Goal: Book appointment/travel/reservation

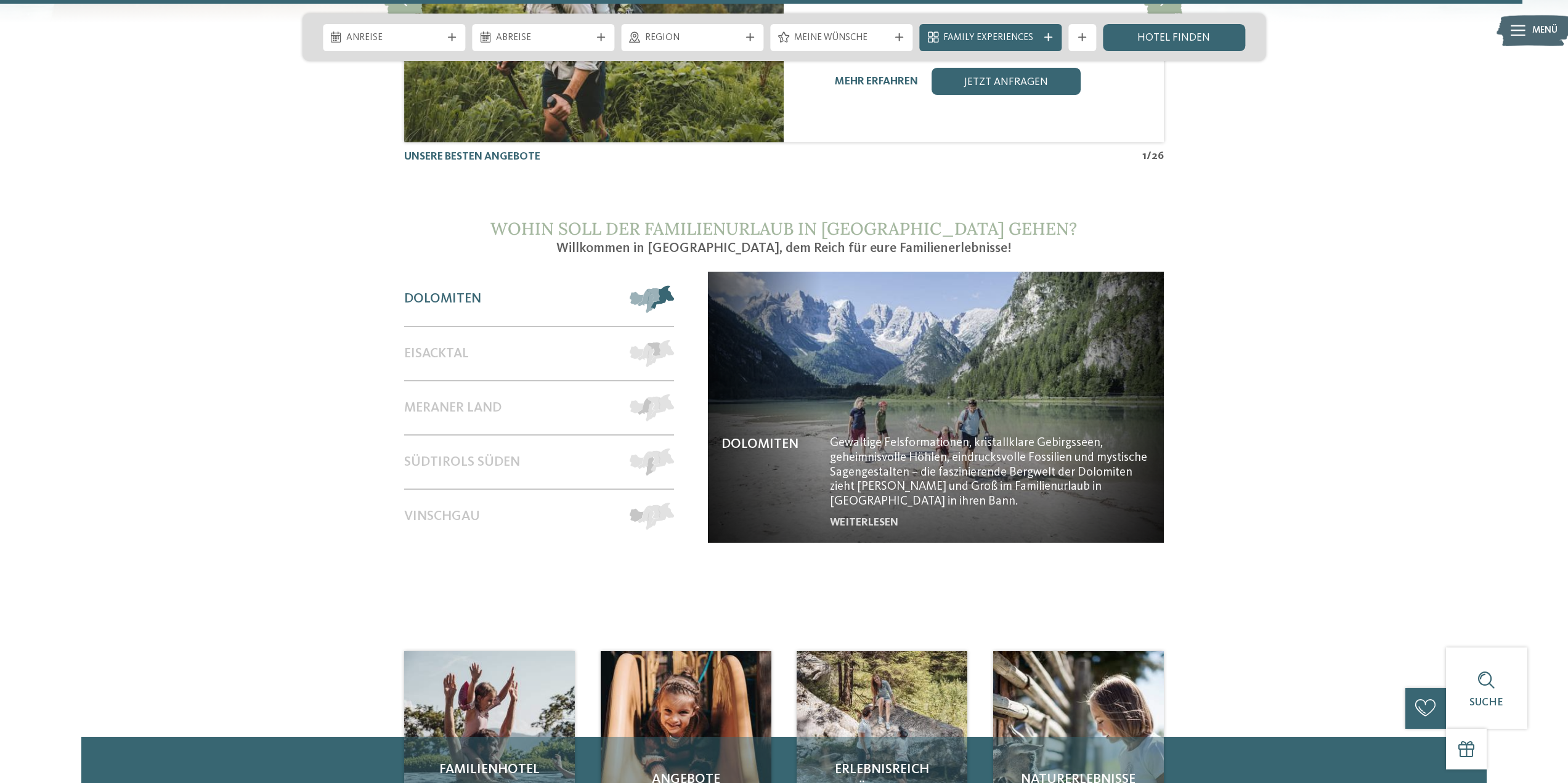
scroll to position [6160, 0]
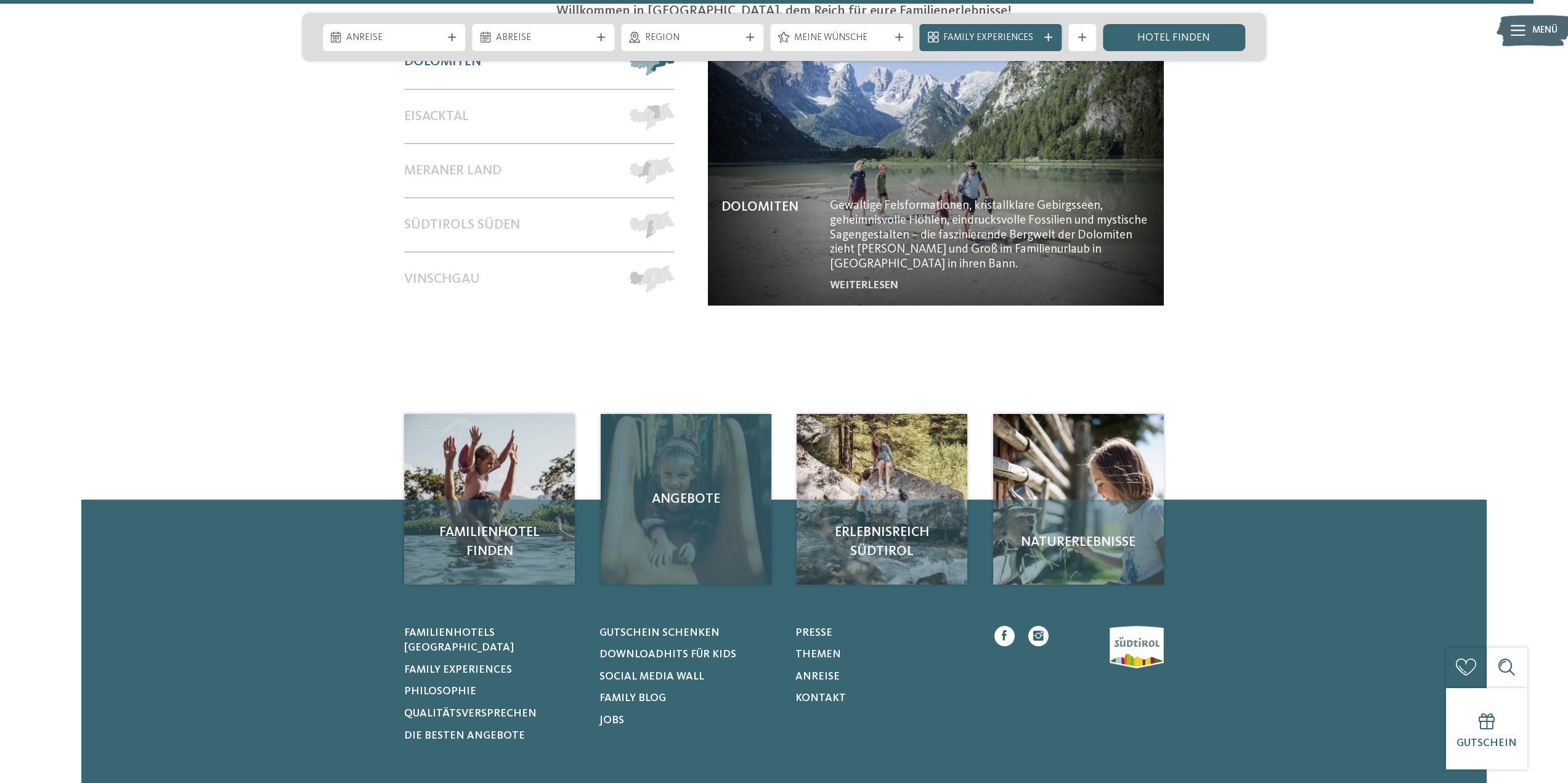
click at [660, 414] on div "Angebote" at bounding box center [687, 499] width 171 height 171
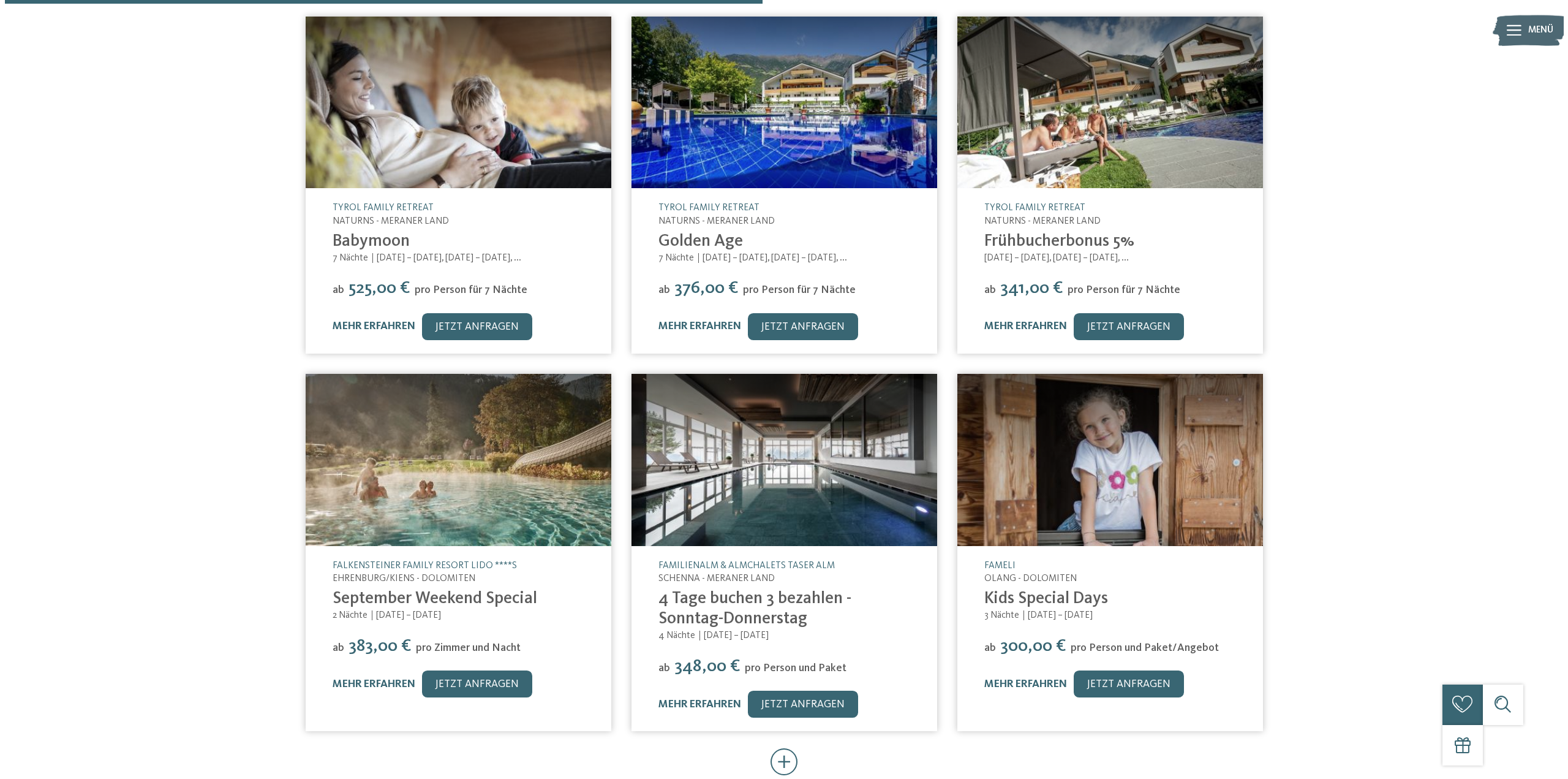
scroll to position [613, 0]
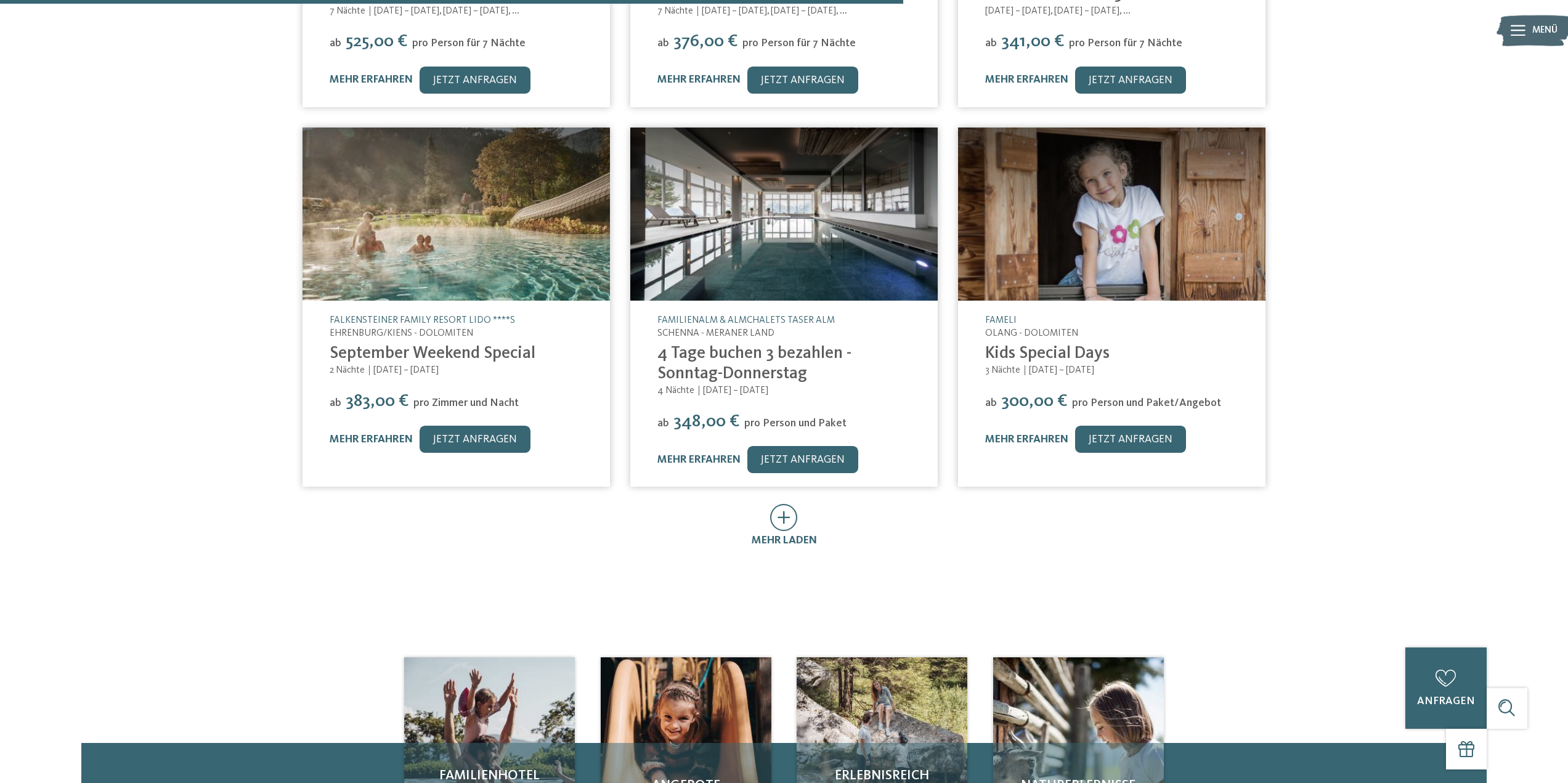
click at [549, 240] on img at bounding box center [455, 214] width 307 height 173
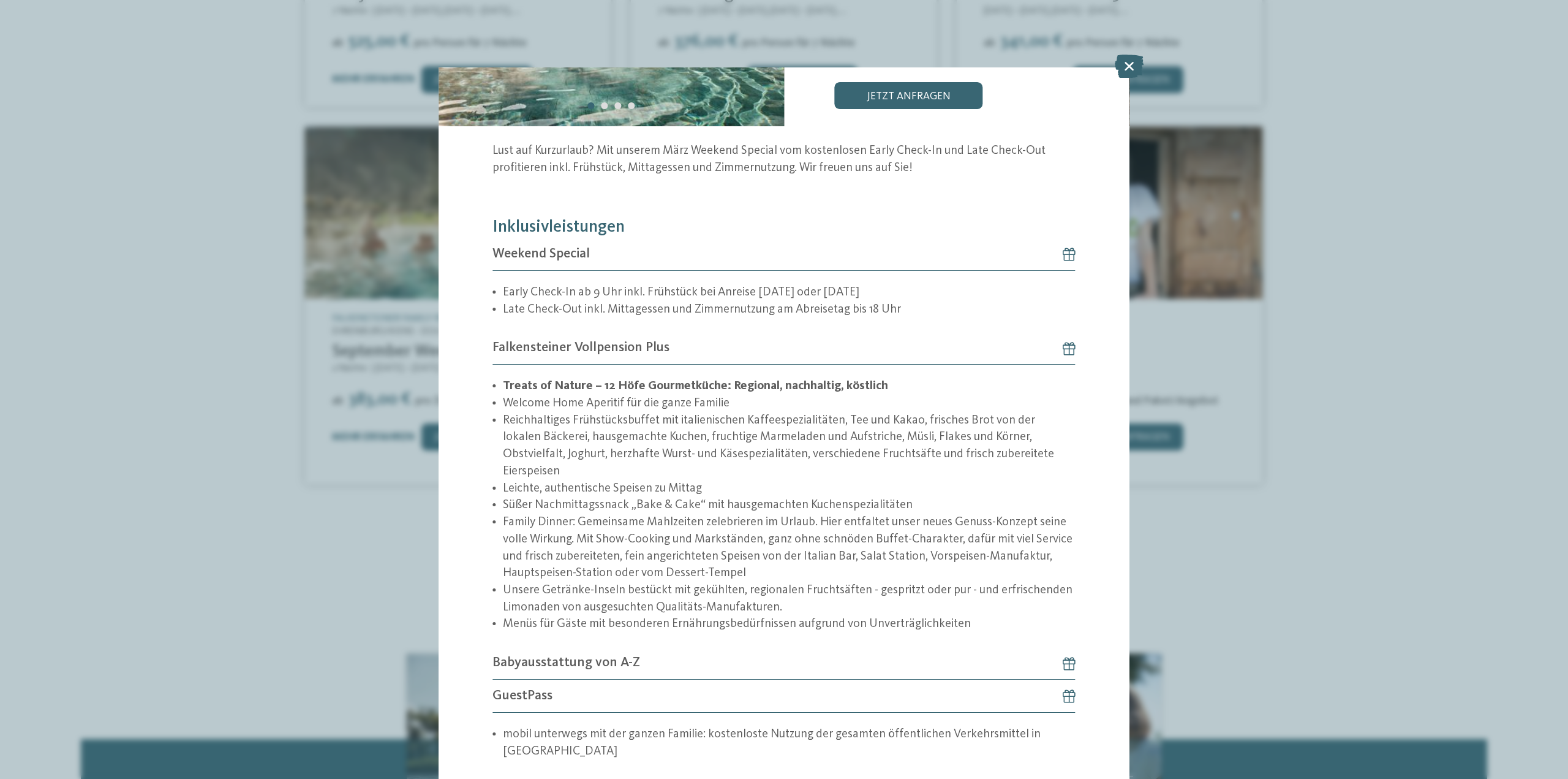
scroll to position [210, 0]
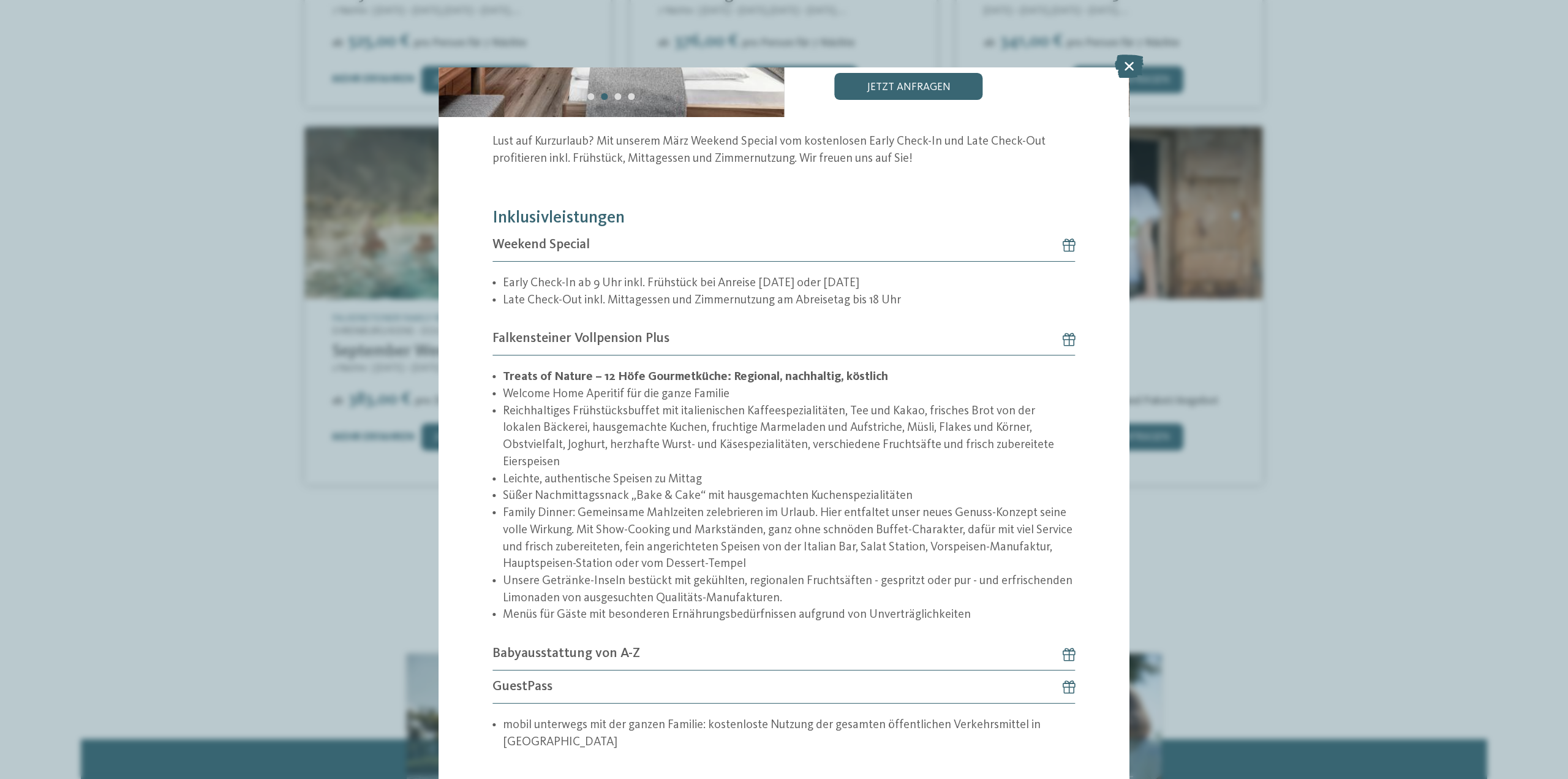
click at [618, 644] on span "Babyausstattung von A-Z" at bounding box center [566, 654] width 147 height 19
click at [520, 644] on span "Babyausstattung von A-Z" at bounding box center [566, 654] width 147 height 19
click at [1063, 647] on icon at bounding box center [1062, 654] width 26 height 13
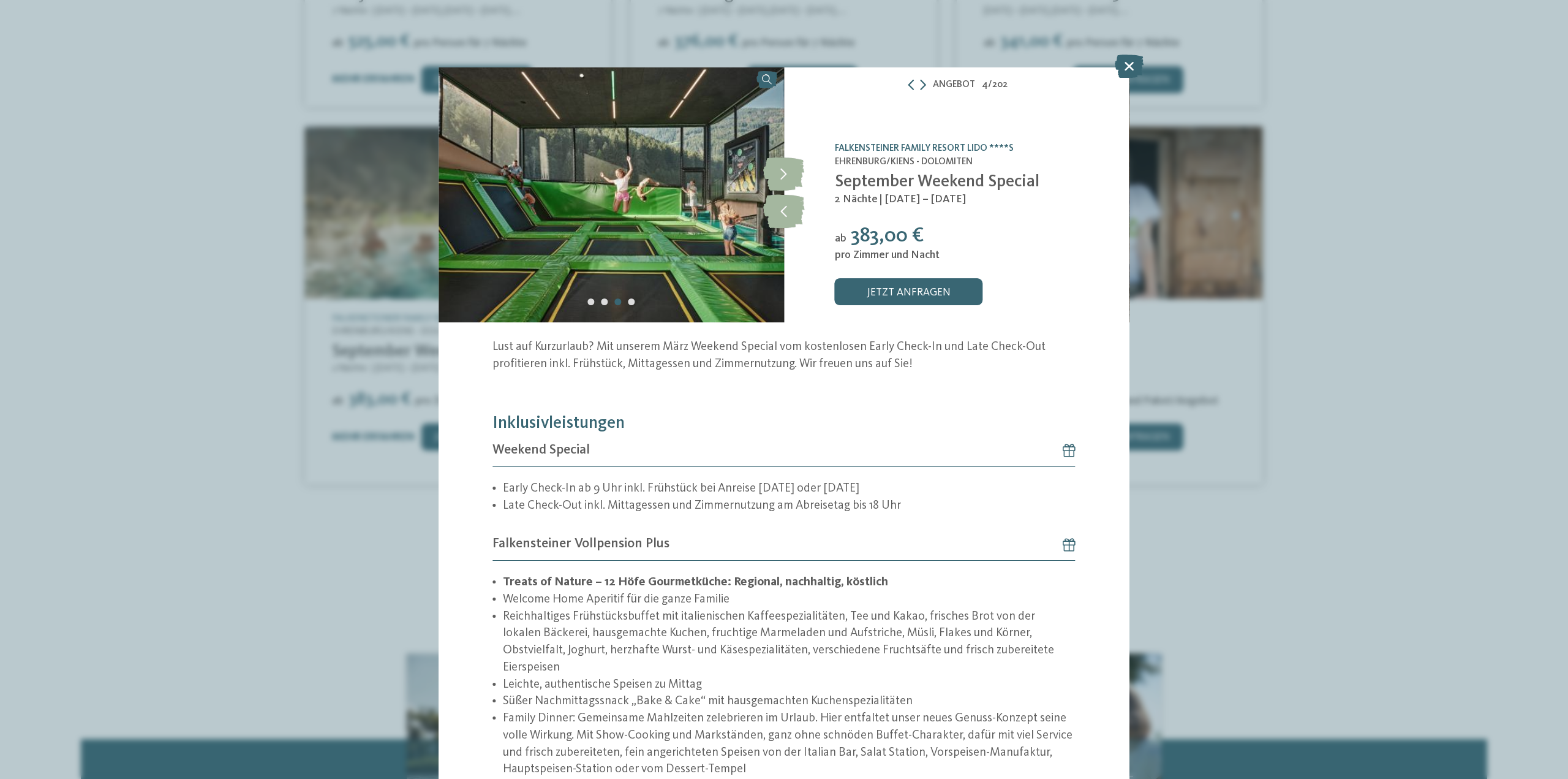
scroll to position [0, 0]
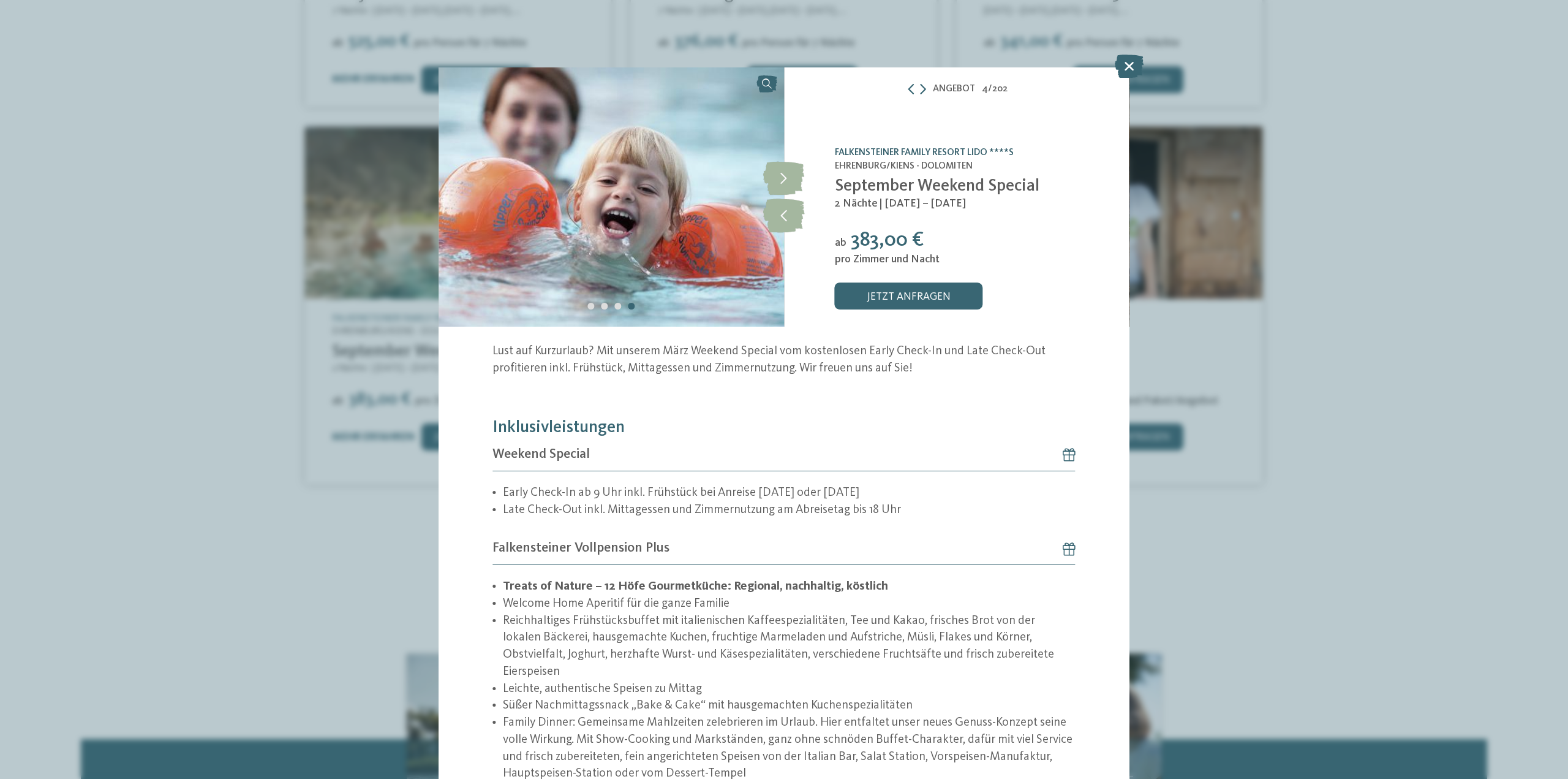
click link "Falkensteiner Family Resort Lido ****S"
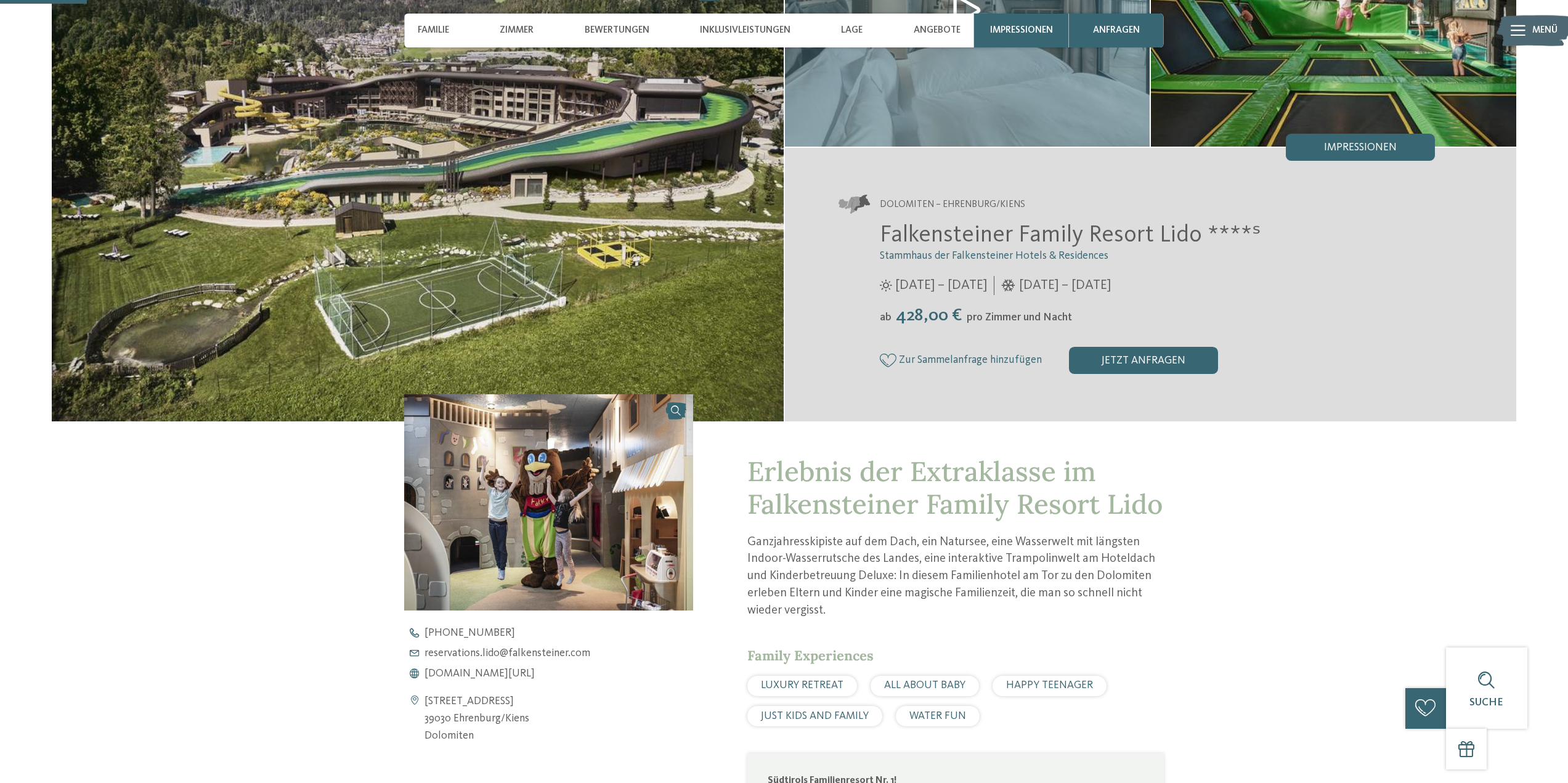
scroll to position [185, 0]
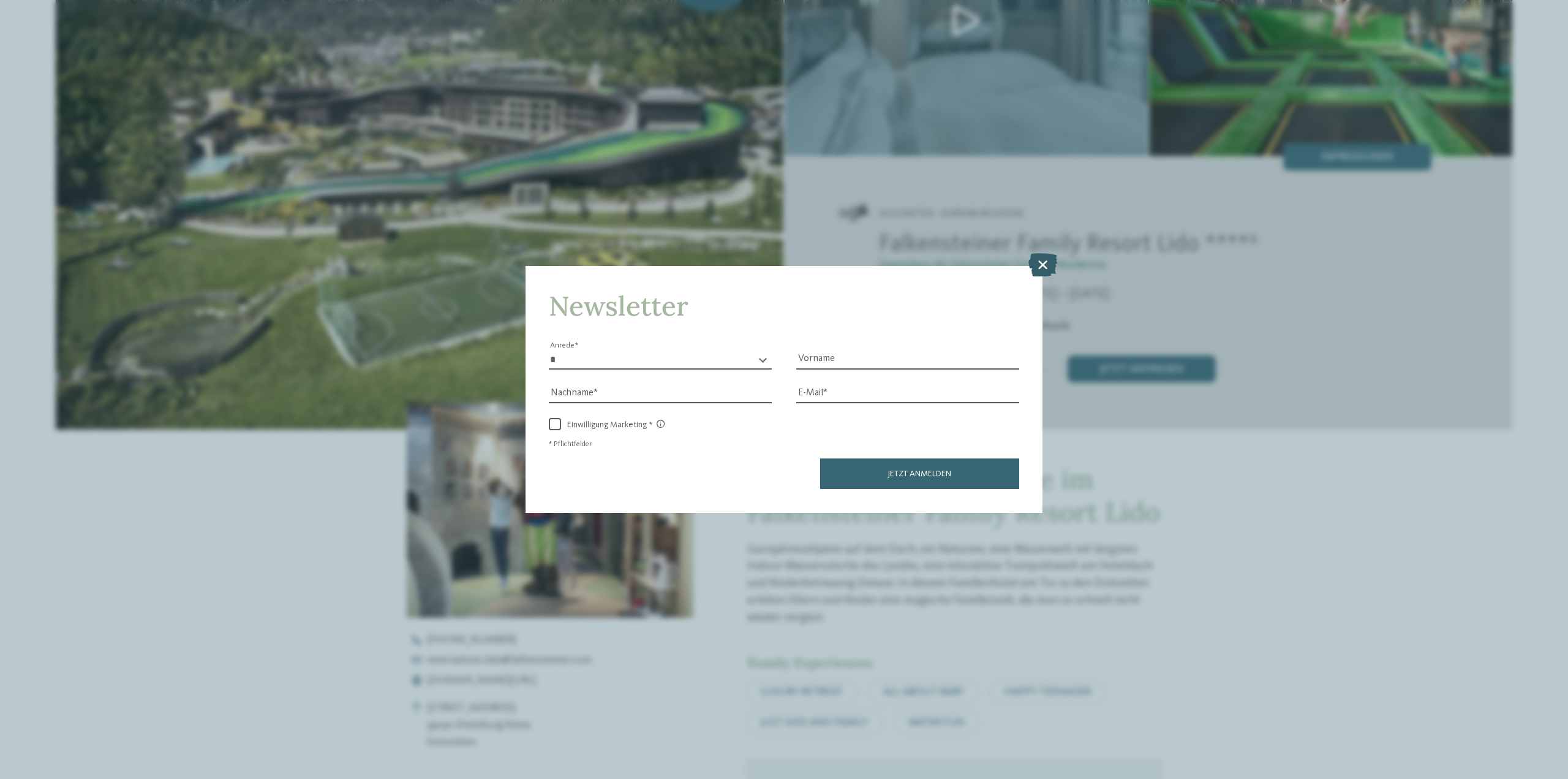
click at [1049, 262] on icon at bounding box center [1043, 265] width 29 height 24
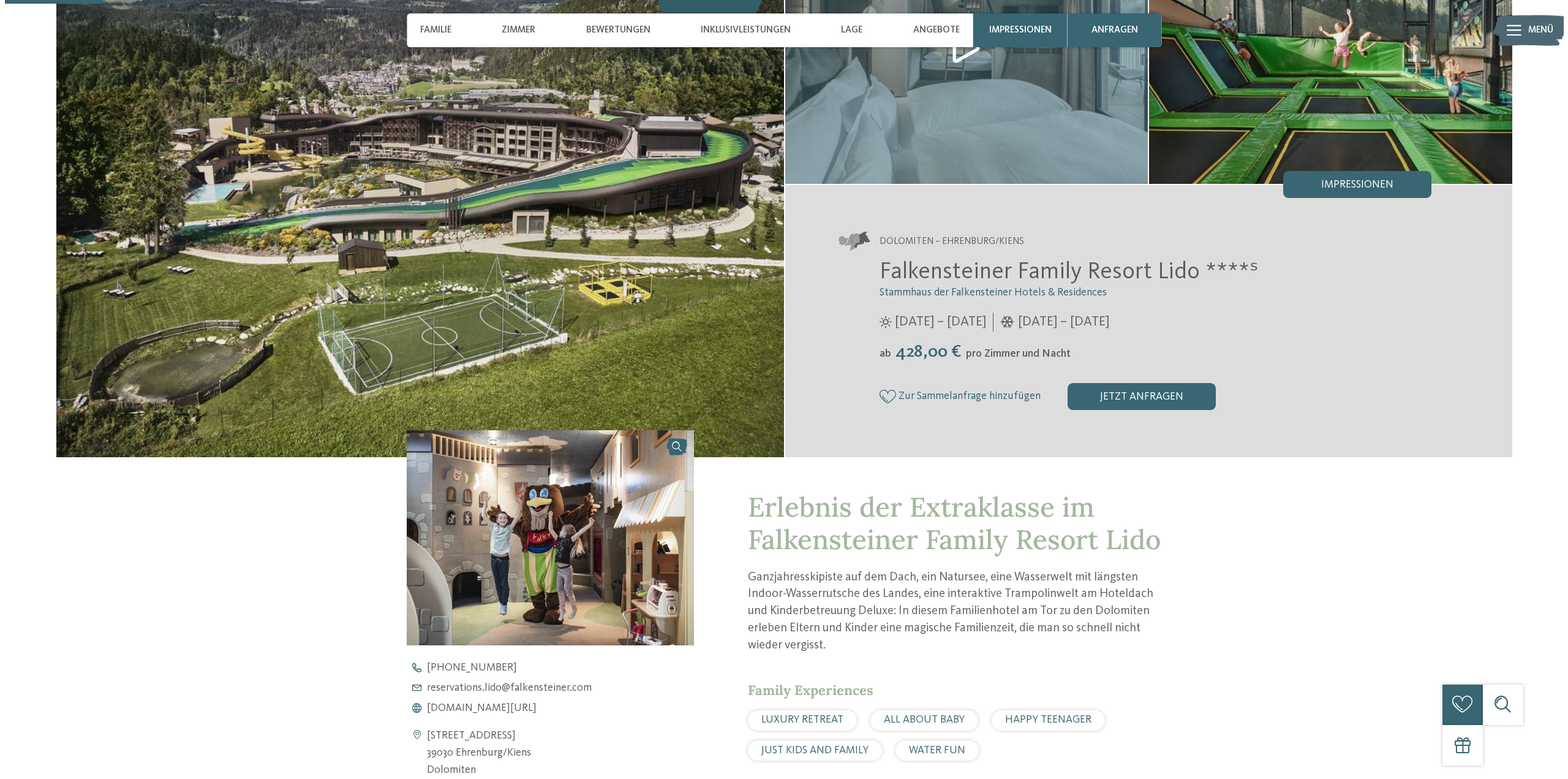
scroll to position [0, 0]
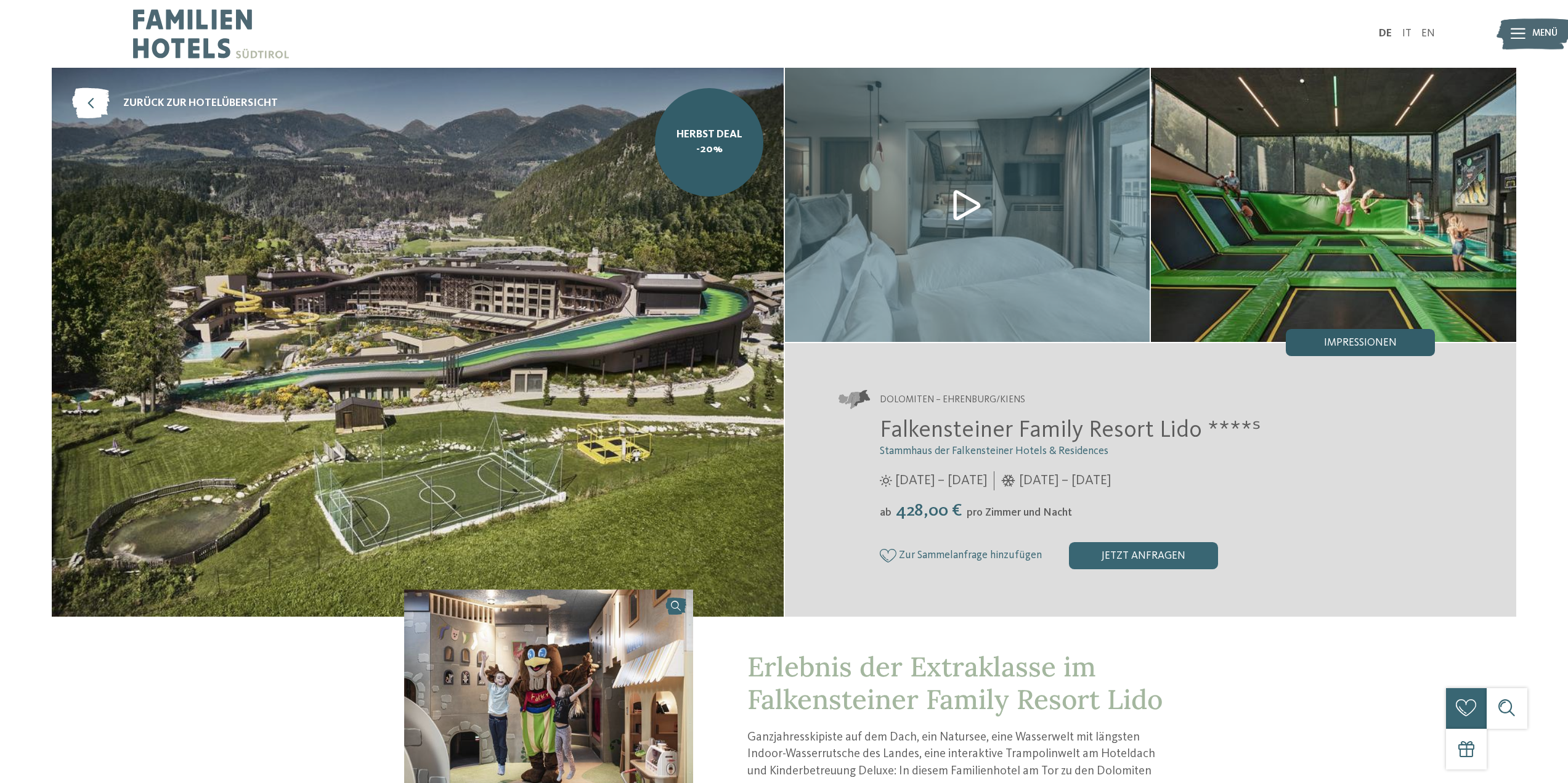
click at [1397, 350] on div "Impressionen" at bounding box center [1361, 343] width 149 height 27
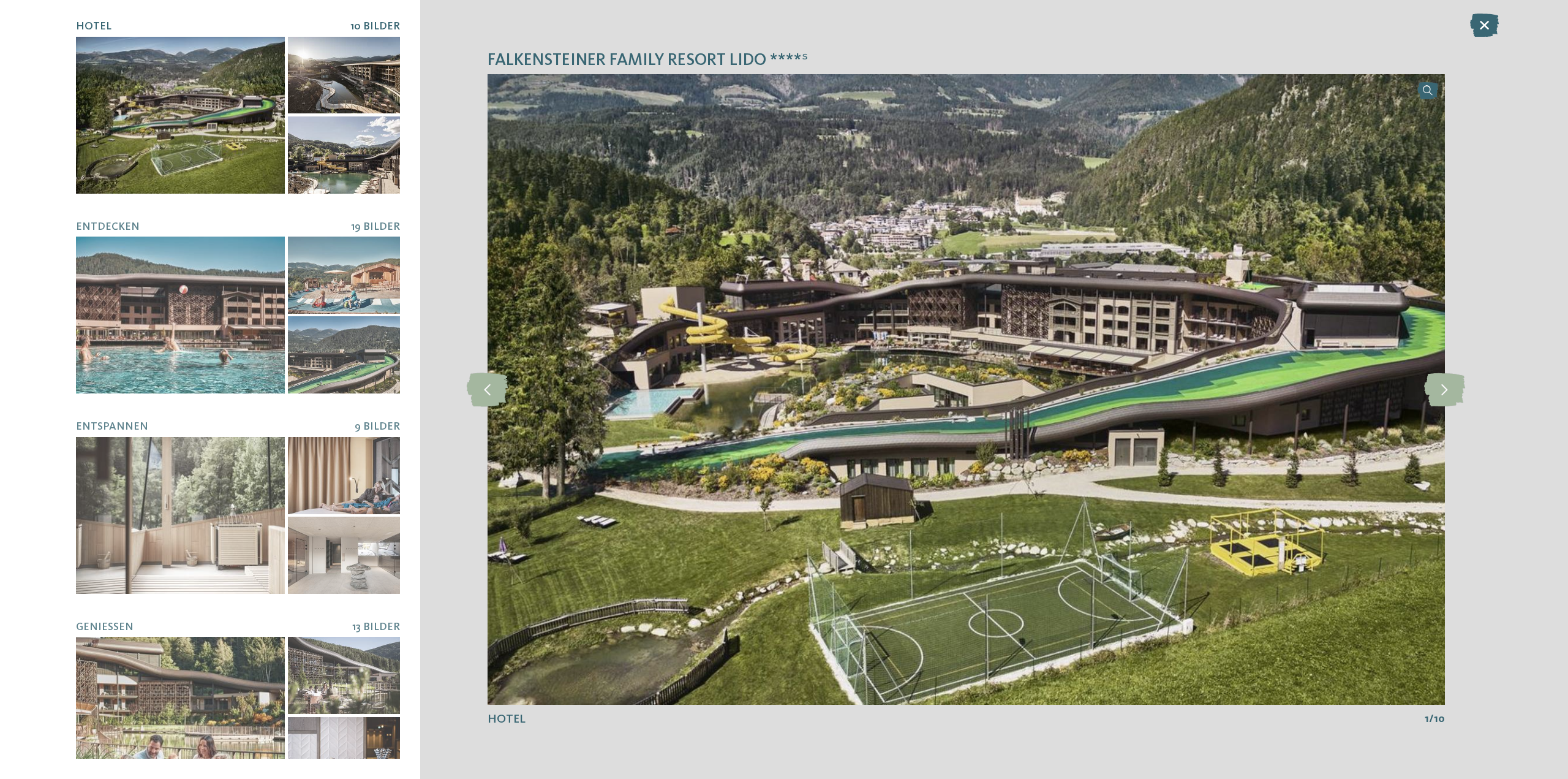
click at [369, 97] on div at bounding box center [343, 76] width 112 height 77
click at [357, 162] on div at bounding box center [343, 155] width 112 height 77
click at [359, 50] on div at bounding box center [343, 76] width 112 height 77
click at [213, 86] on div at bounding box center [180, 115] width 209 height 157
click at [1432, 390] on icon at bounding box center [1444, 389] width 41 height 34
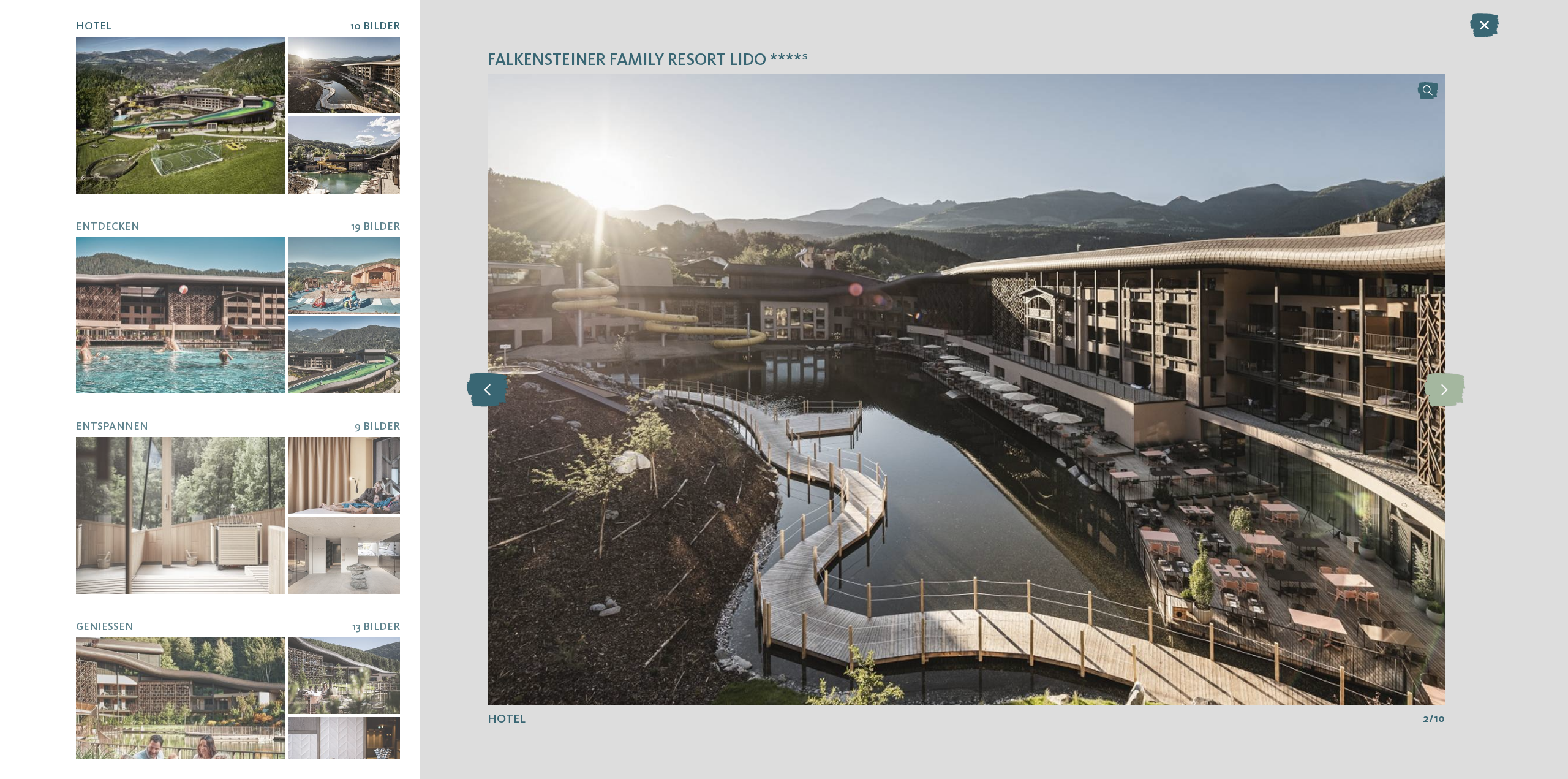
click at [492, 379] on icon at bounding box center [487, 389] width 41 height 34
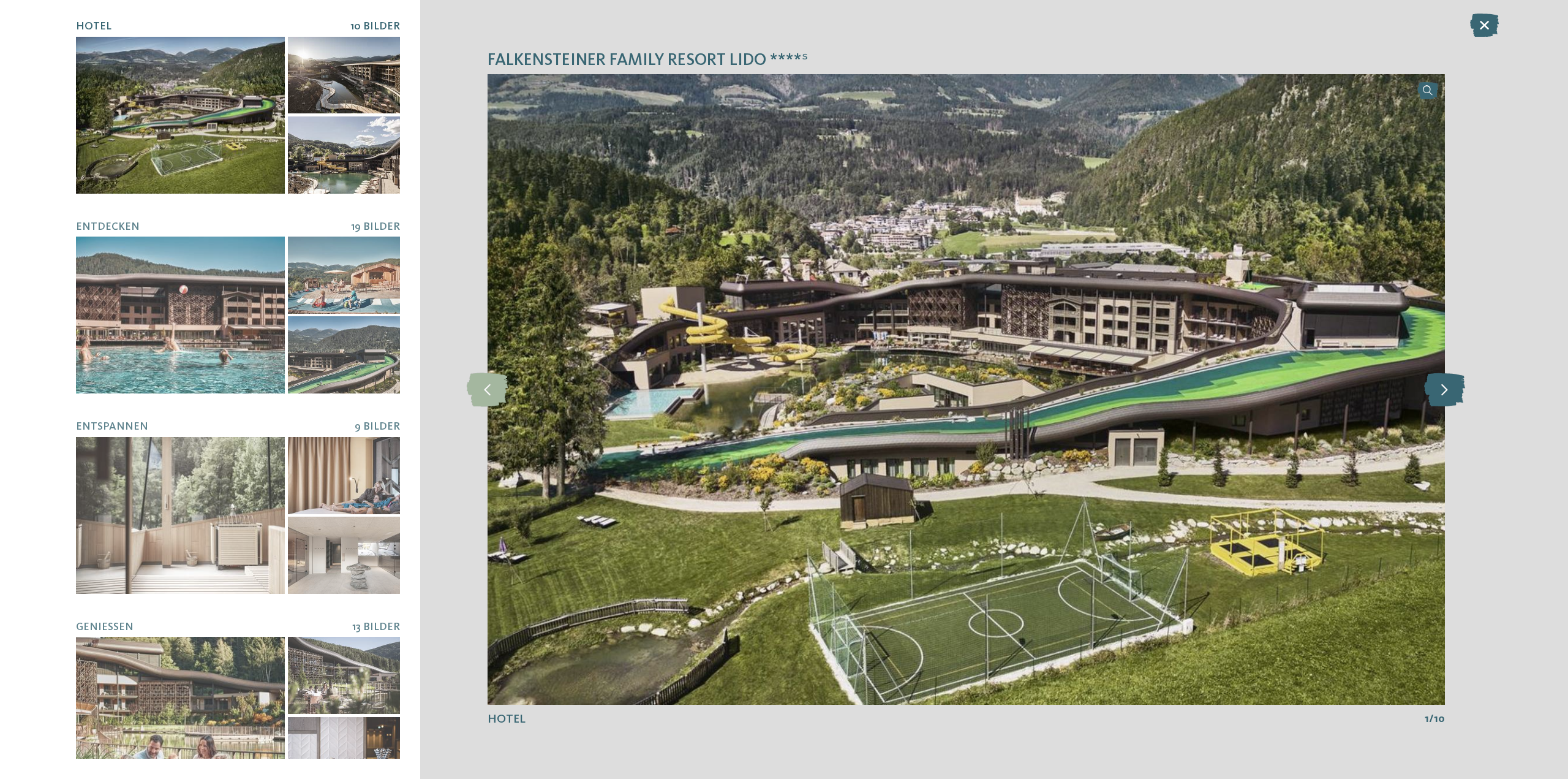
click at [1437, 384] on icon at bounding box center [1444, 389] width 41 height 34
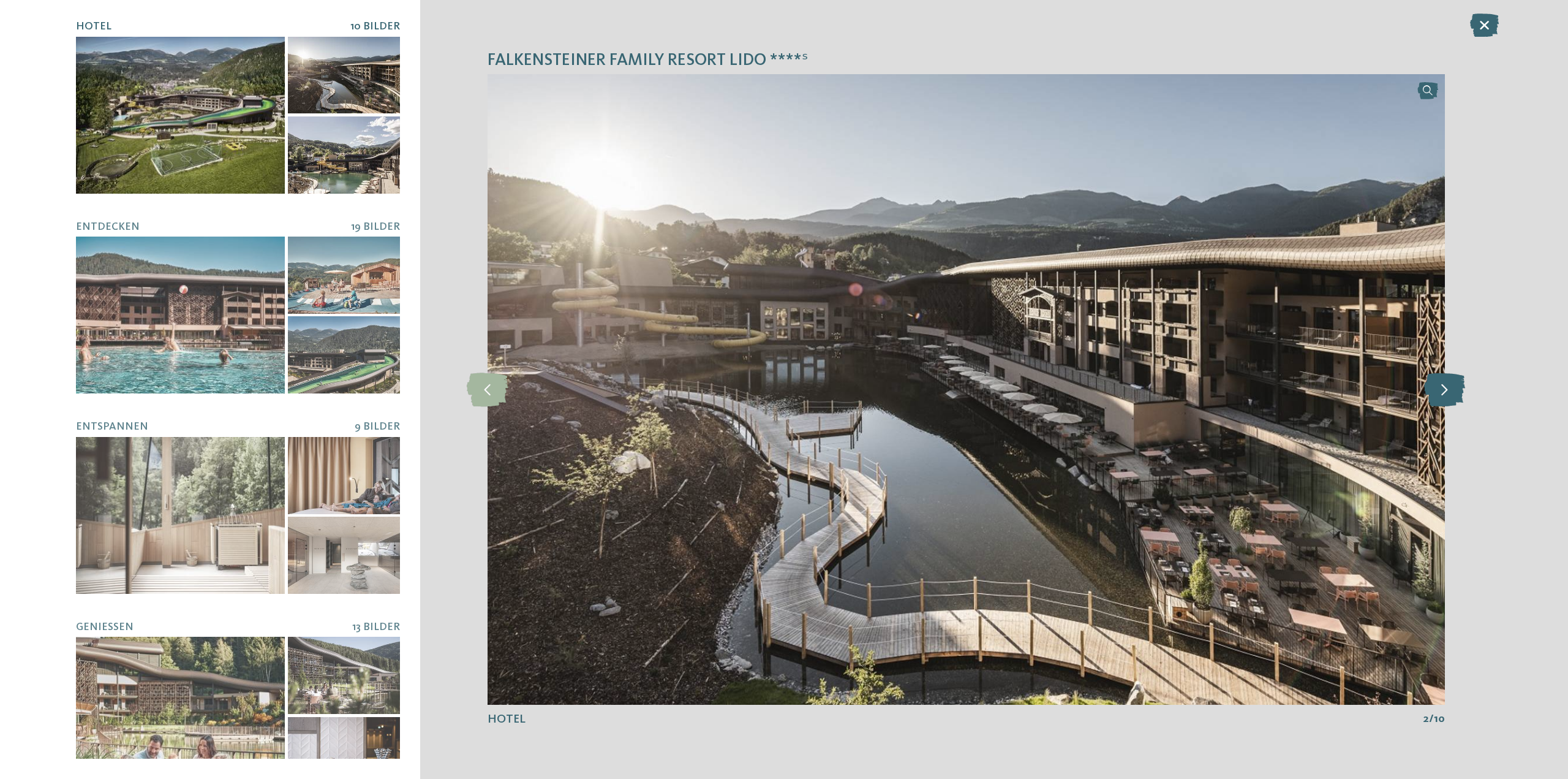
click at [1437, 384] on icon at bounding box center [1444, 389] width 41 height 34
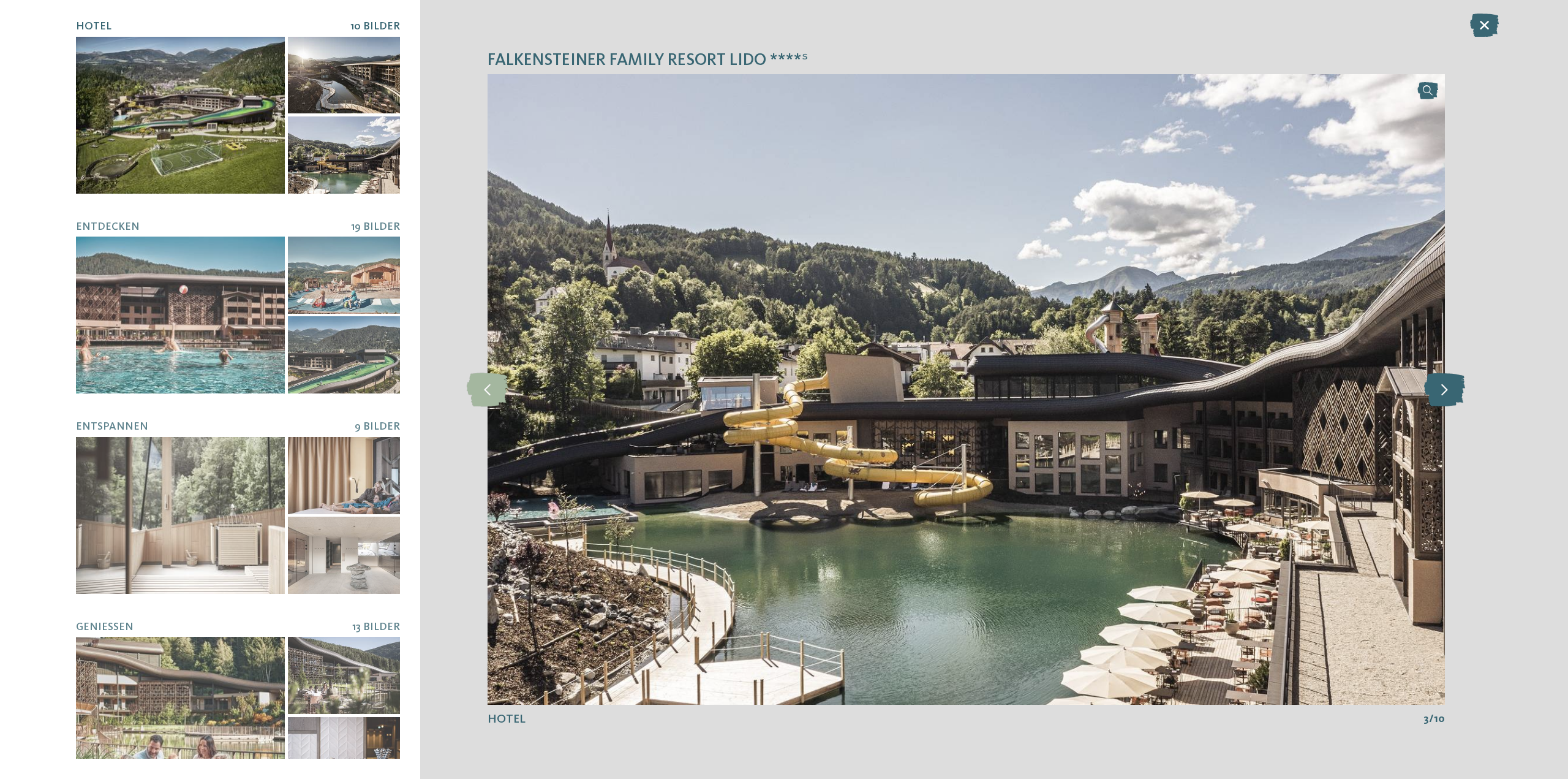
click at [1437, 384] on icon at bounding box center [1444, 389] width 41 height 34
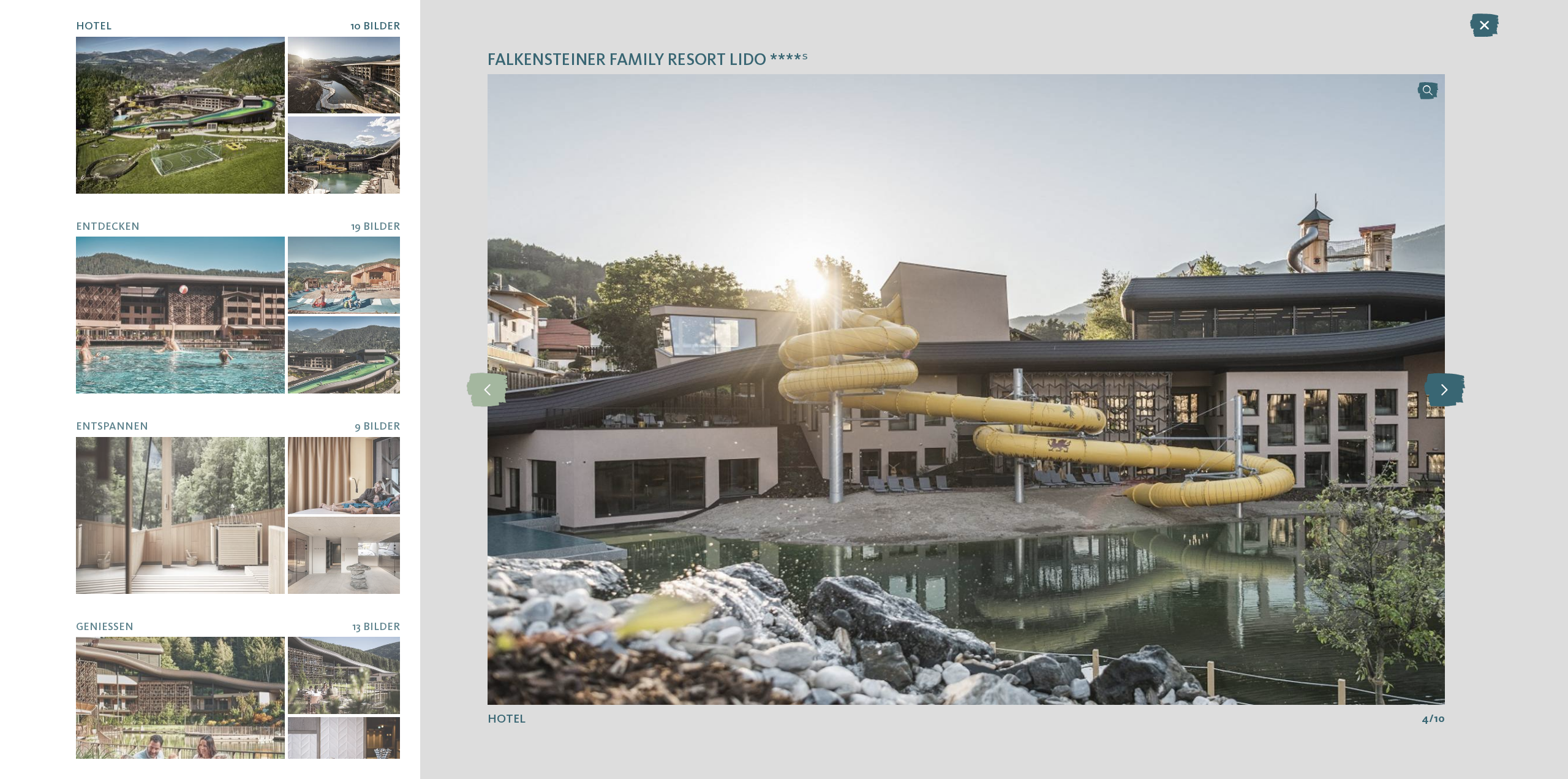
click at [1437, 384] on icon at bounding box center [1444, 389] width 41 height 34
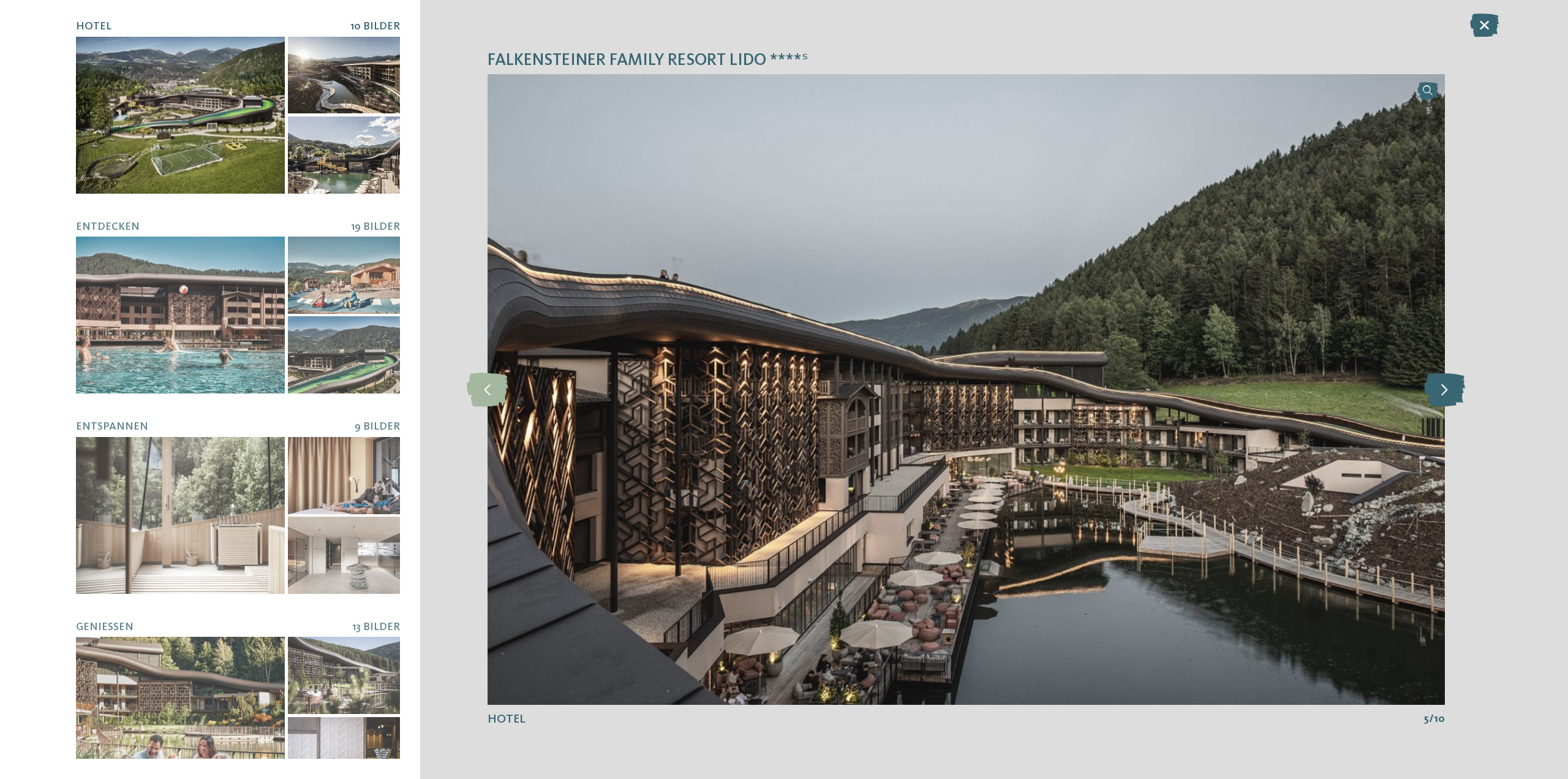
click at [1437, 384] on icon at bounding box center [1444, 389] width 41 height 34
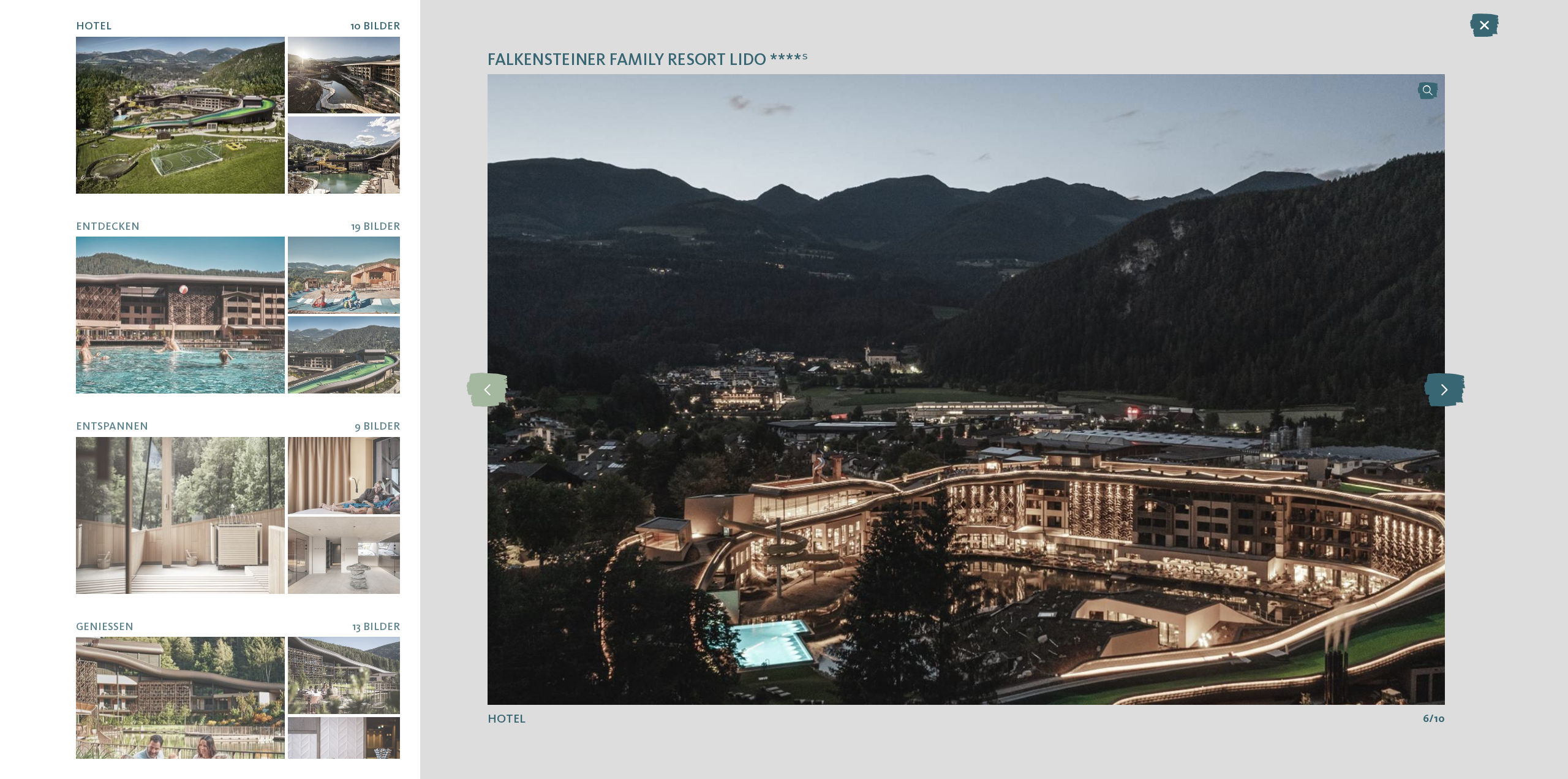
click at [1437, 384] on icon at bounding box center [1444, 389] width 41 height 34
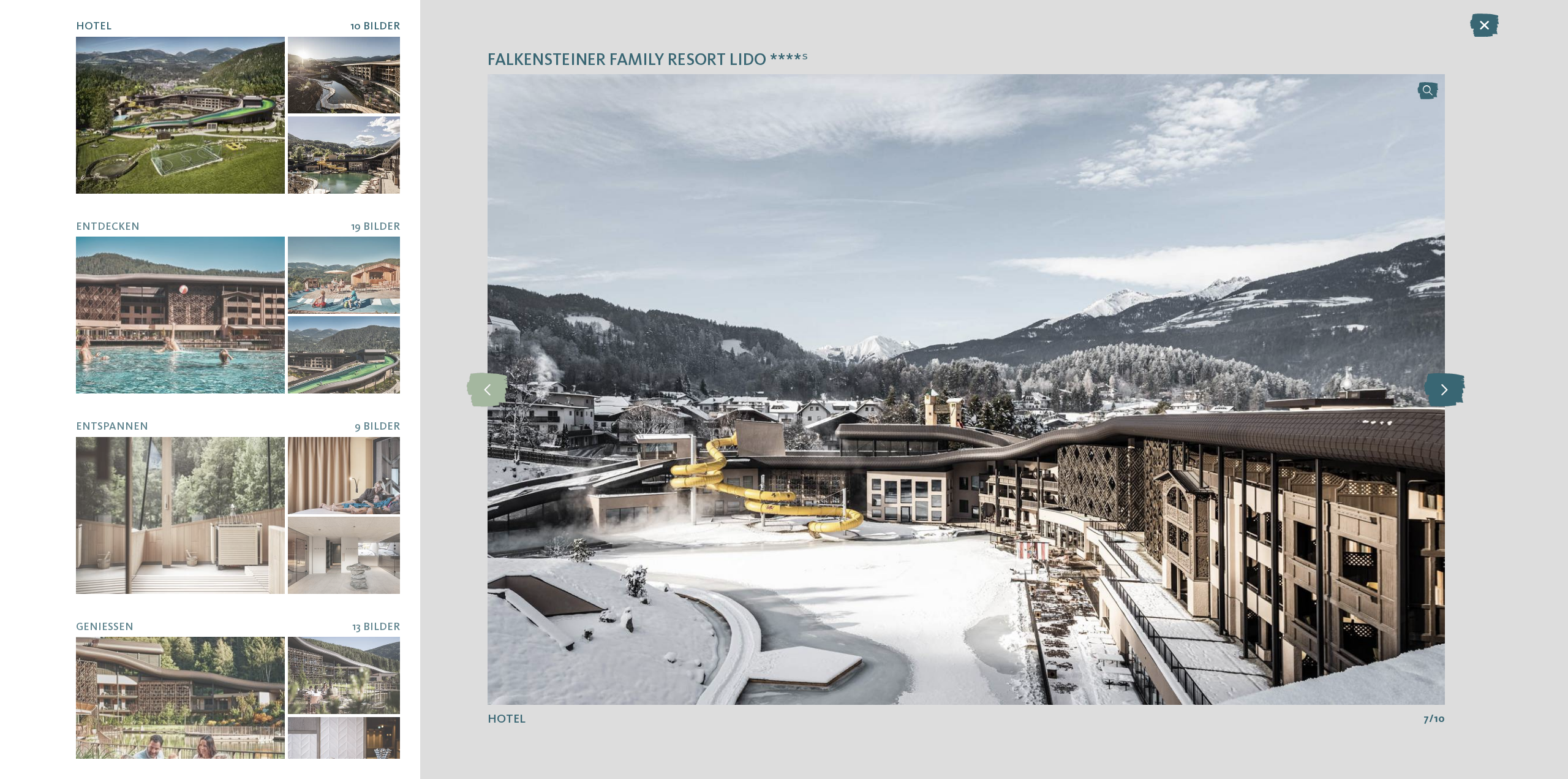
click at [1437, 384] on icon at bounding box center [1444, 389] width 41 height 34
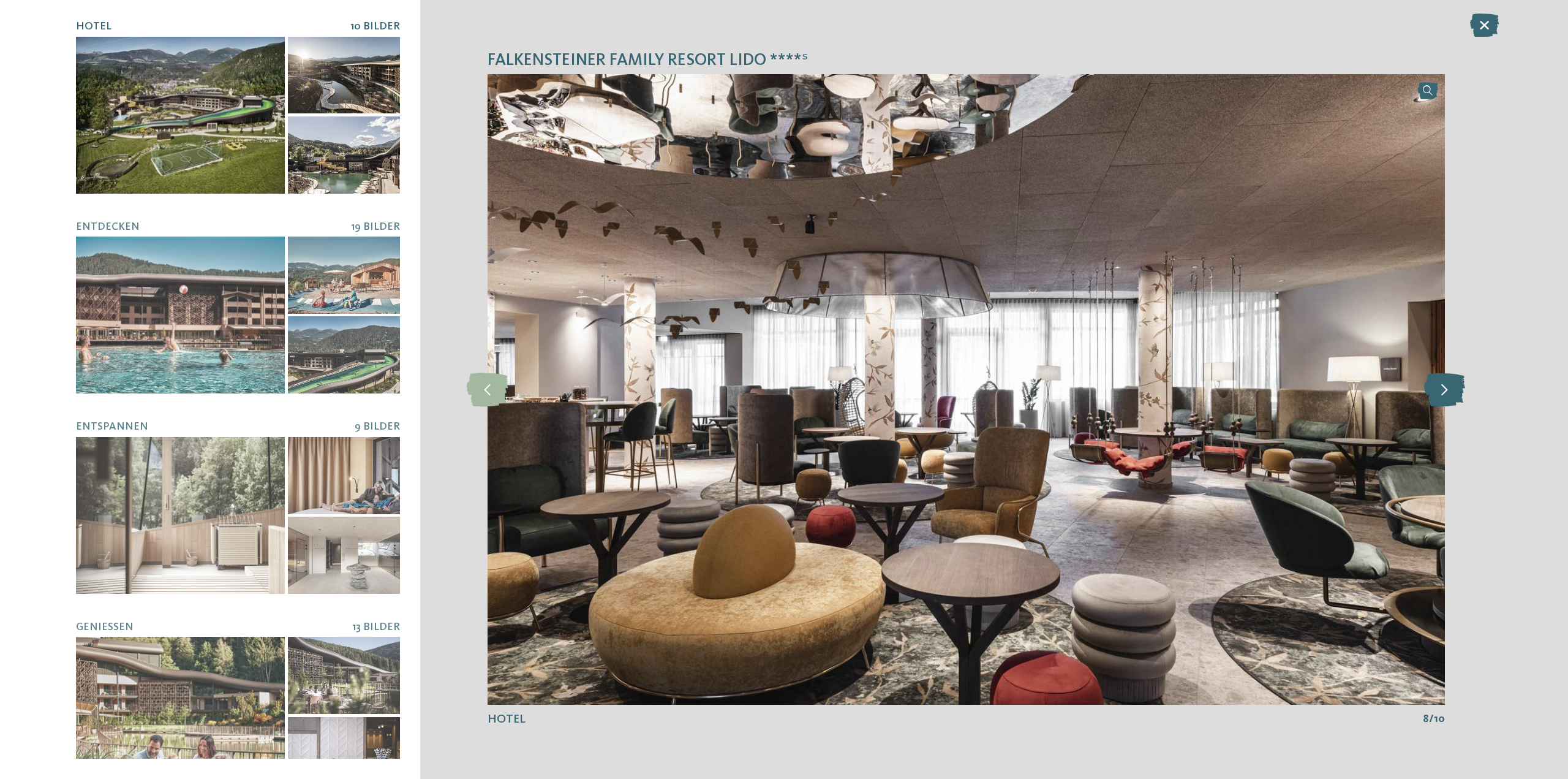
click at [1437, 384] on icon at bounding box center [1444, 389] width 41 height 34
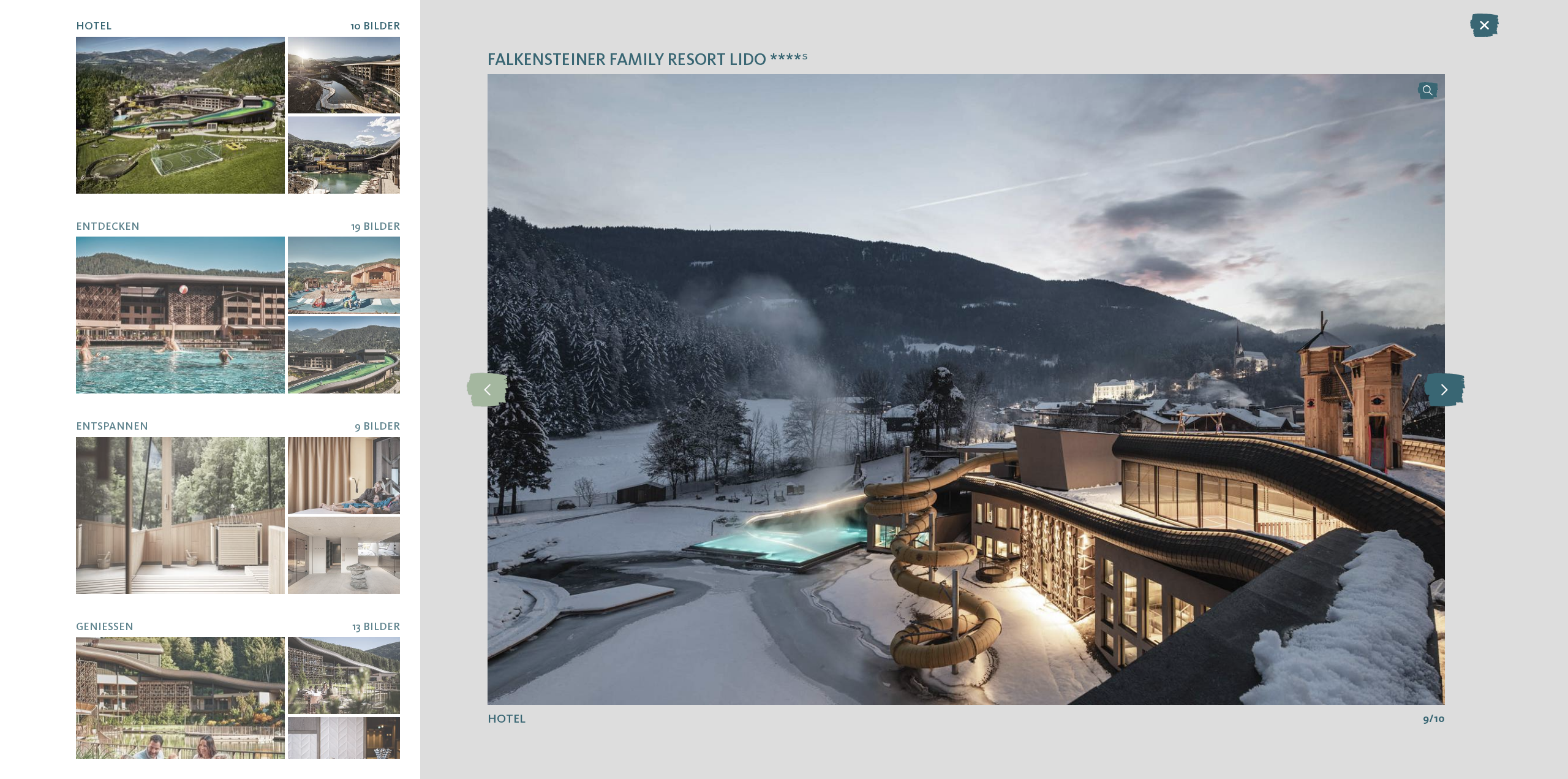
click at [1437, 384] on icon at bounding box center [1444, 389] width 41 height 34
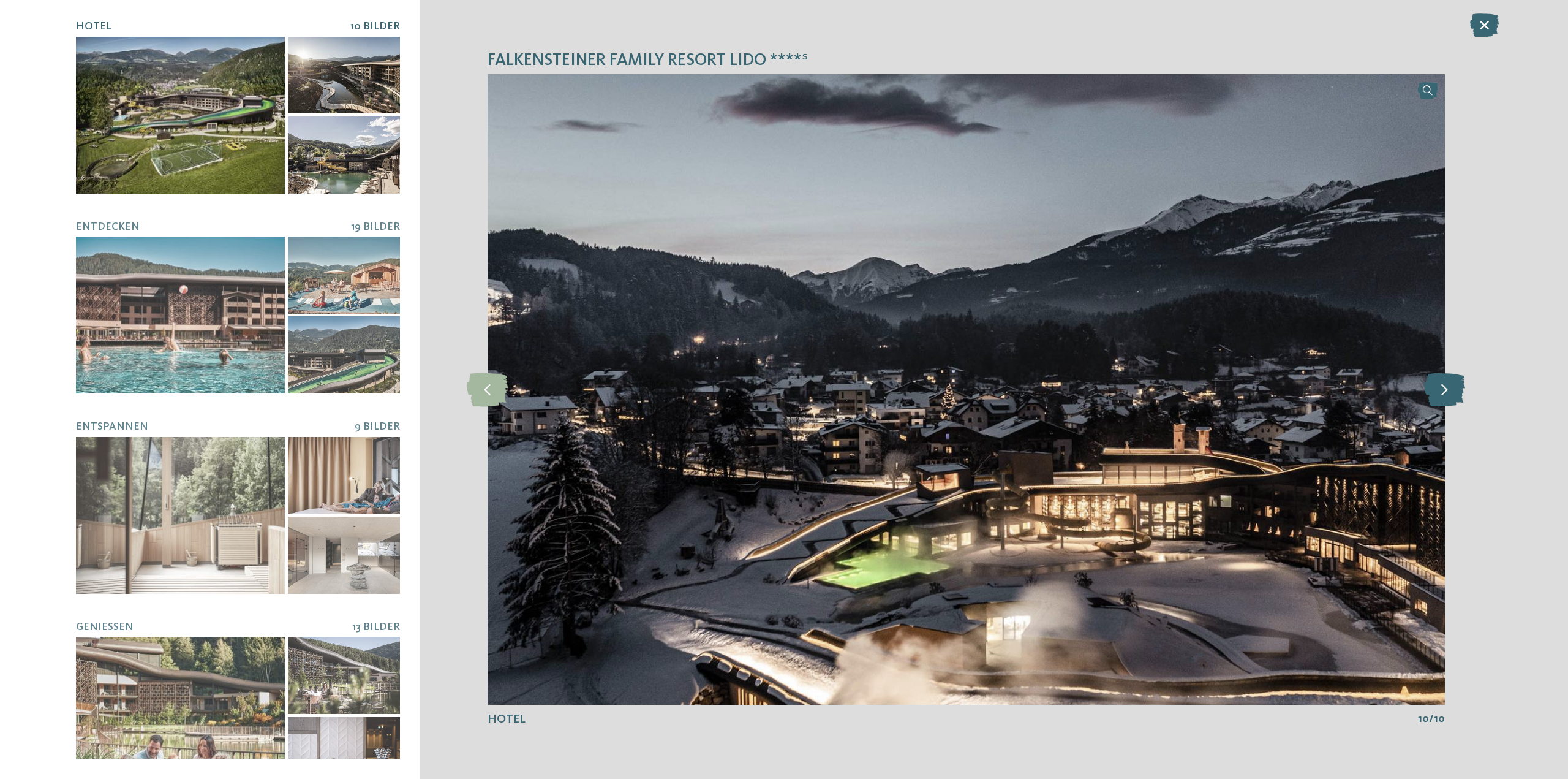
click at [1437, 384] on icon at bounding box center [1444, 389] width 41 height 34
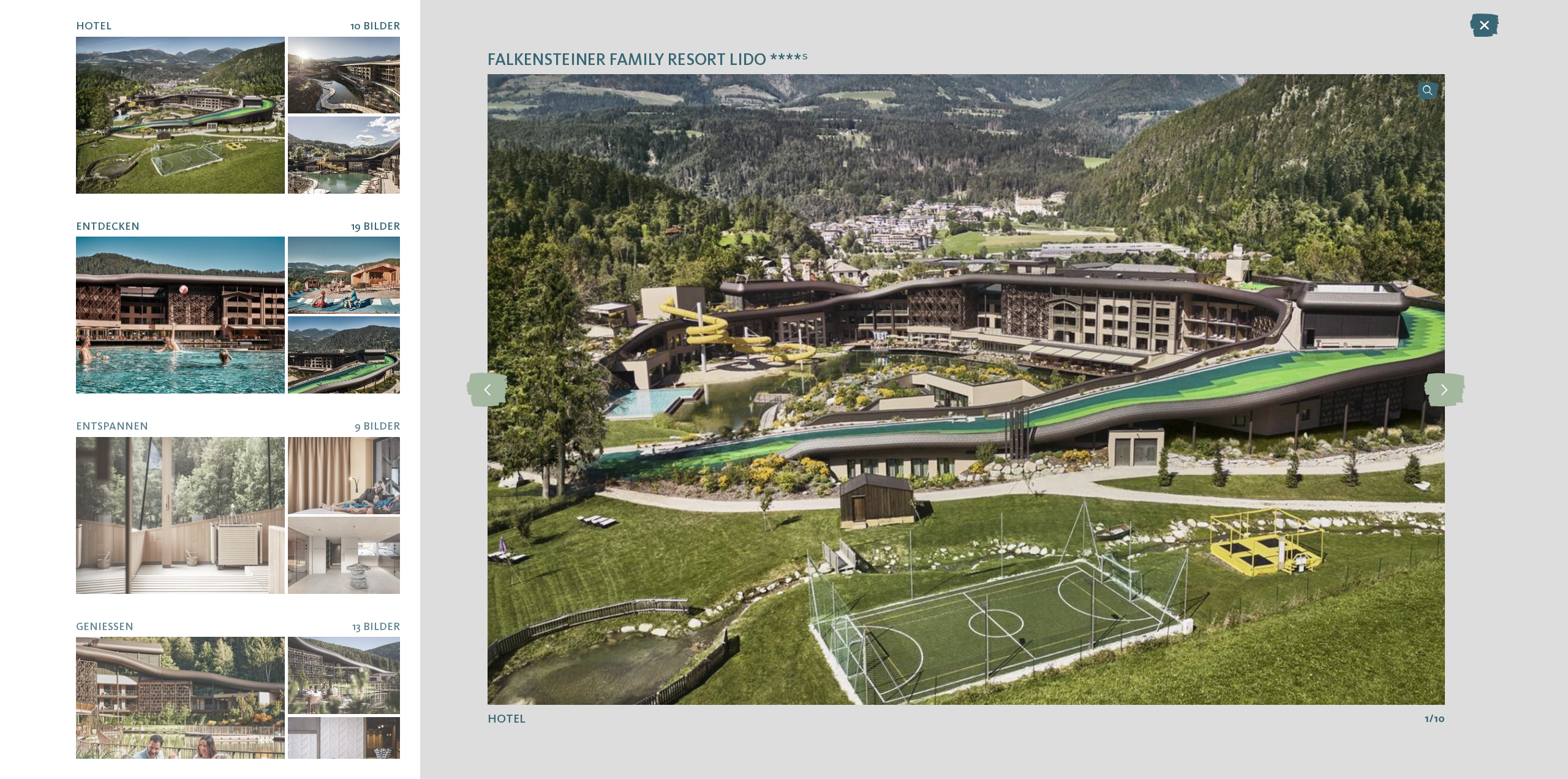
click at [246, 325] on div at bounding box center [180, 315] width 209 height 157
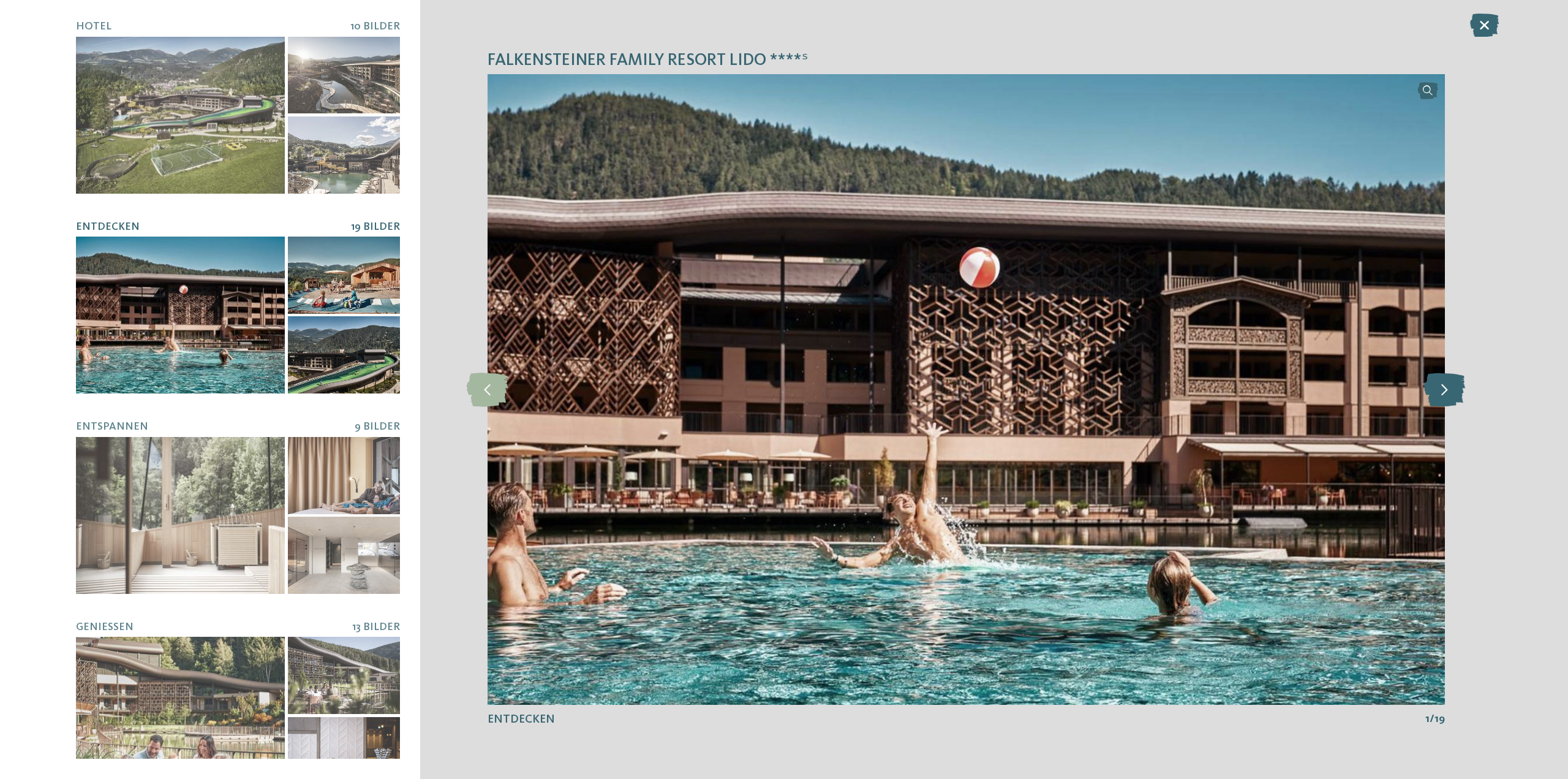
click at [1448, 384] on icon at bounding box center [1444, 389] width 41 height 34
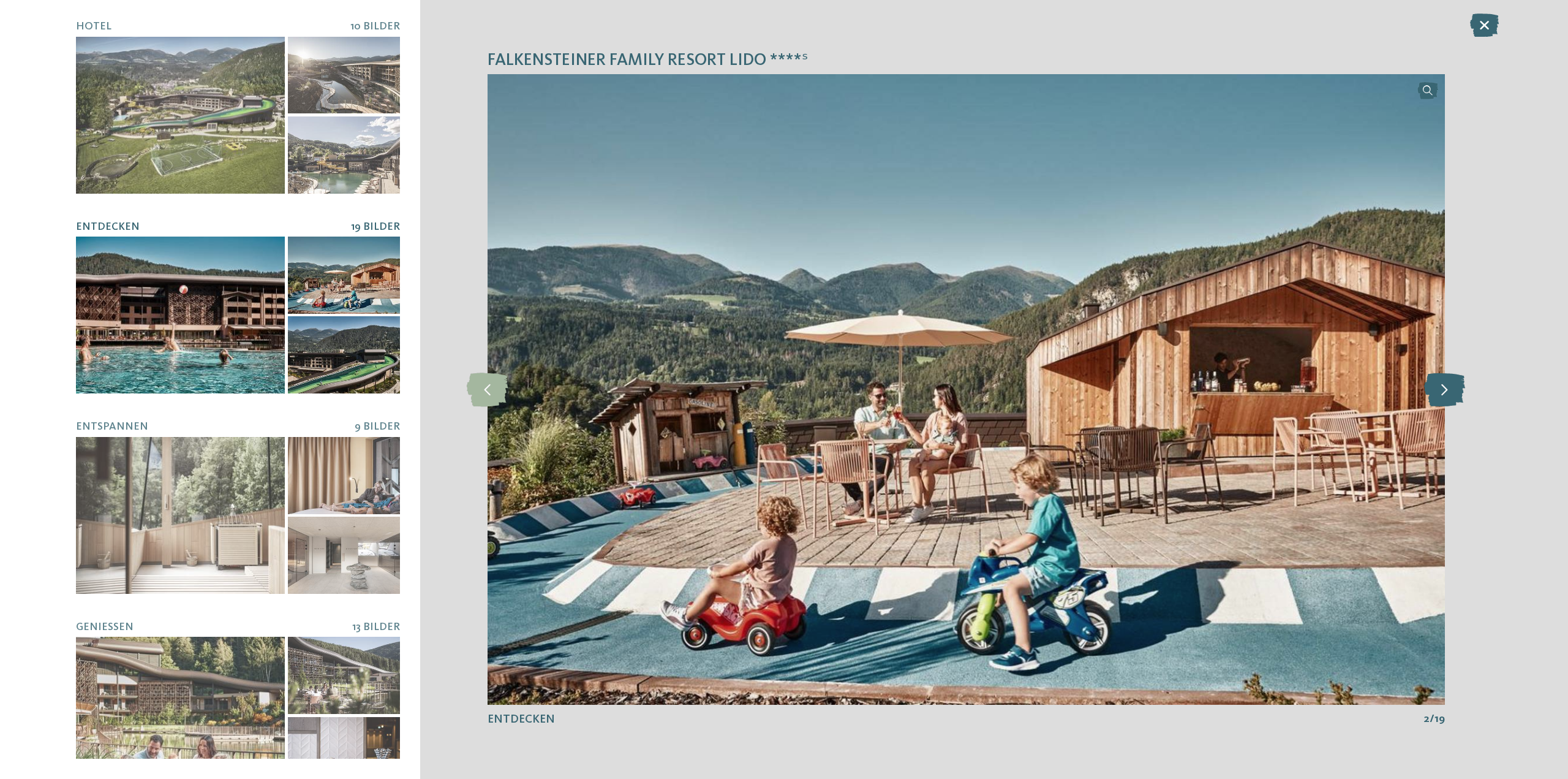
click at [1448, 384] on icon at bounding box center [1444, 389] width 41 height 34
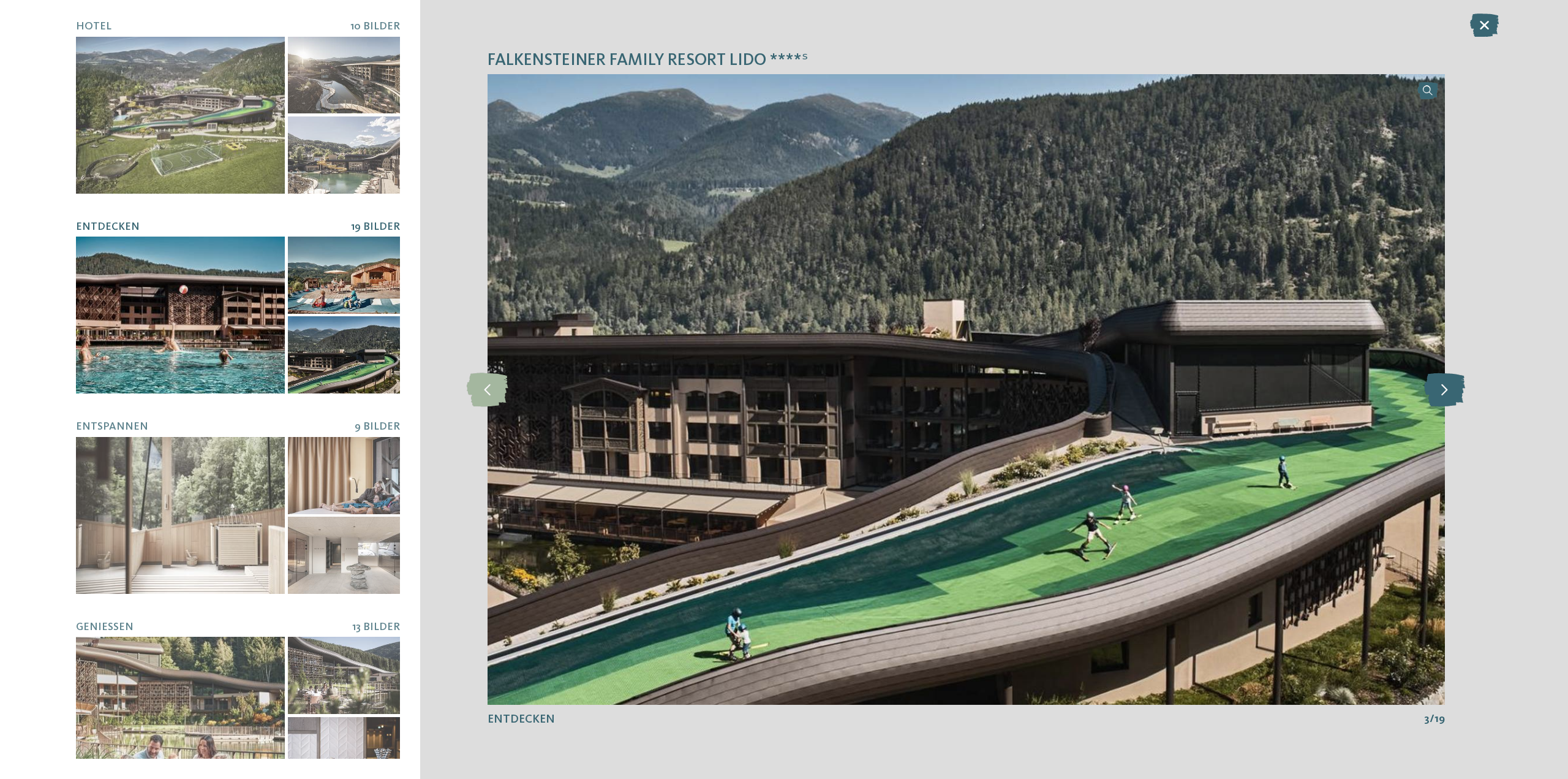
click at [1448, 384] on icon at bounding box center [1444, 389] width 41 height 34
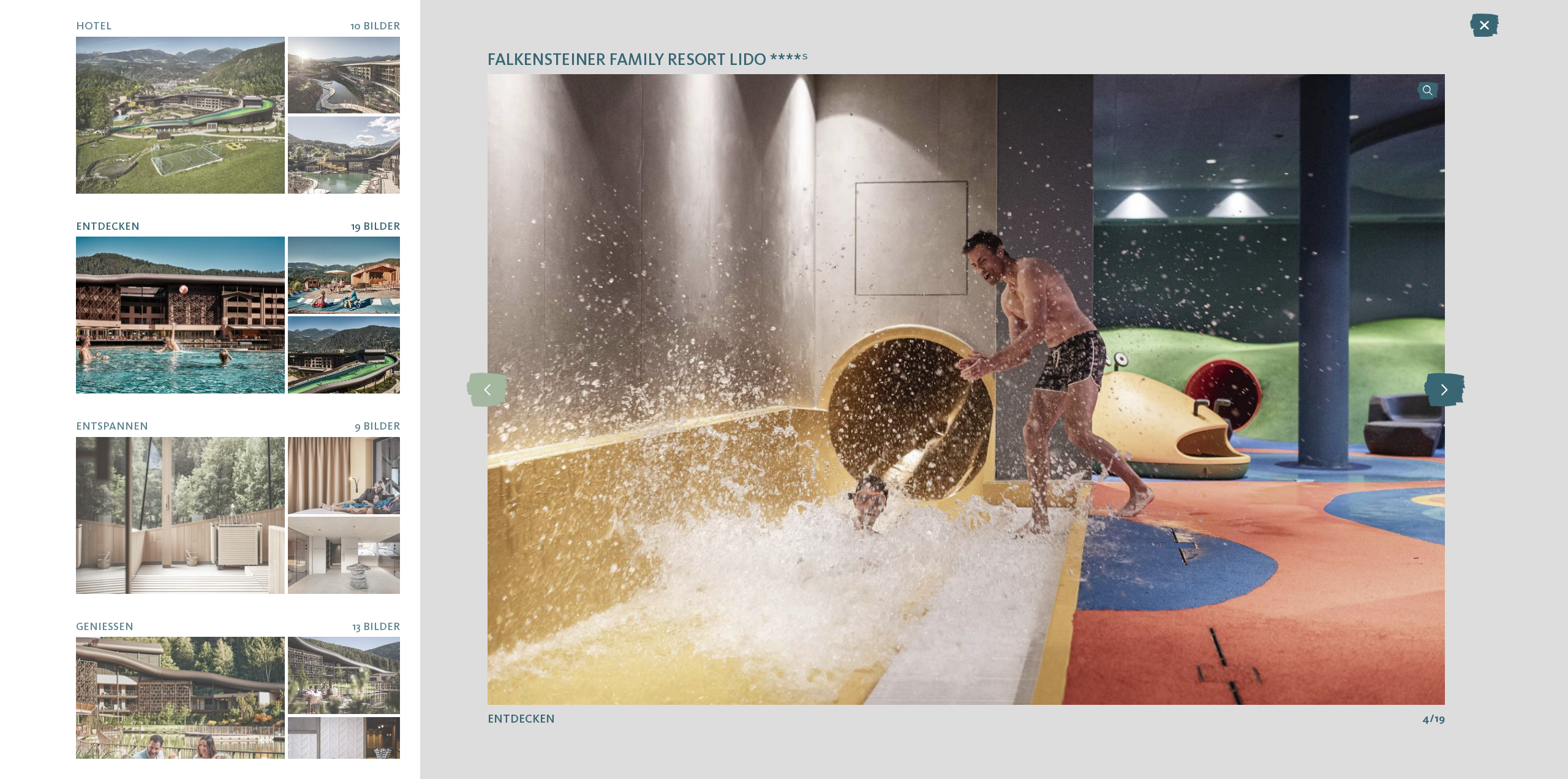
click at [1448, 384] on icon at bounding box center [1444, 389] width 41 height 34
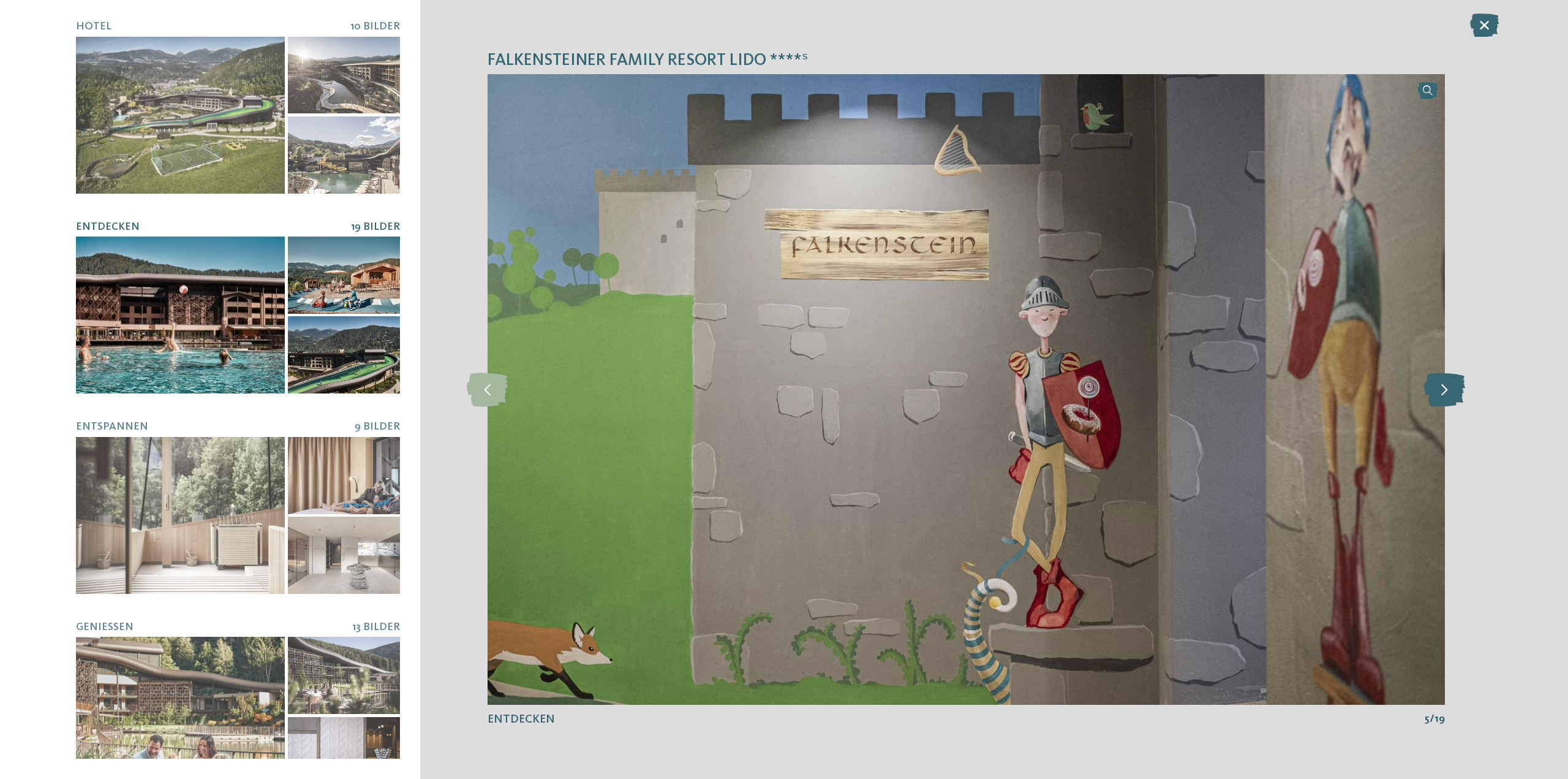
click at [1448, 384] on icon at bounding box center [1444, 389] width 41 height 34
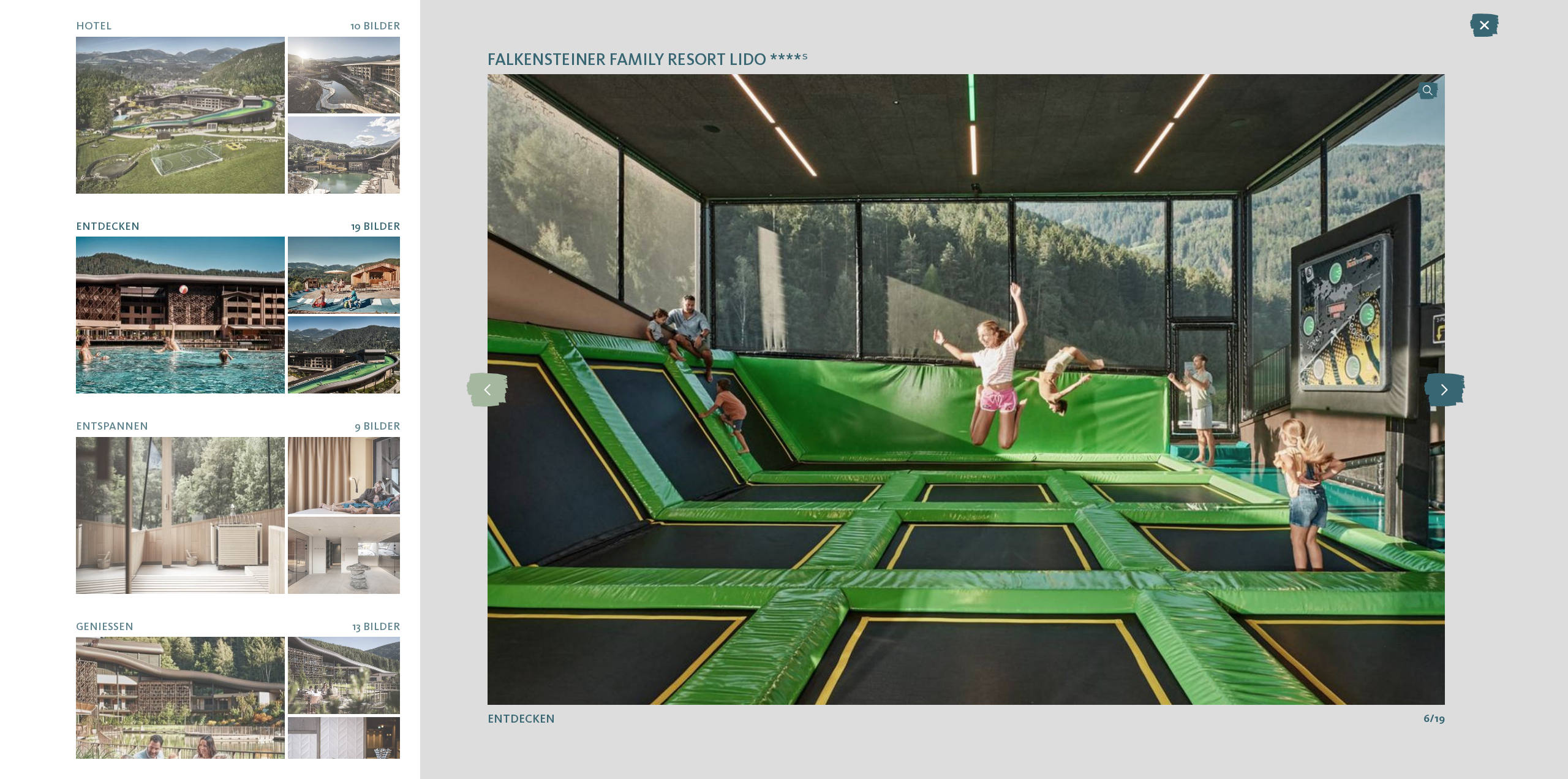
click at [1448, 384] on icon at bounding box center [1444, 389] width 41 height 34
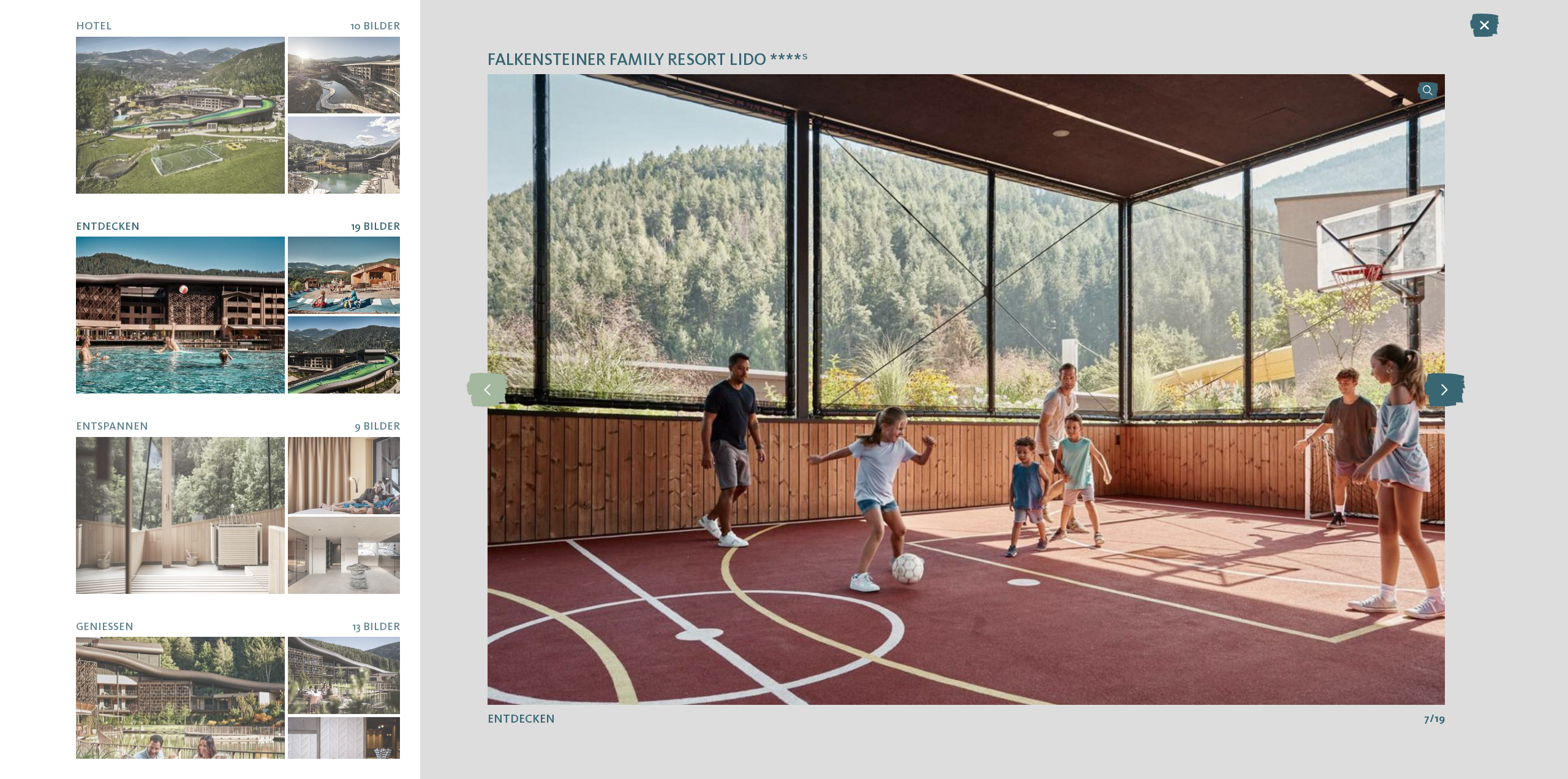
click at [1448, 384] on icon at bounding box center [1444, 389] width 41 height 34
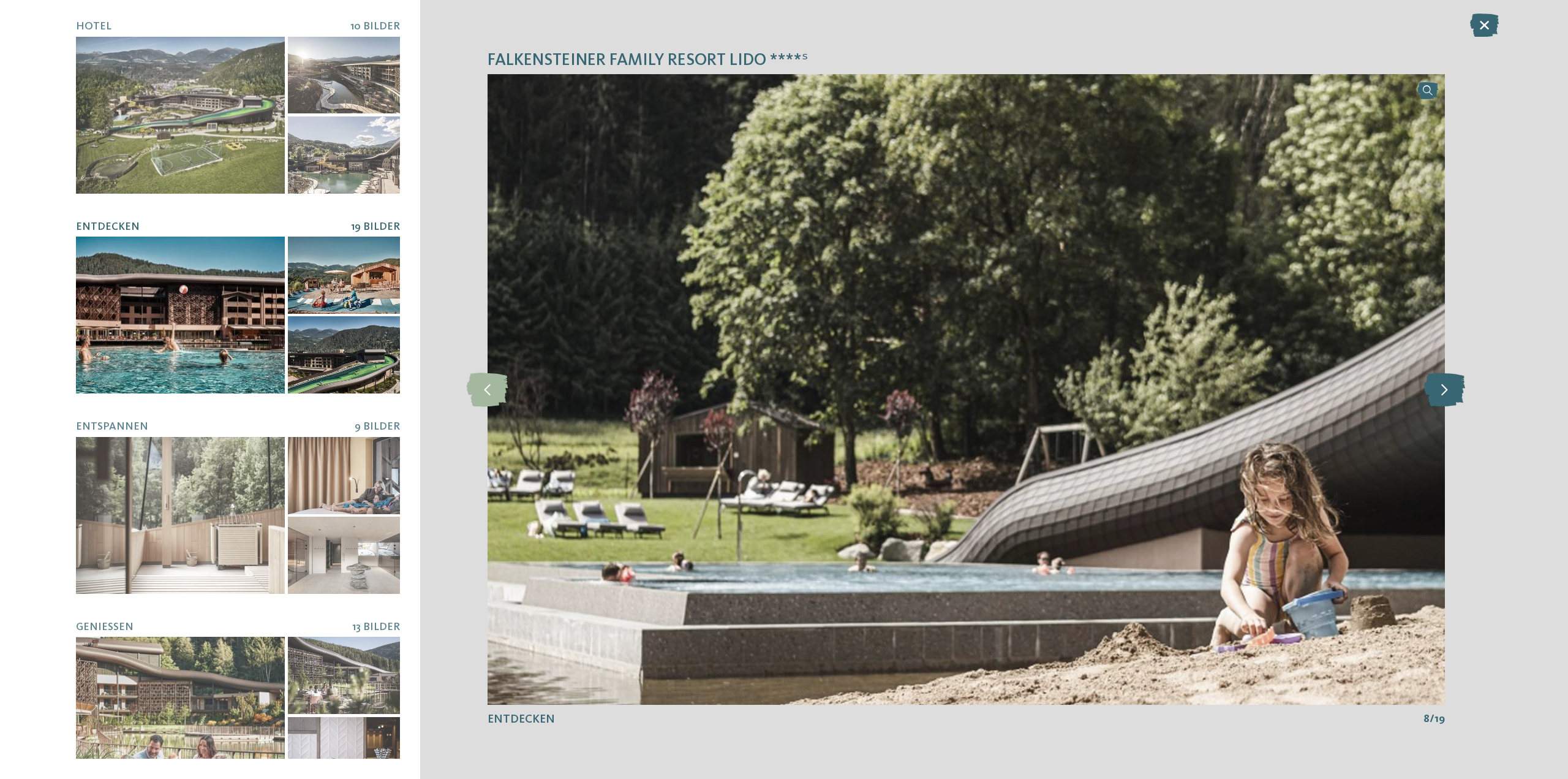
click at [1448, 384] on icon at bounding box center [1444, 389] width 41 height 34
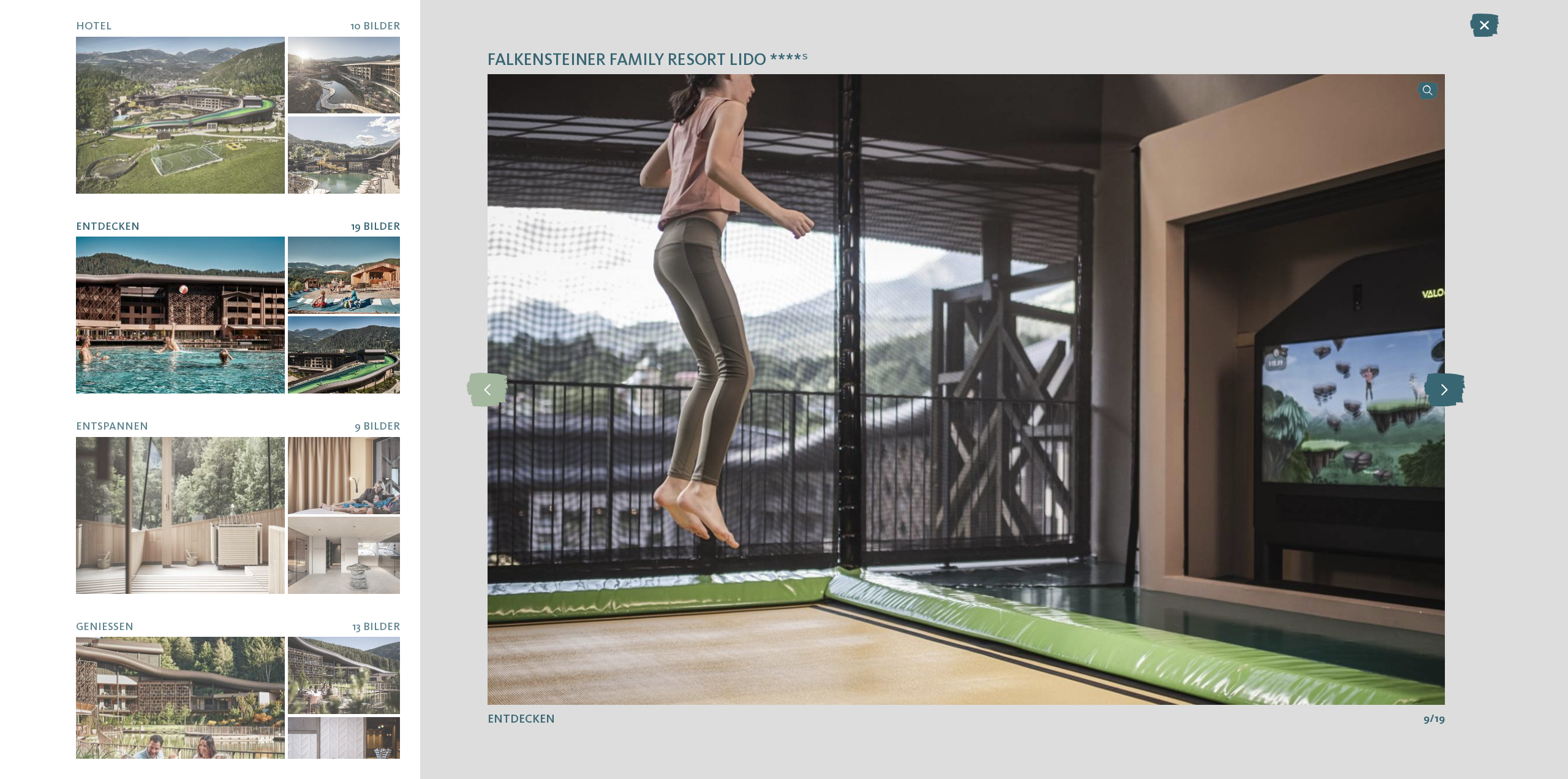
click at [1448, 384] on icon at bounding box center [1444, 389] width 41 height 34
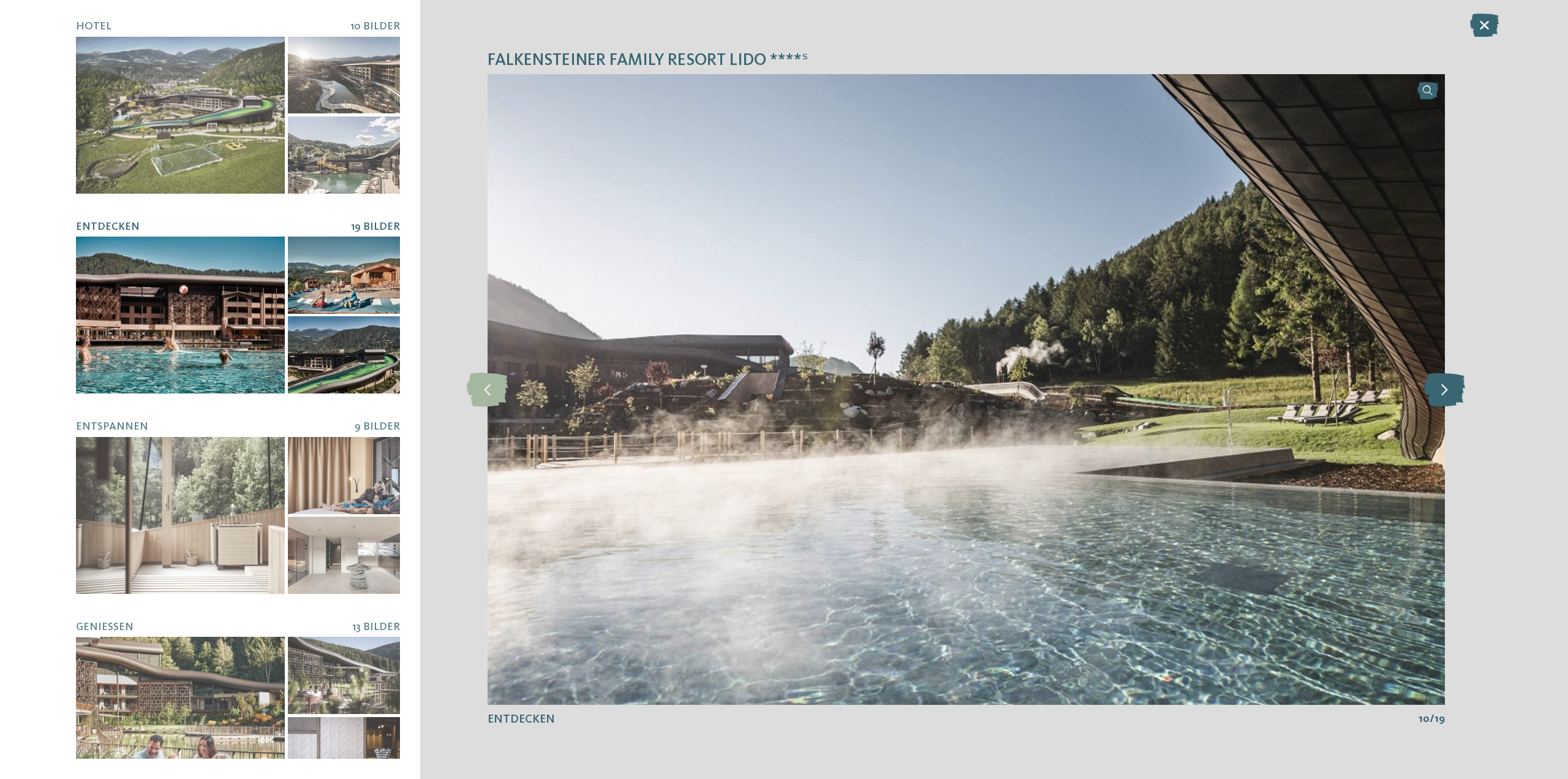
click at [1448, 384] on icon at bounding box center [1444, 389] width 41 height 34
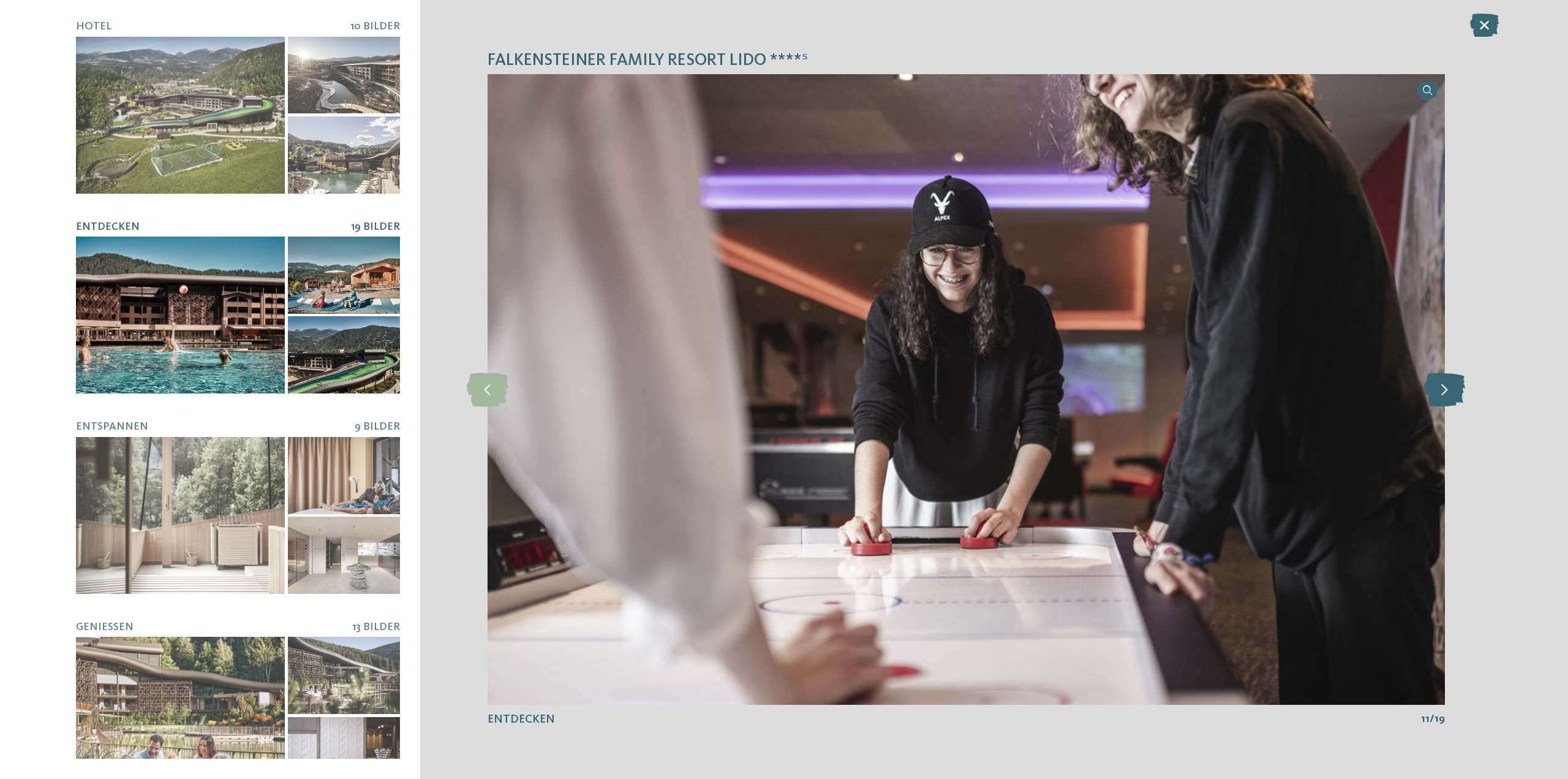
click at [1448, 384] on icon at bounding box center [1444, 389] width 41 height 34
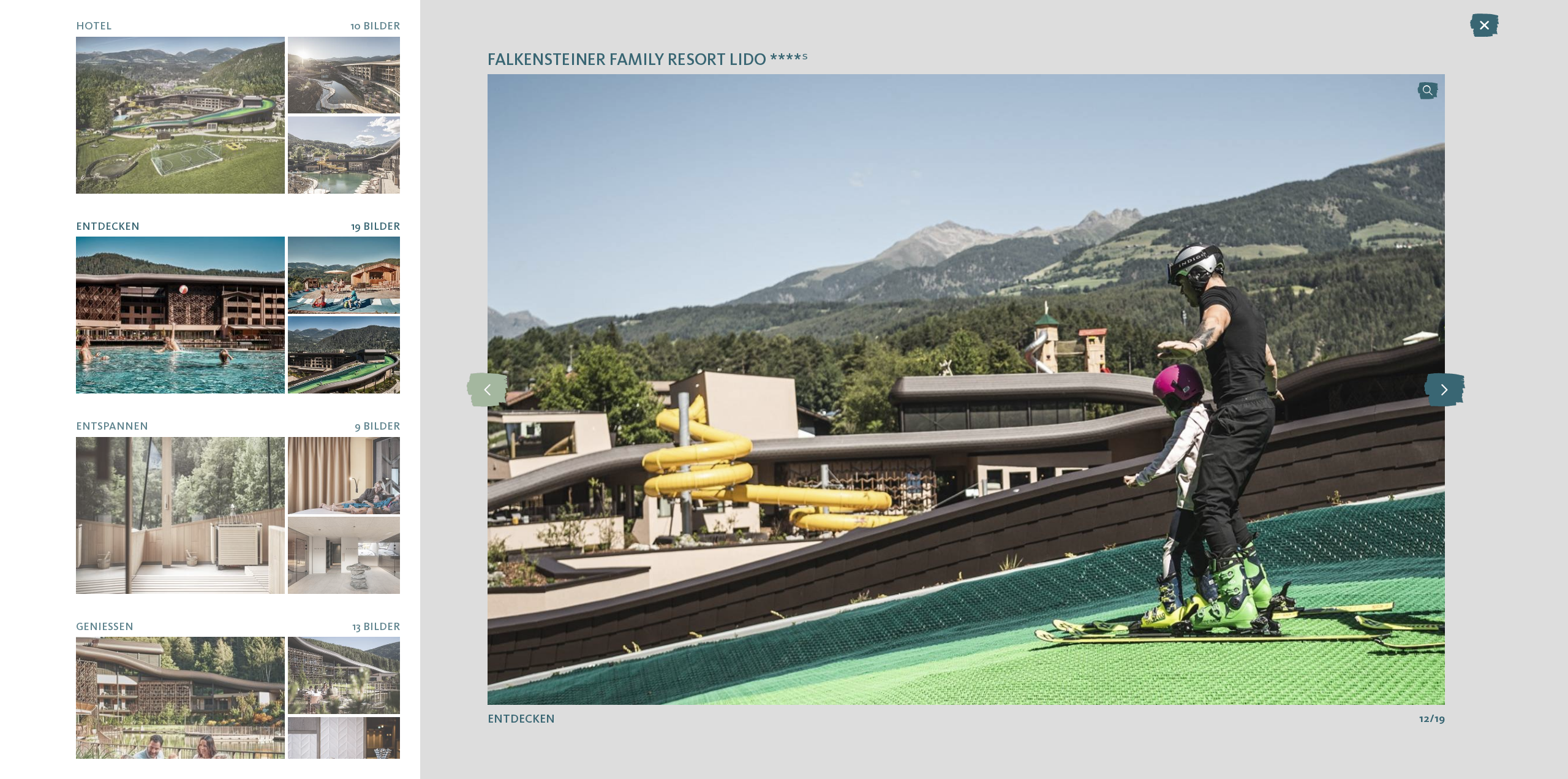
click at [1448, 384] on icon at bounding box center [1444, 389] width 41 height 34
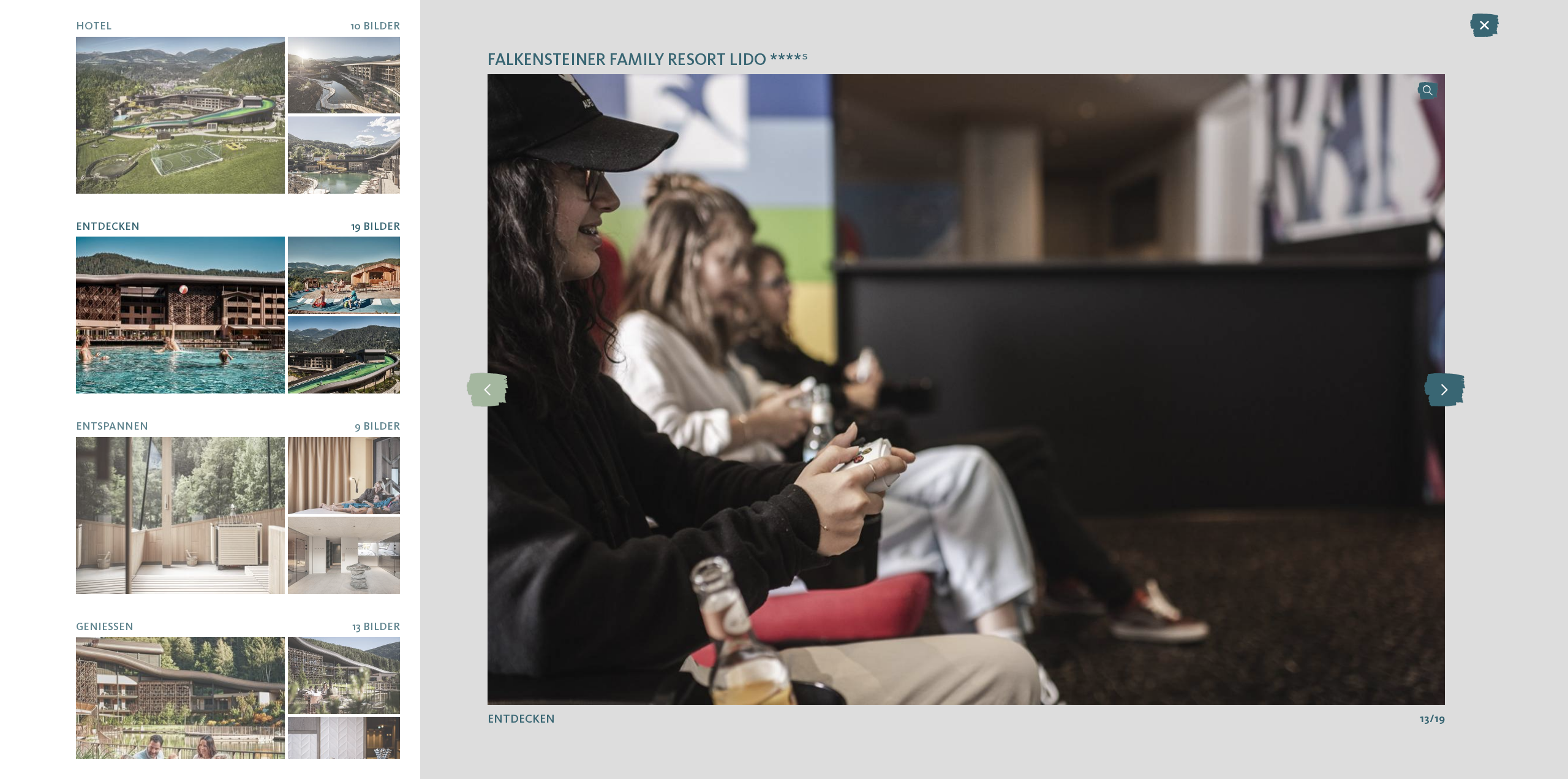
click at [1448, 384] on icon at bounding box center [1444, 389] width 41 height 34
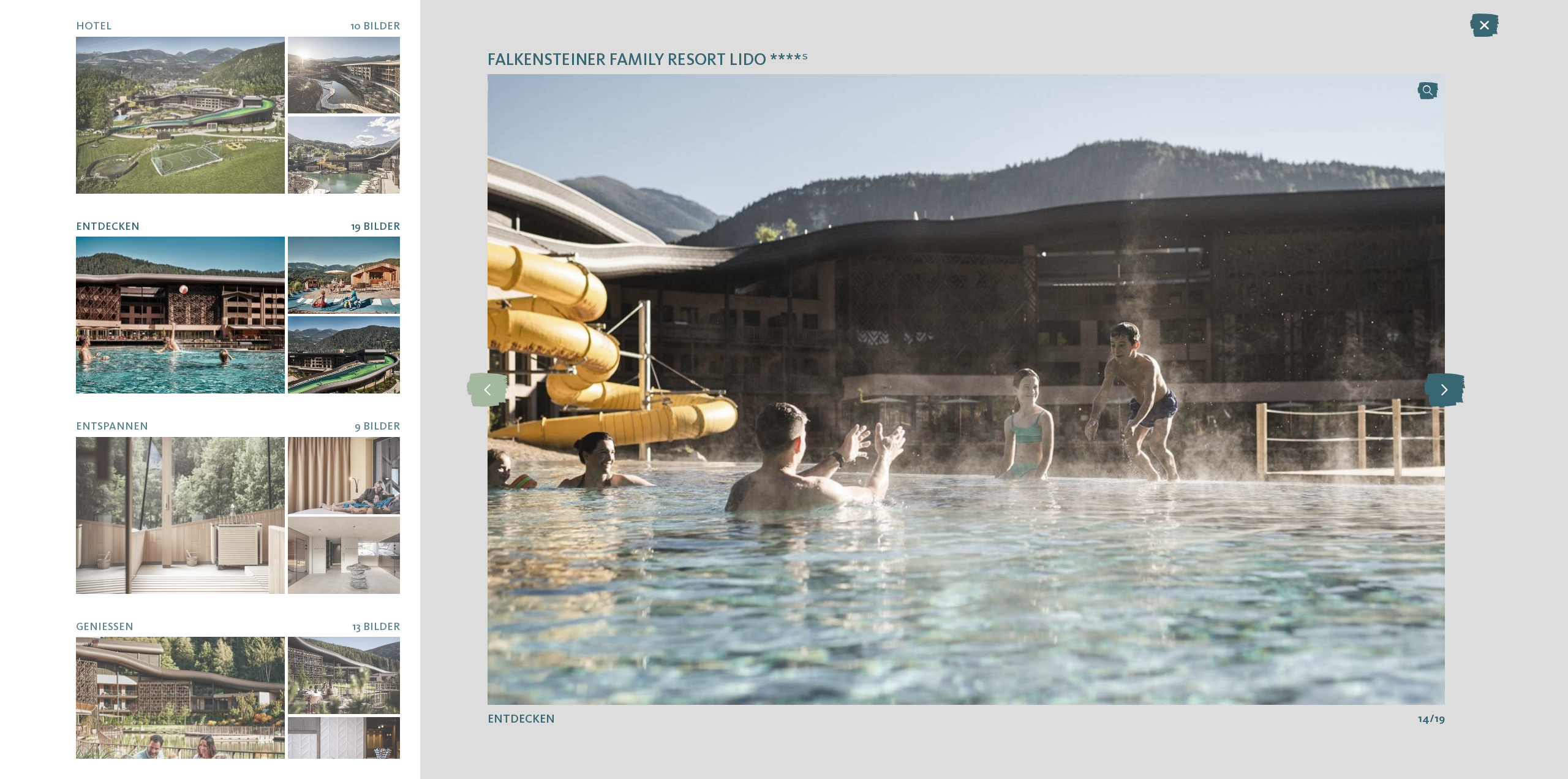
click at [1448, 384] on icon at bounding box center [1444, 389] width 41 height 34
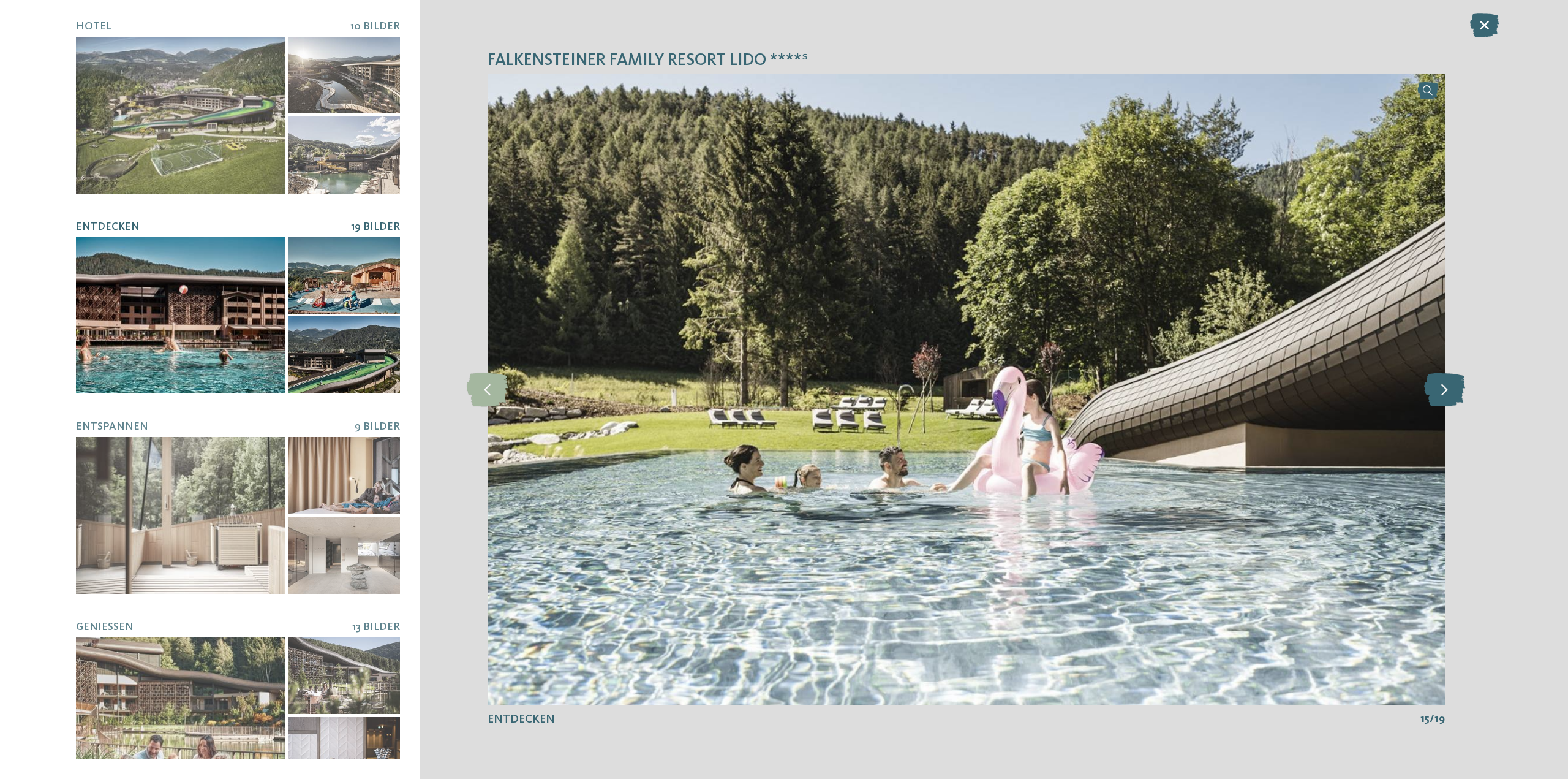
click at [1448, 384] on icon at bounding box center [1444, 389] width 41 height 34
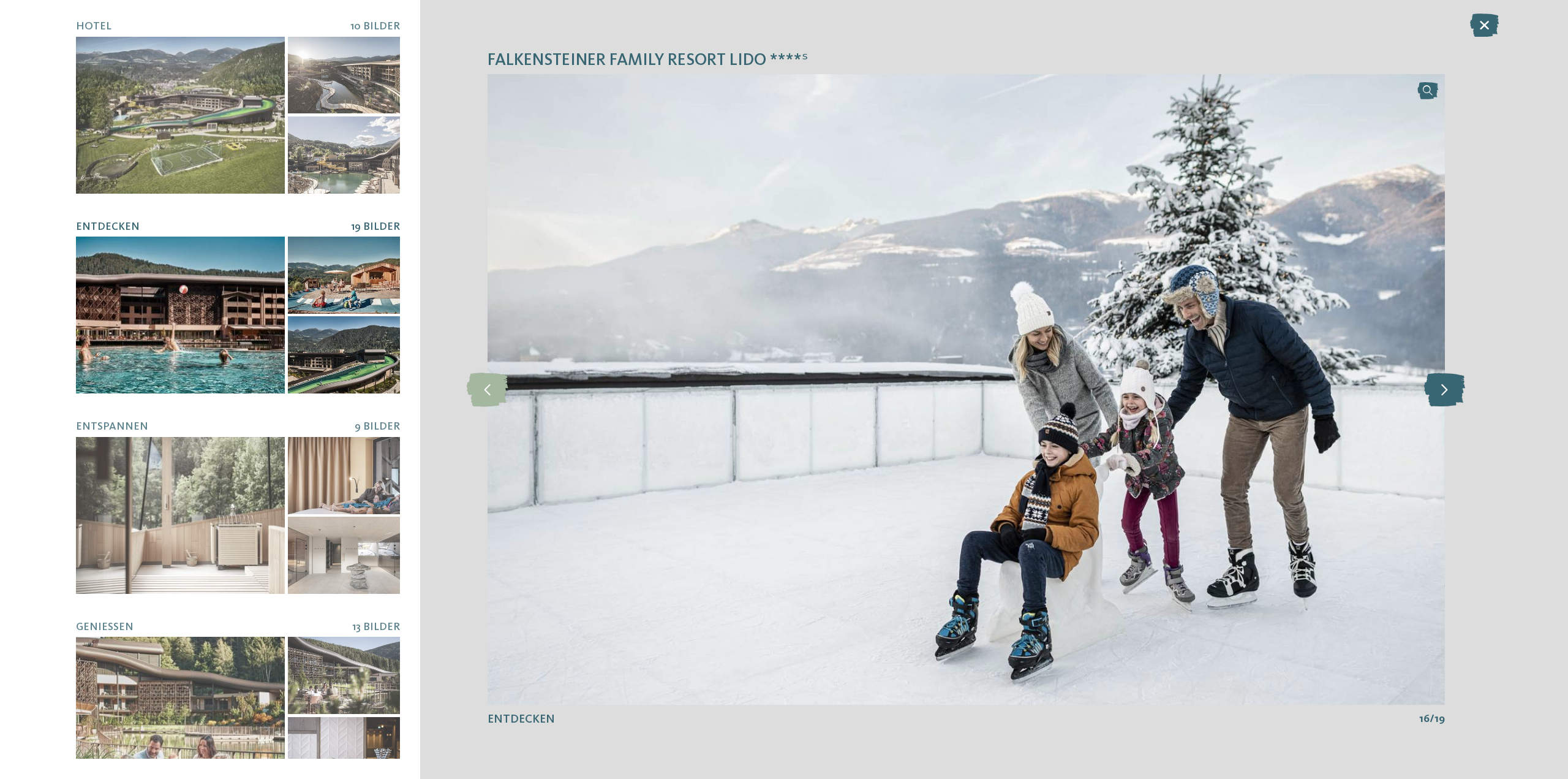
click at [1448, 384] on icon at bounding box center [1444, 389] width 41 height 34
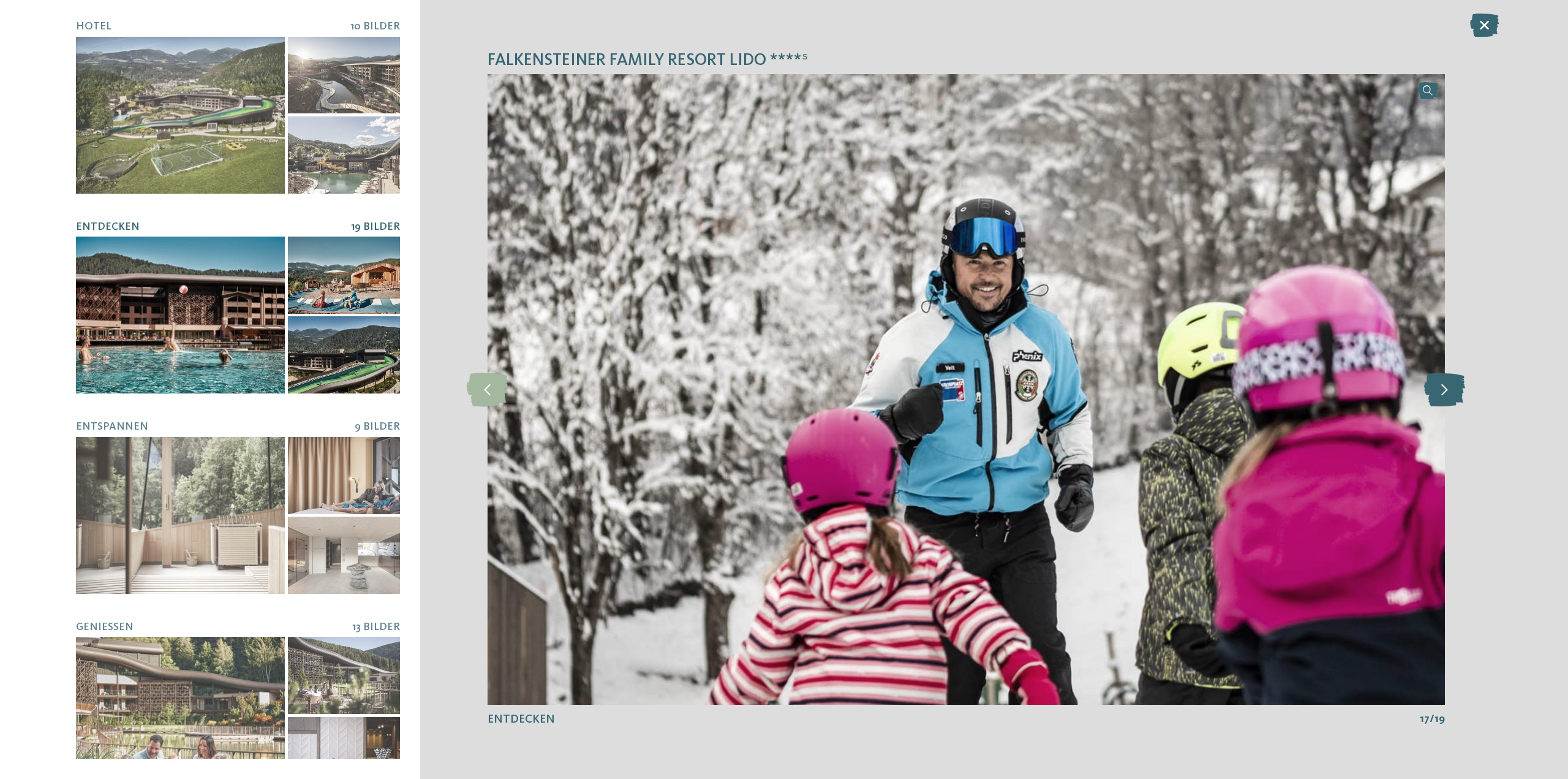
click at [1448, 384] on icon at bounding box center [1444, 389] width 41 height 34
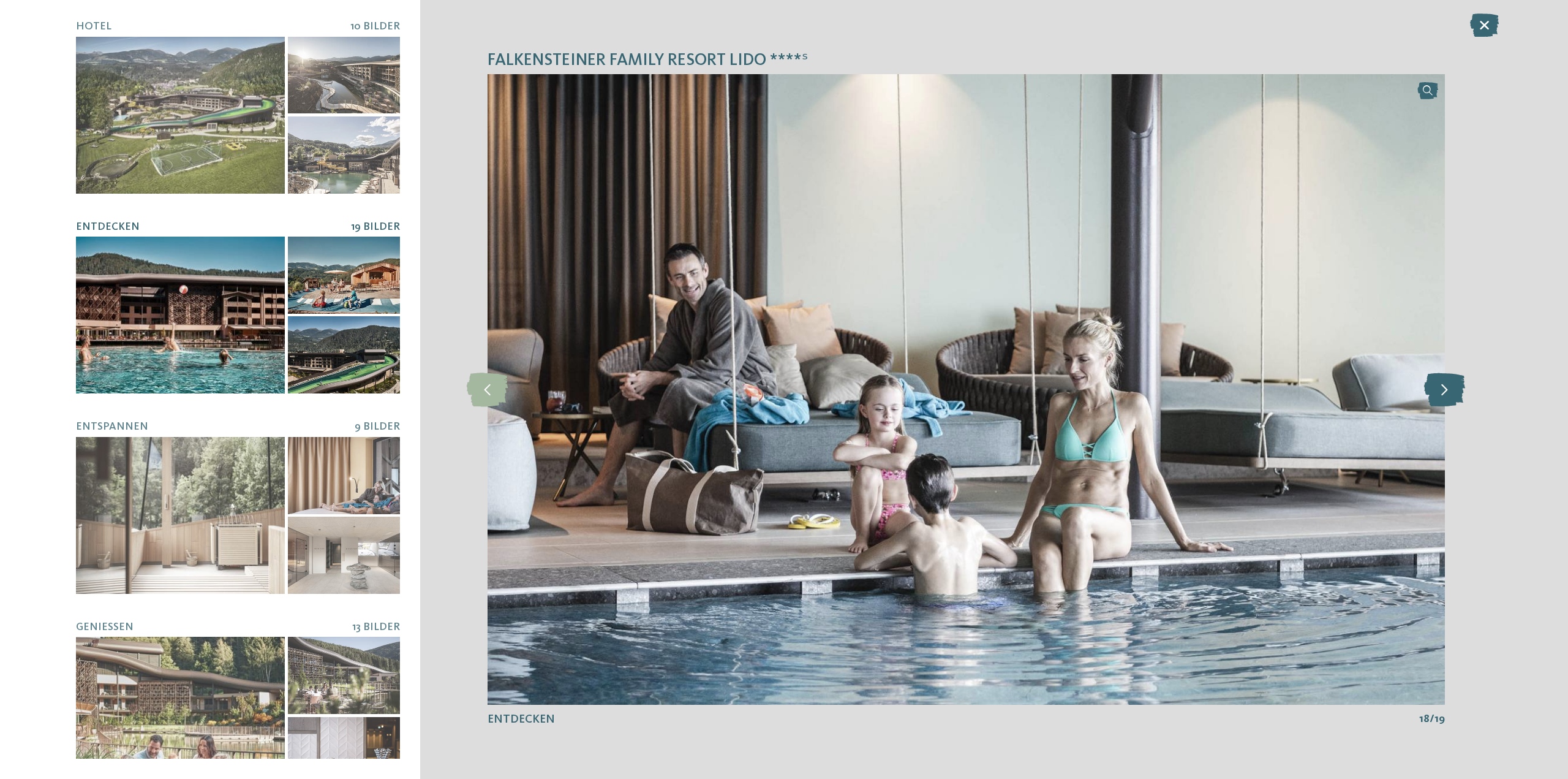
click at [1448, 384] on icon at bounding box center [1444, 389] width 41 height 34
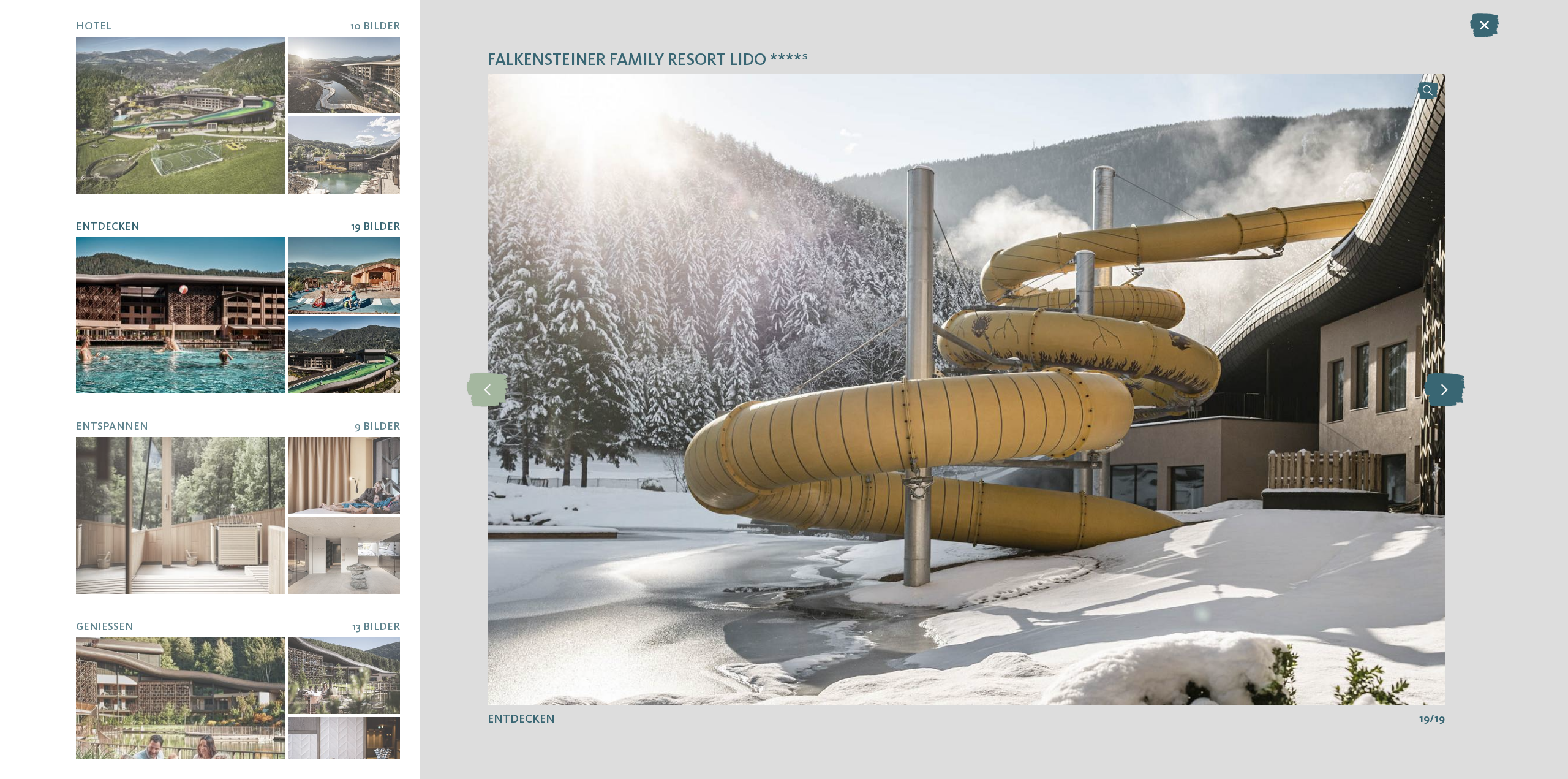
click at [1448, 384] on icon at bounding box center [1444, 389] width 41 height 34
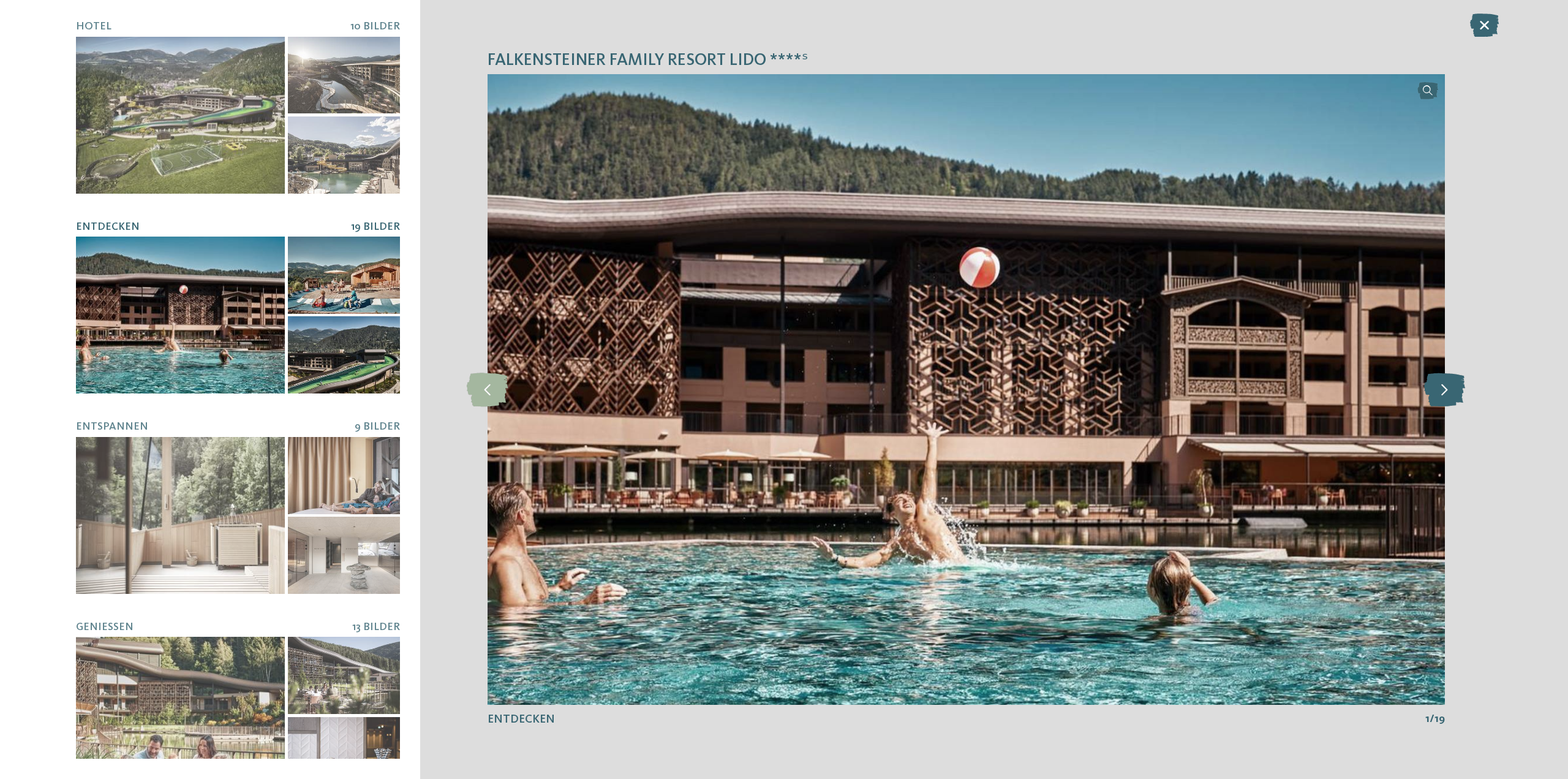
click at [1448, 384] on icon at bounding box center [1444, 389] width 41 height 34
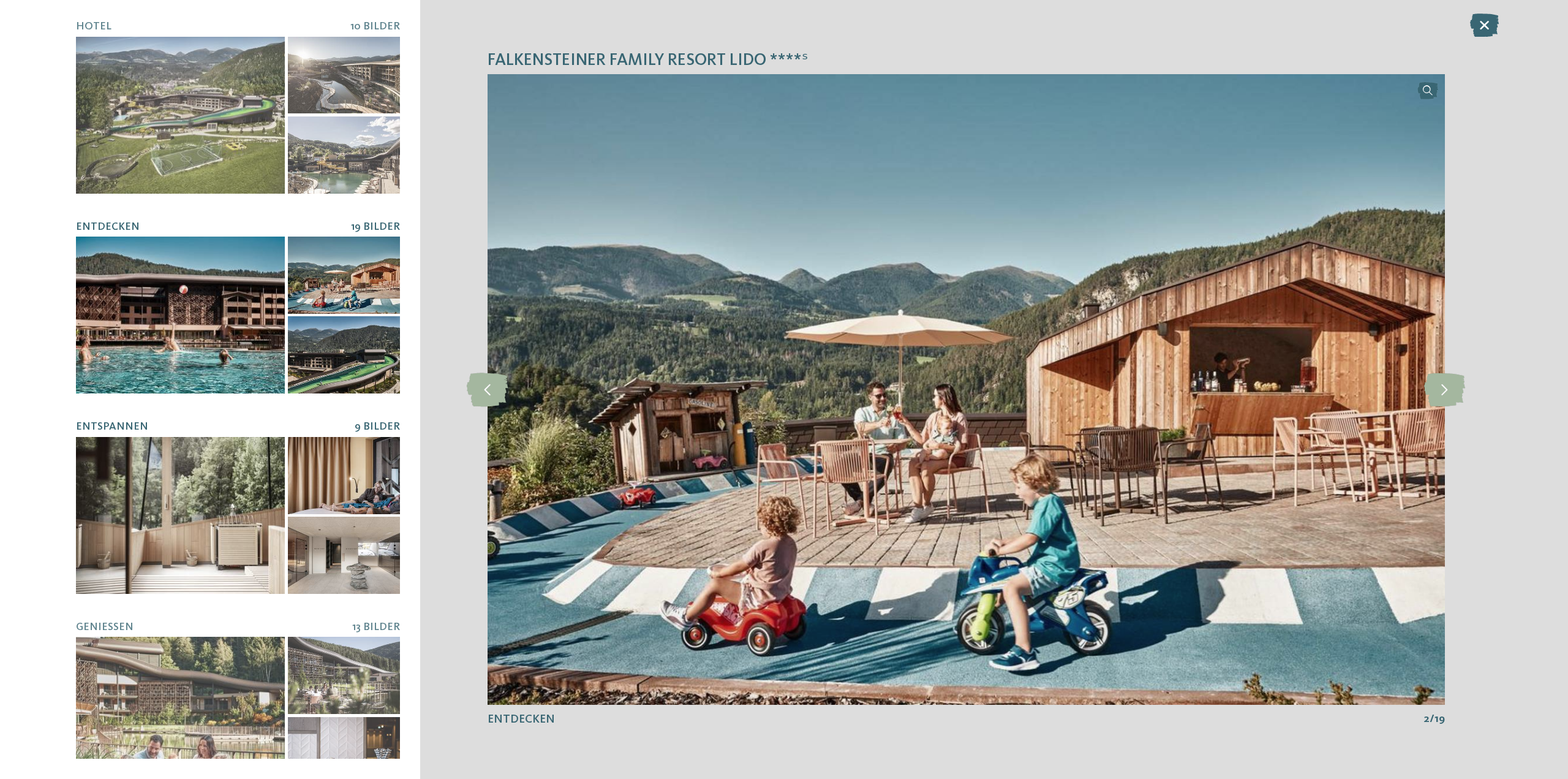
scroll to position [61, 0]
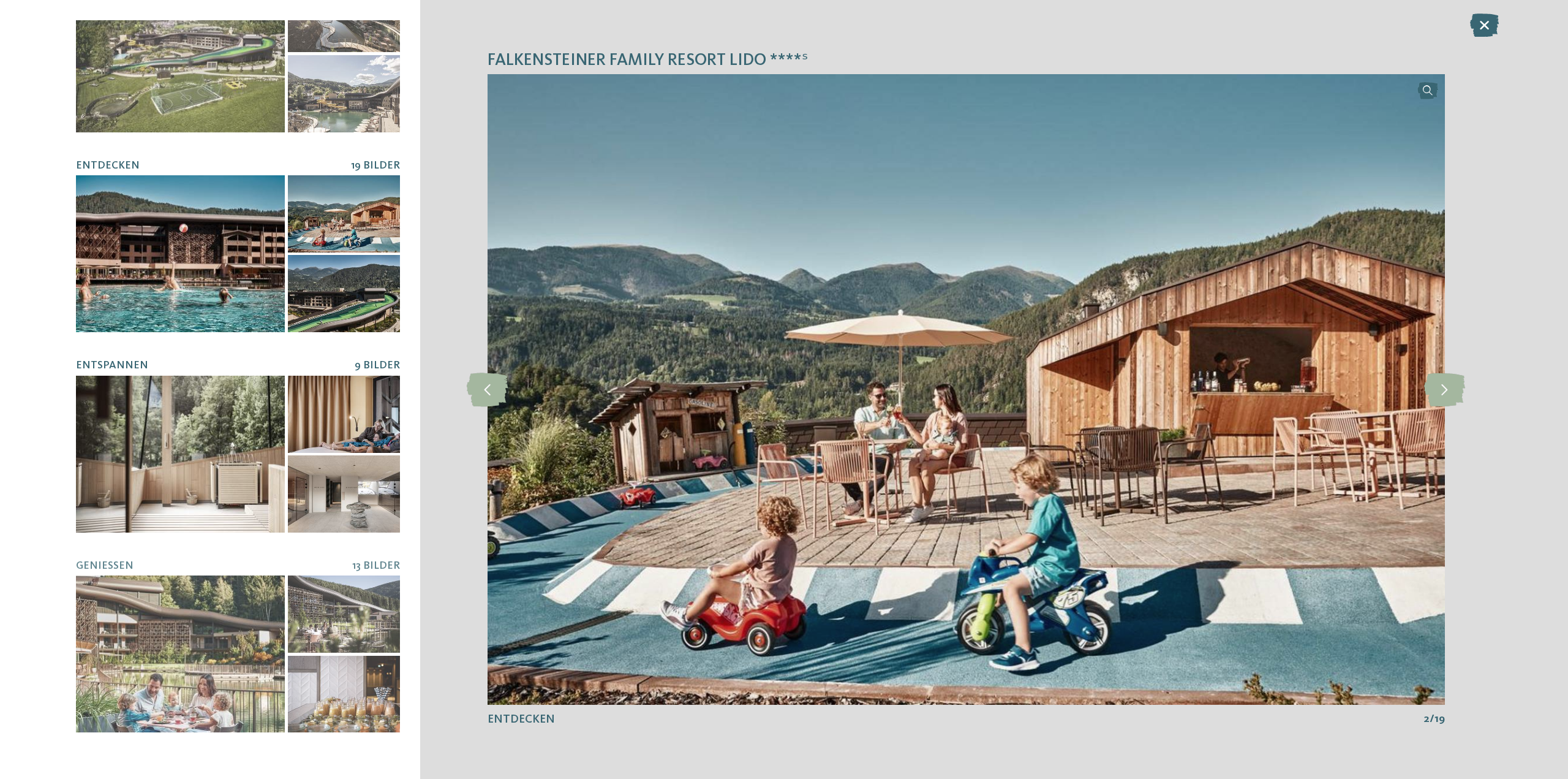
click at [245, 432] on div at bounding box center [180, 454] width 209 height 157
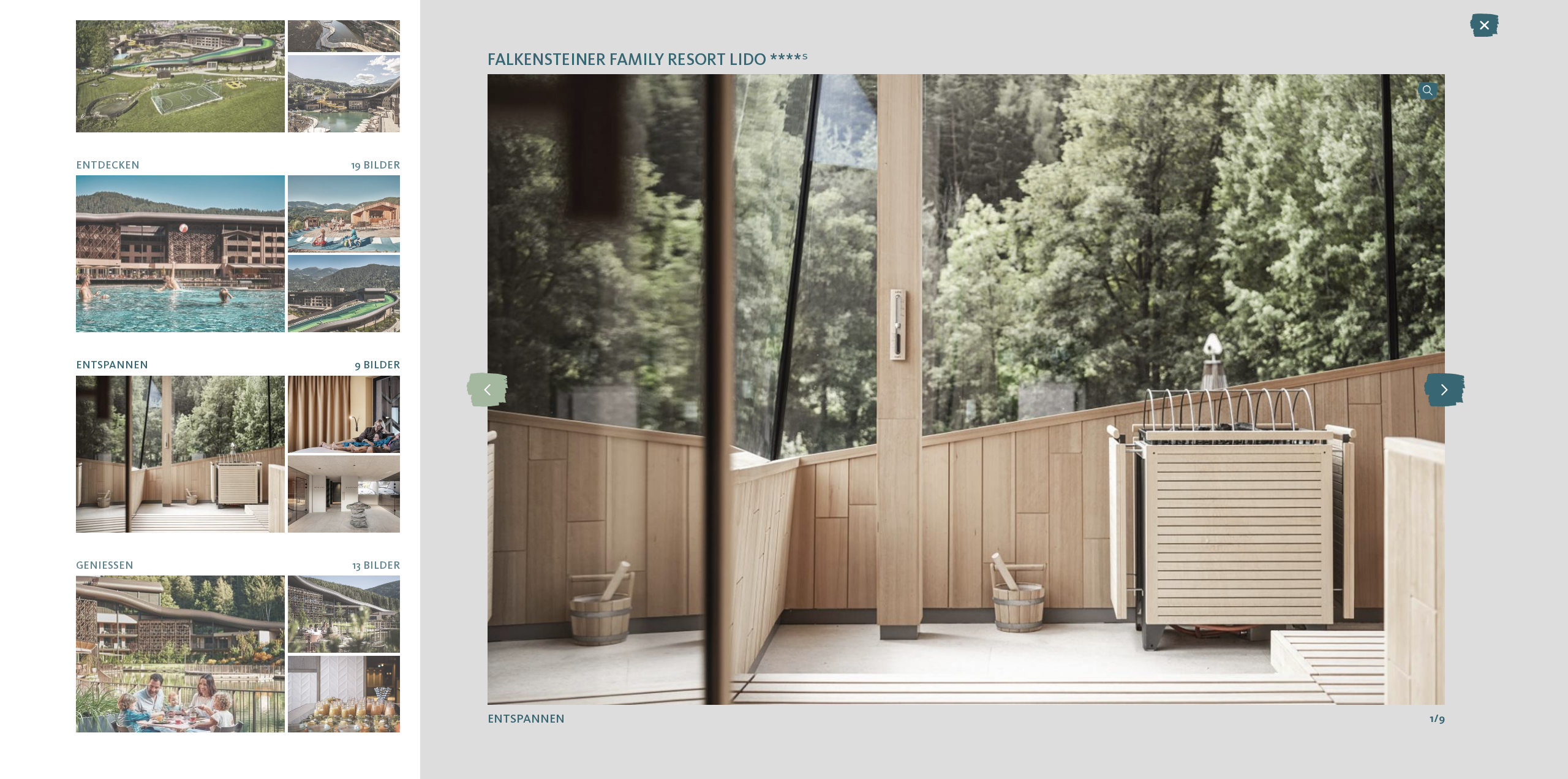
click at [1445, 395] on icon at bounding box center [1444, 389] width 41 height 34
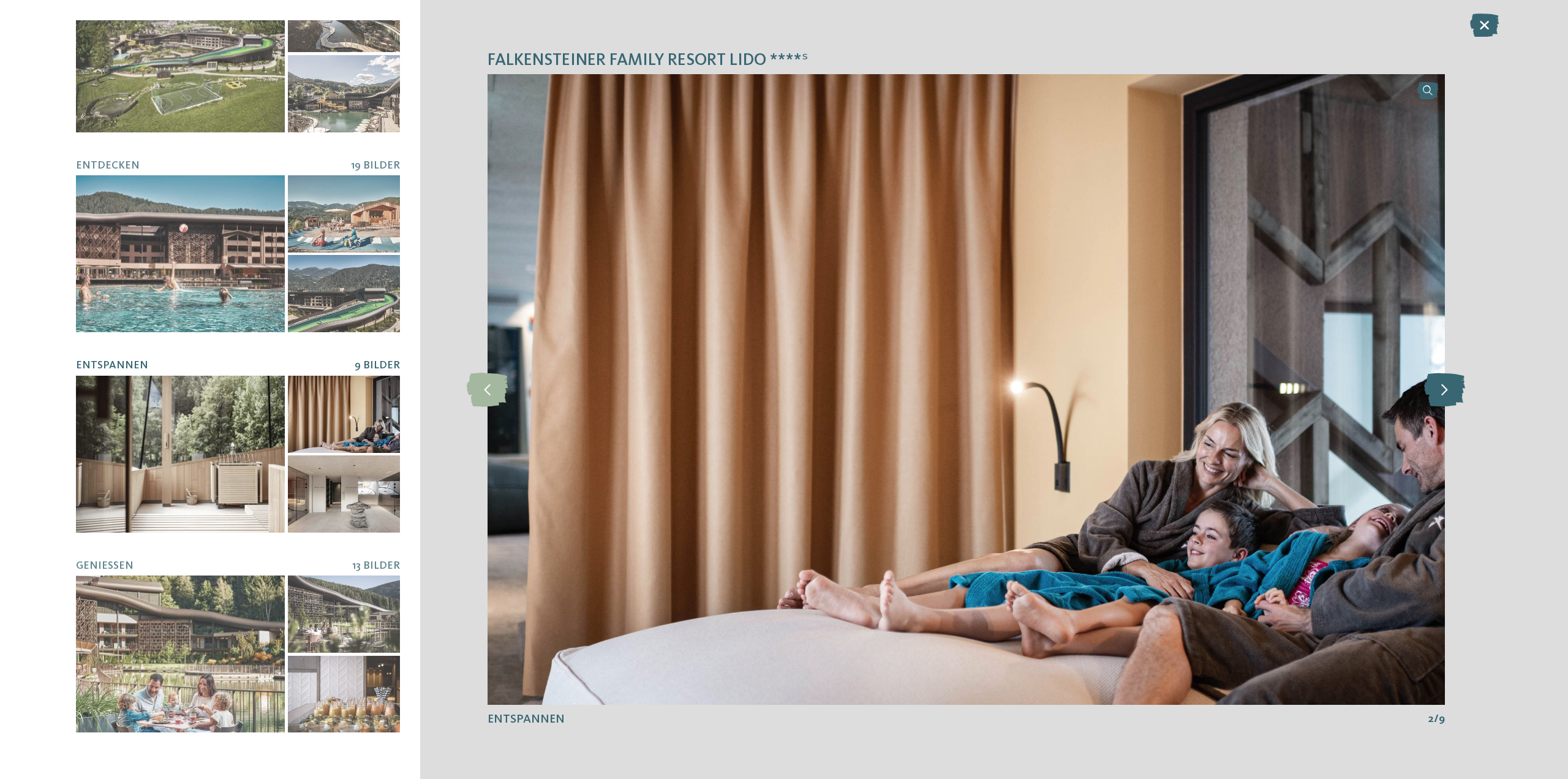
click at [1445, 395] on icon at bounding box center [1444, 389] width 41 height 34
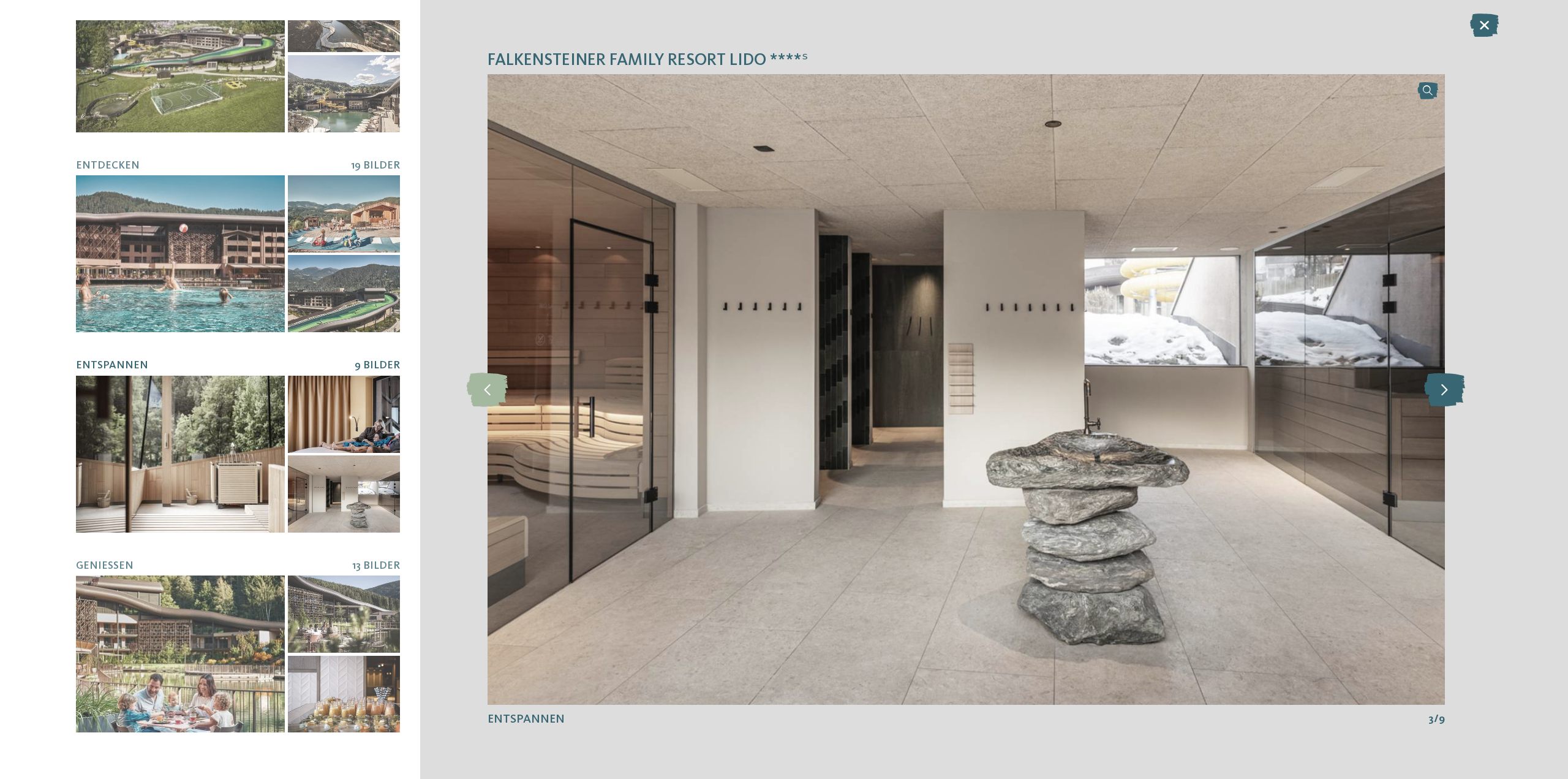
click at [1445, 395] on icon at bounding box center [1444, 389] width 41 height 34
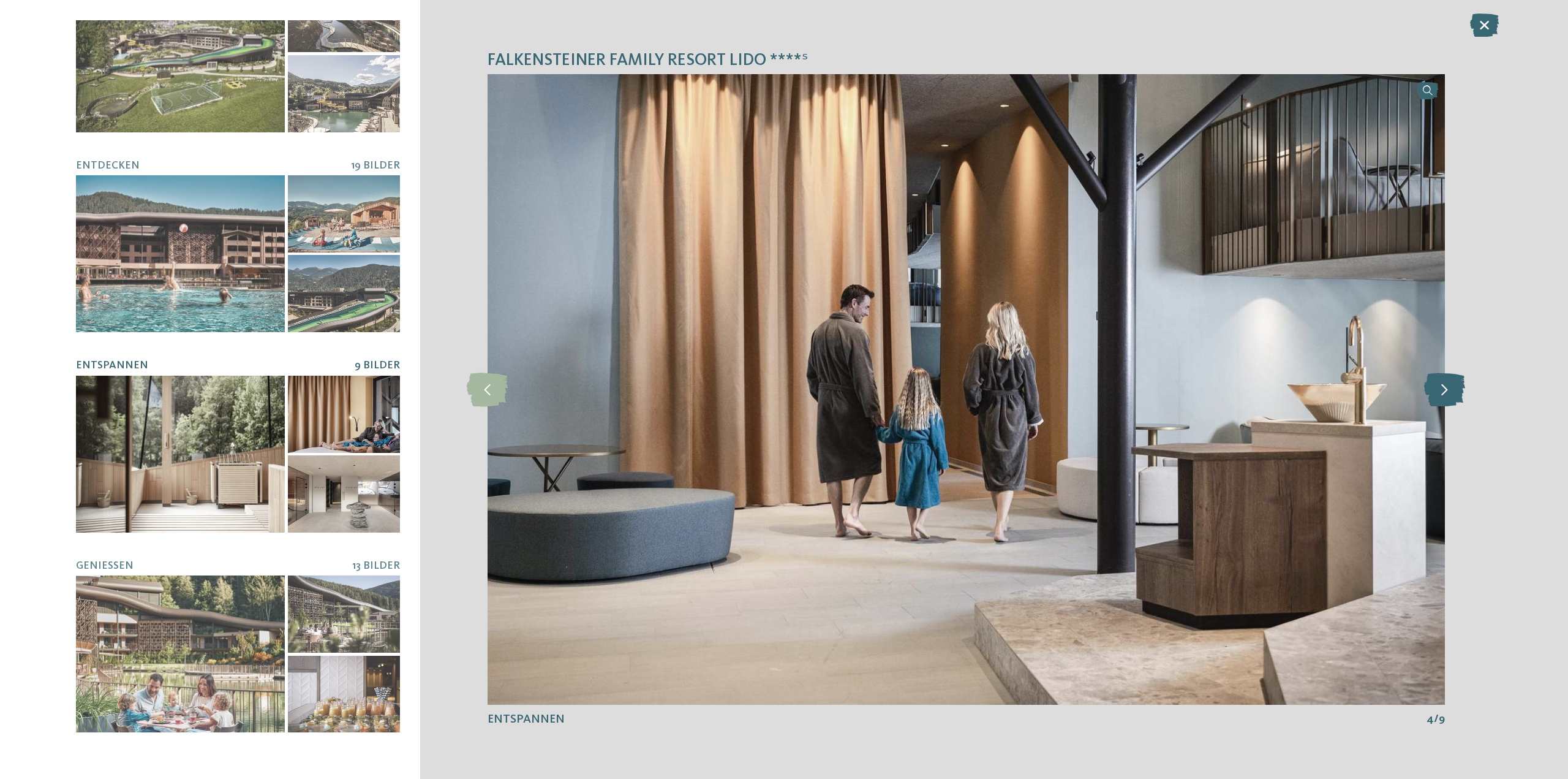
click at [1445, 395] on icon at bounding box center [1444, 389] width 41 height 34
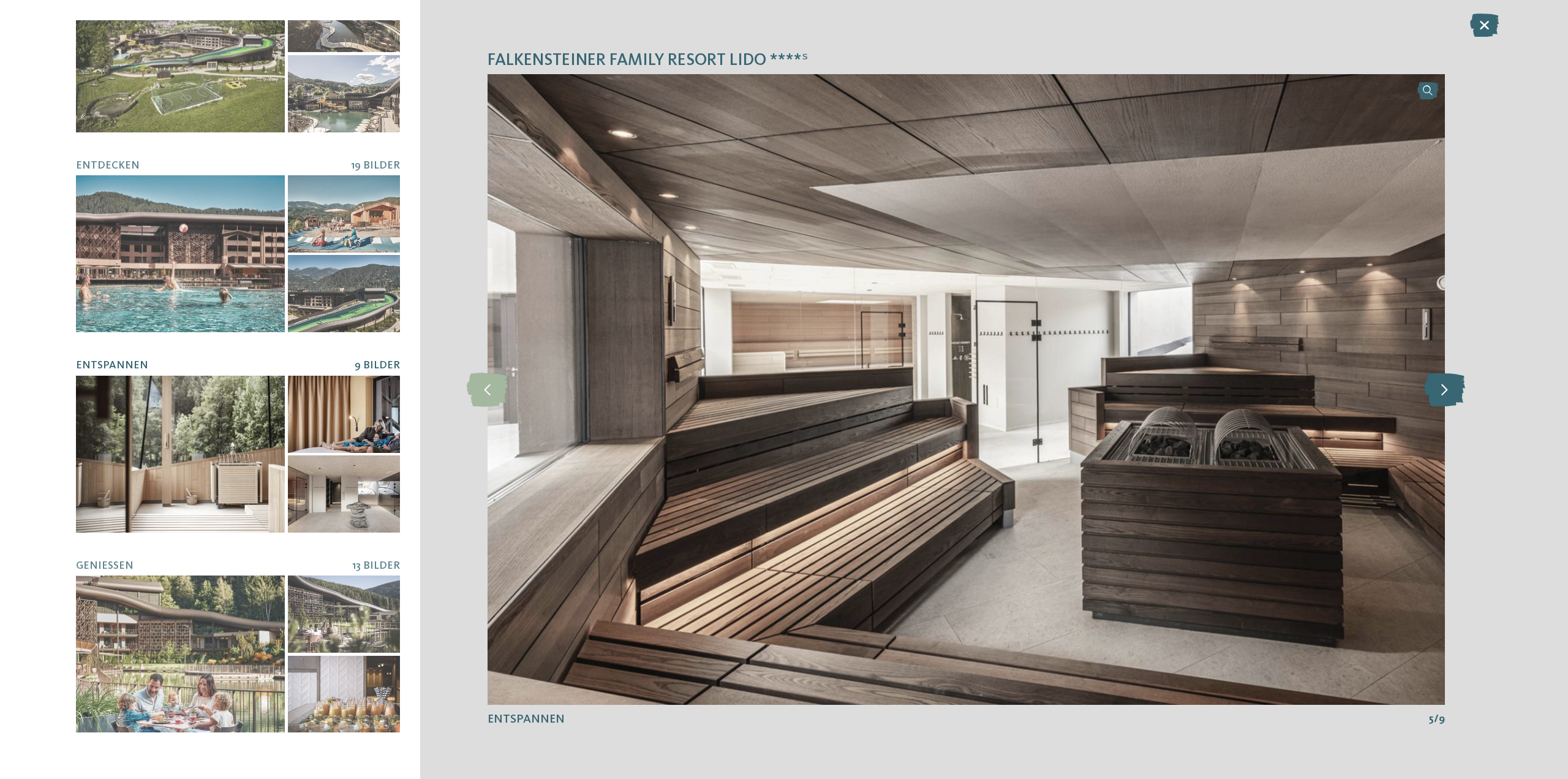
click at [1445, 395] on icon at bounding box center [1444, 389] width 41 height 34
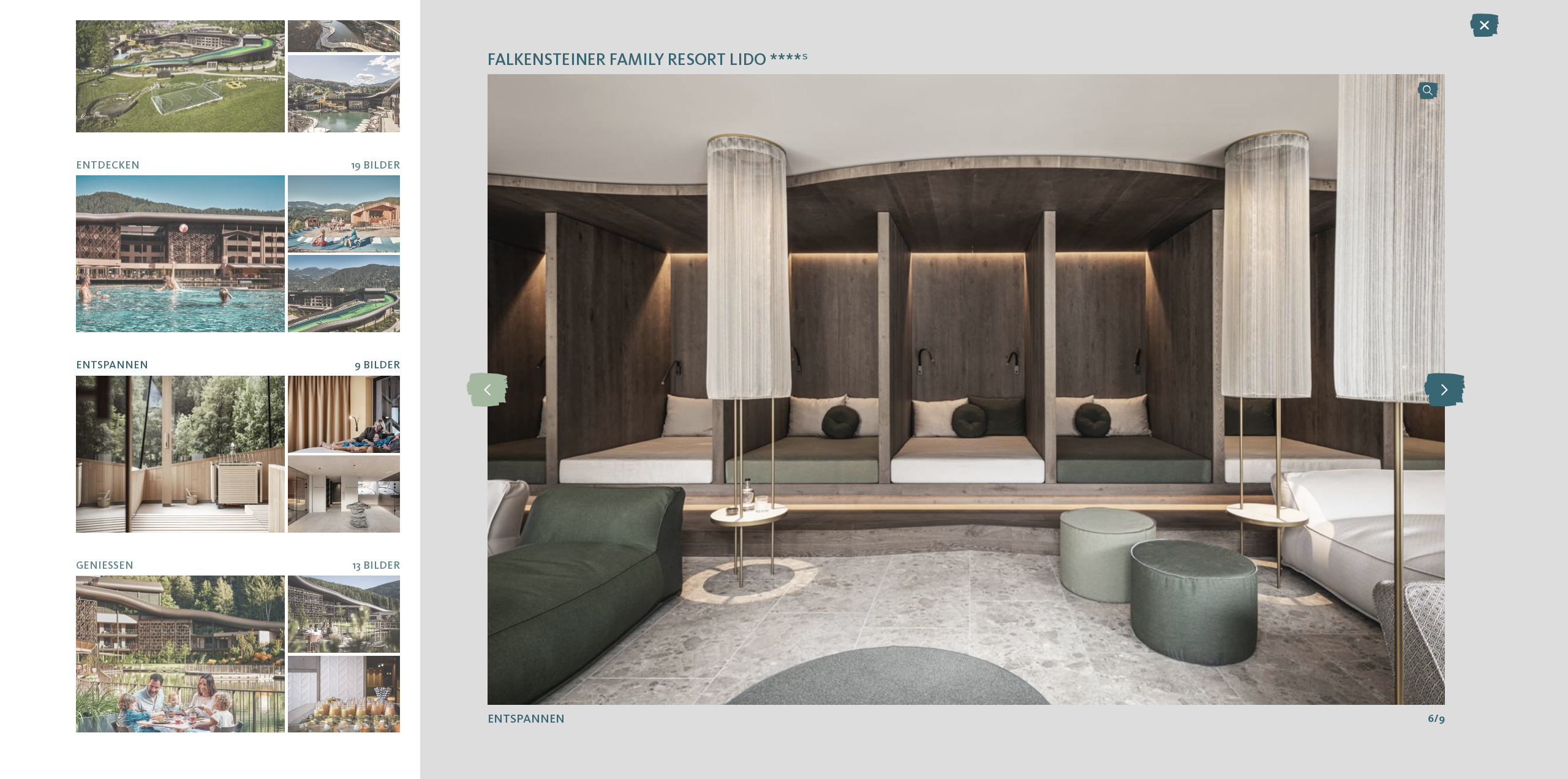
click at [1445, 395] on icon at bounding box center [1444, 389] width 41 height 34
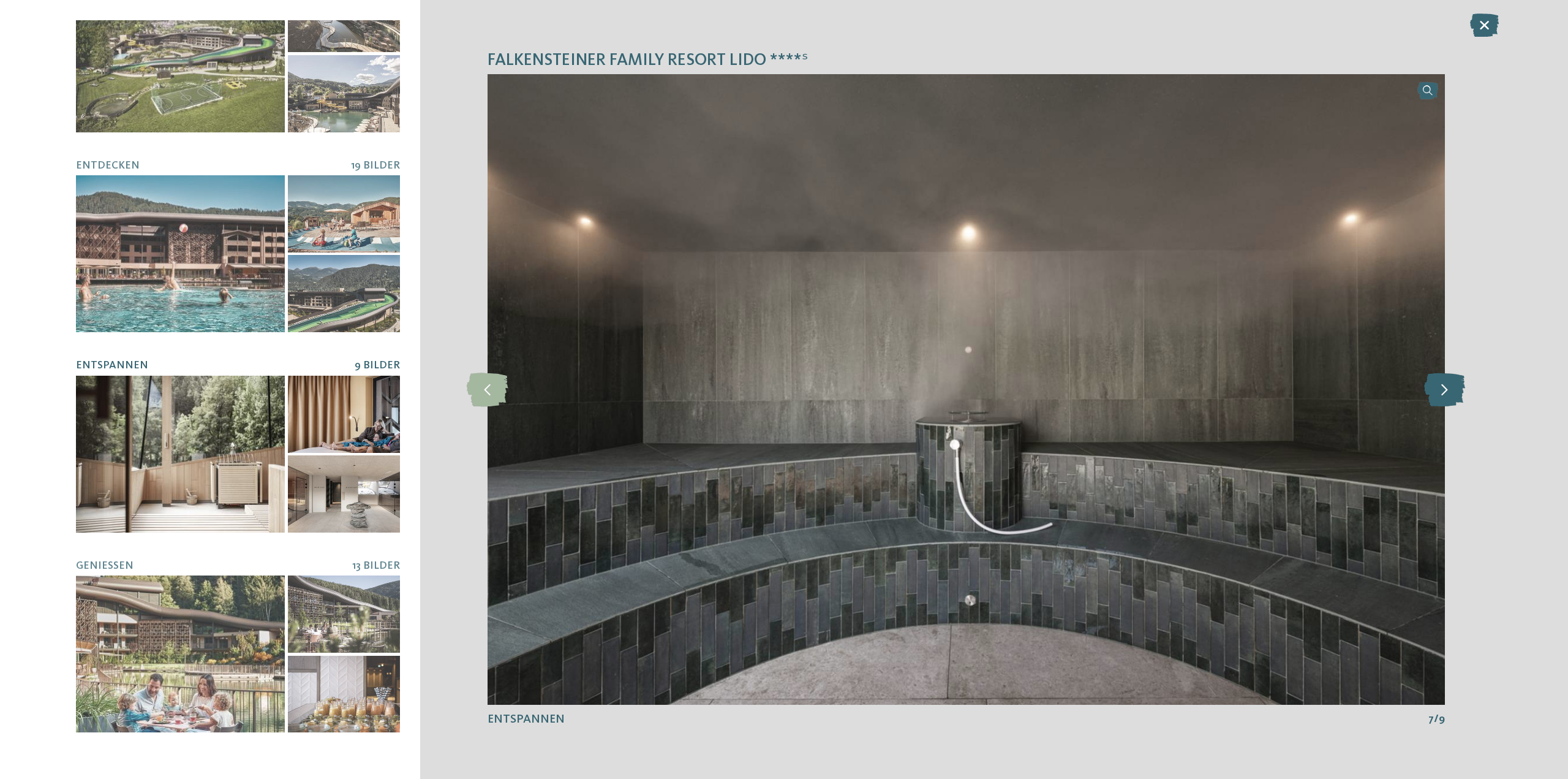
click at [1445, 395] on icon at bounding box center [1444, 389] width 41 height 34
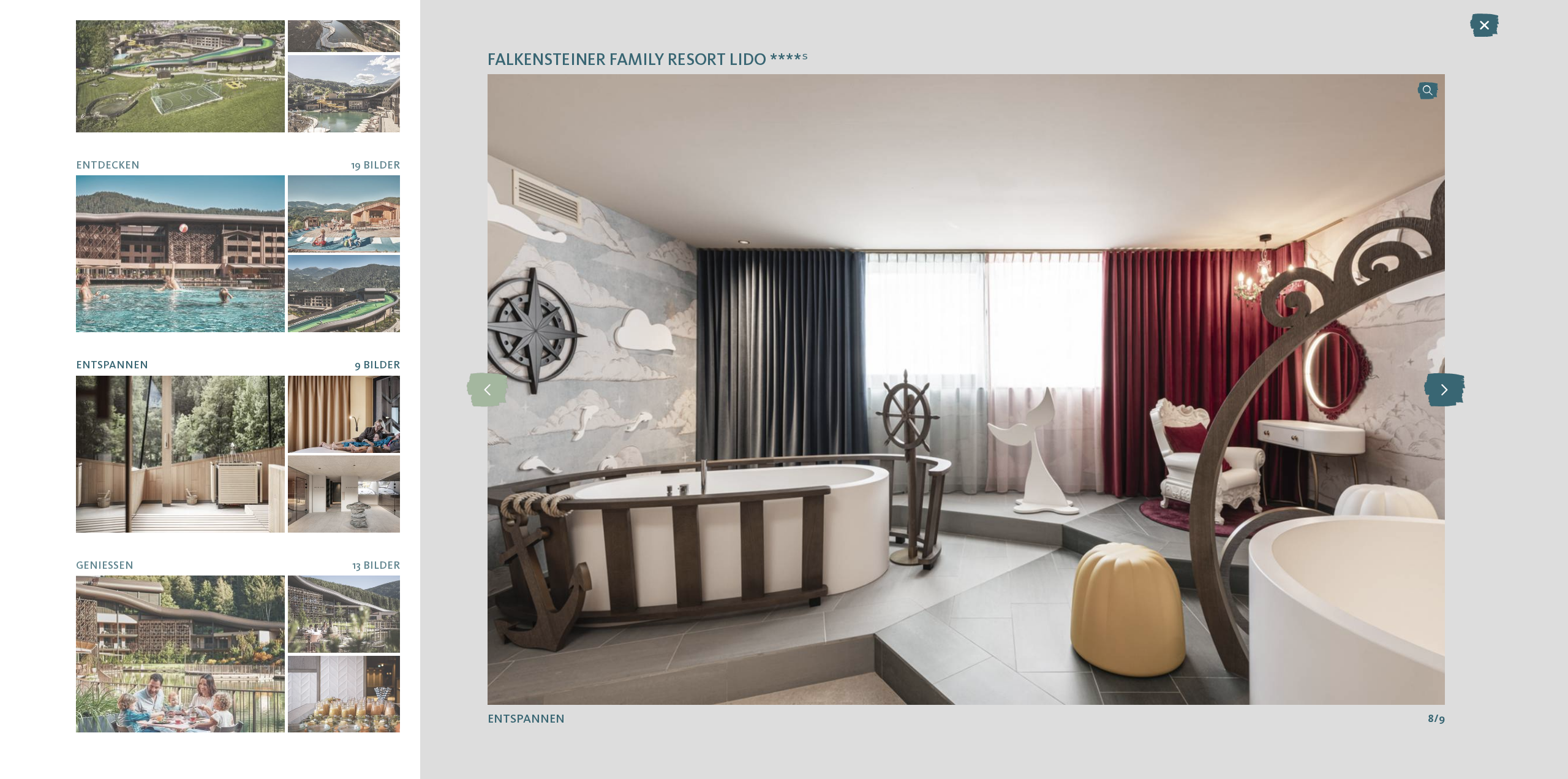
click at [1445, 395] on icon at bounding box center [1444, 389] width 41 height 34
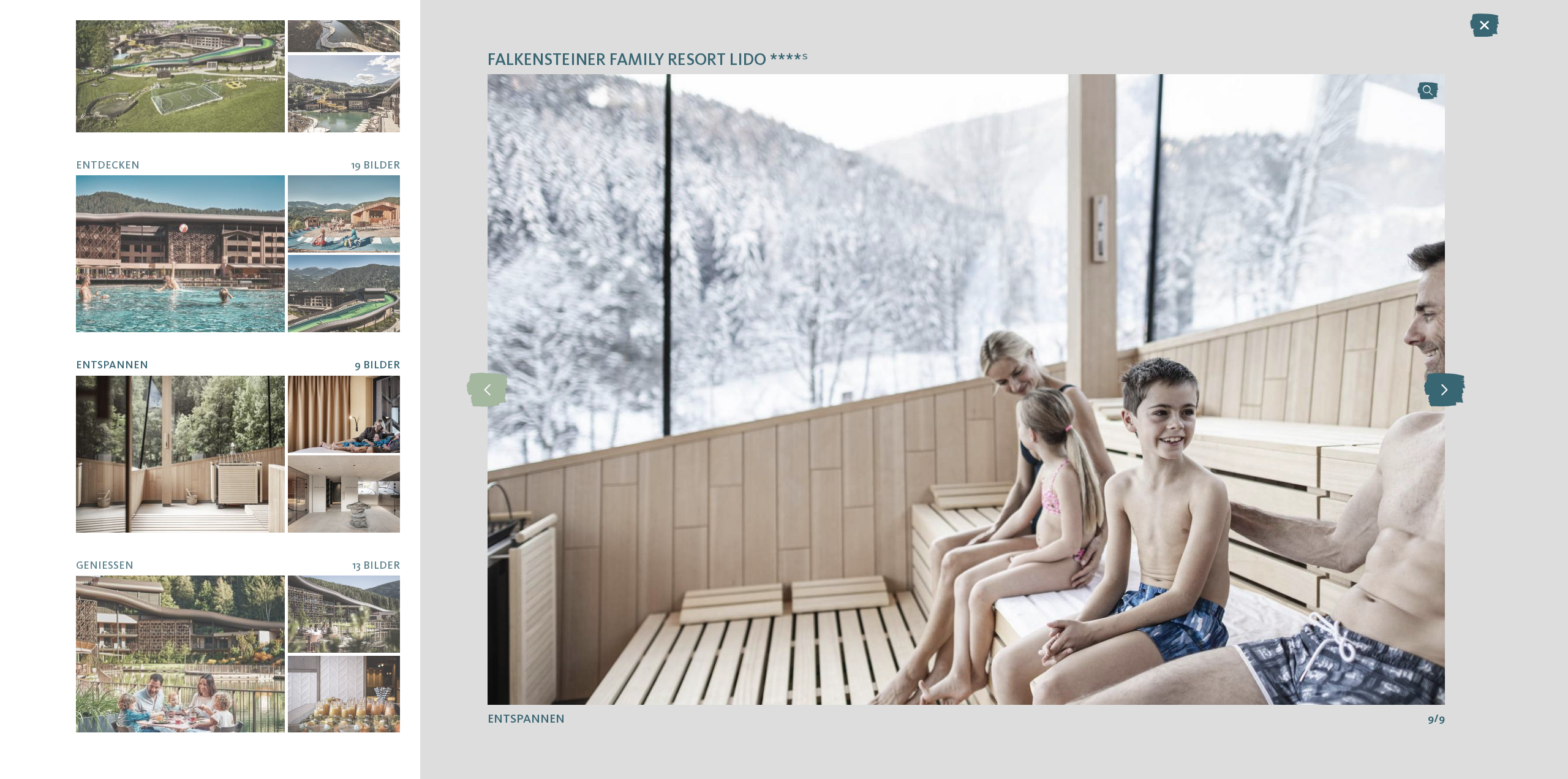
click at [1445, 395] on icon at bounding box center [1444, 389] width 41 height 34
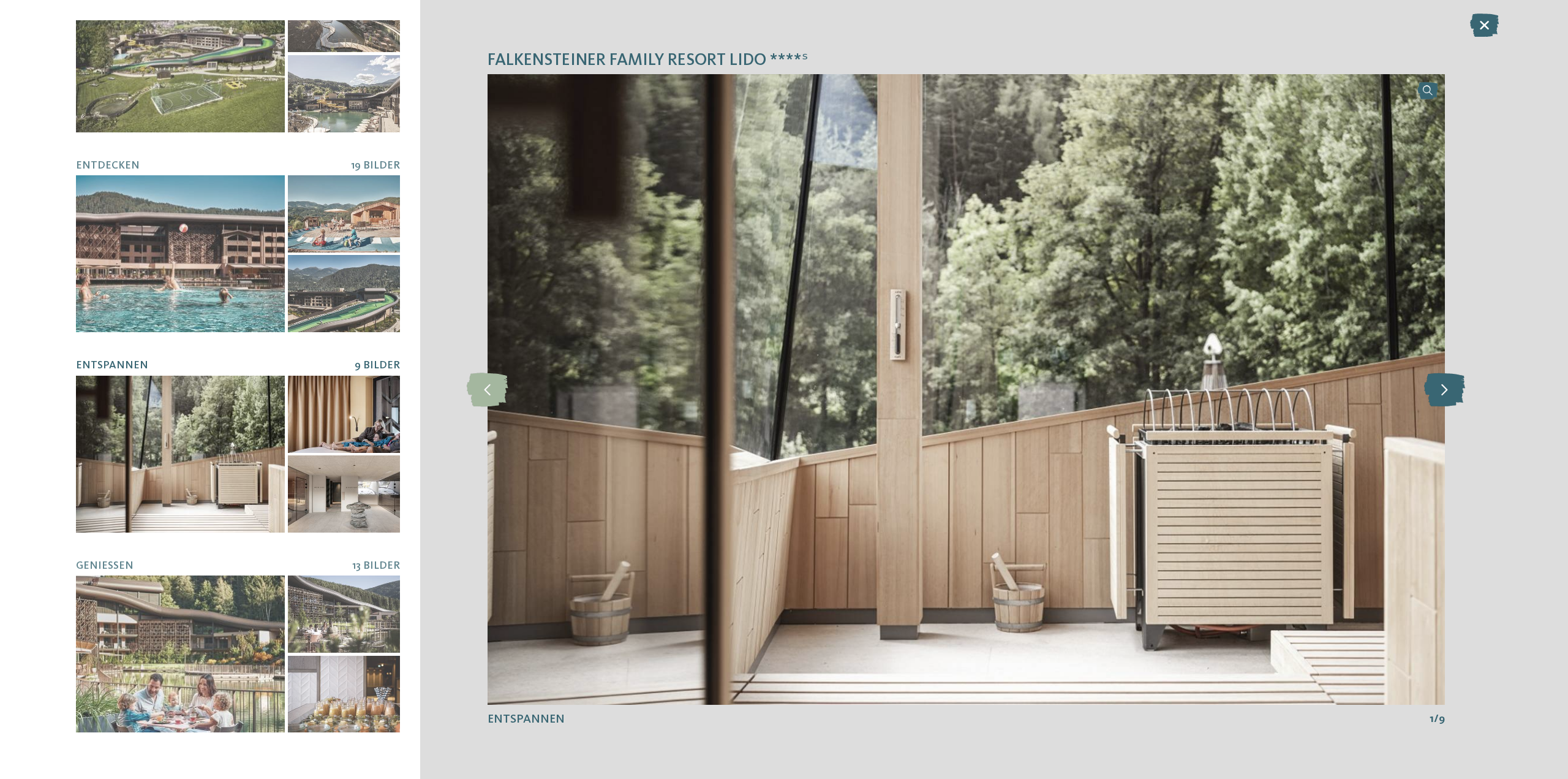
click at [1445, 395] on icon at bounding box center [1444, 389] width 41 height 34
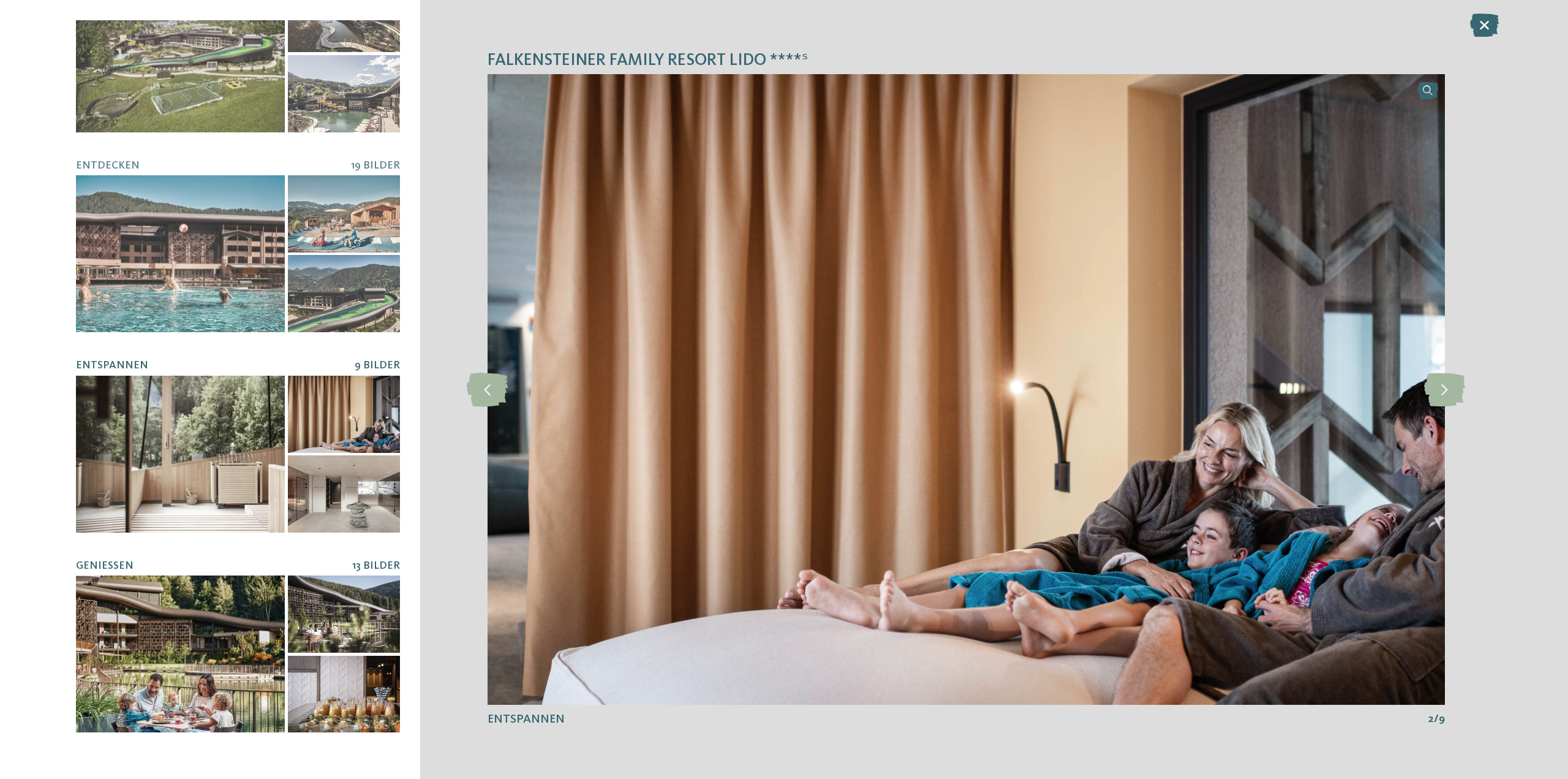
click at [231, 584] on div at bounding box center [180, 654] width 209 height 157
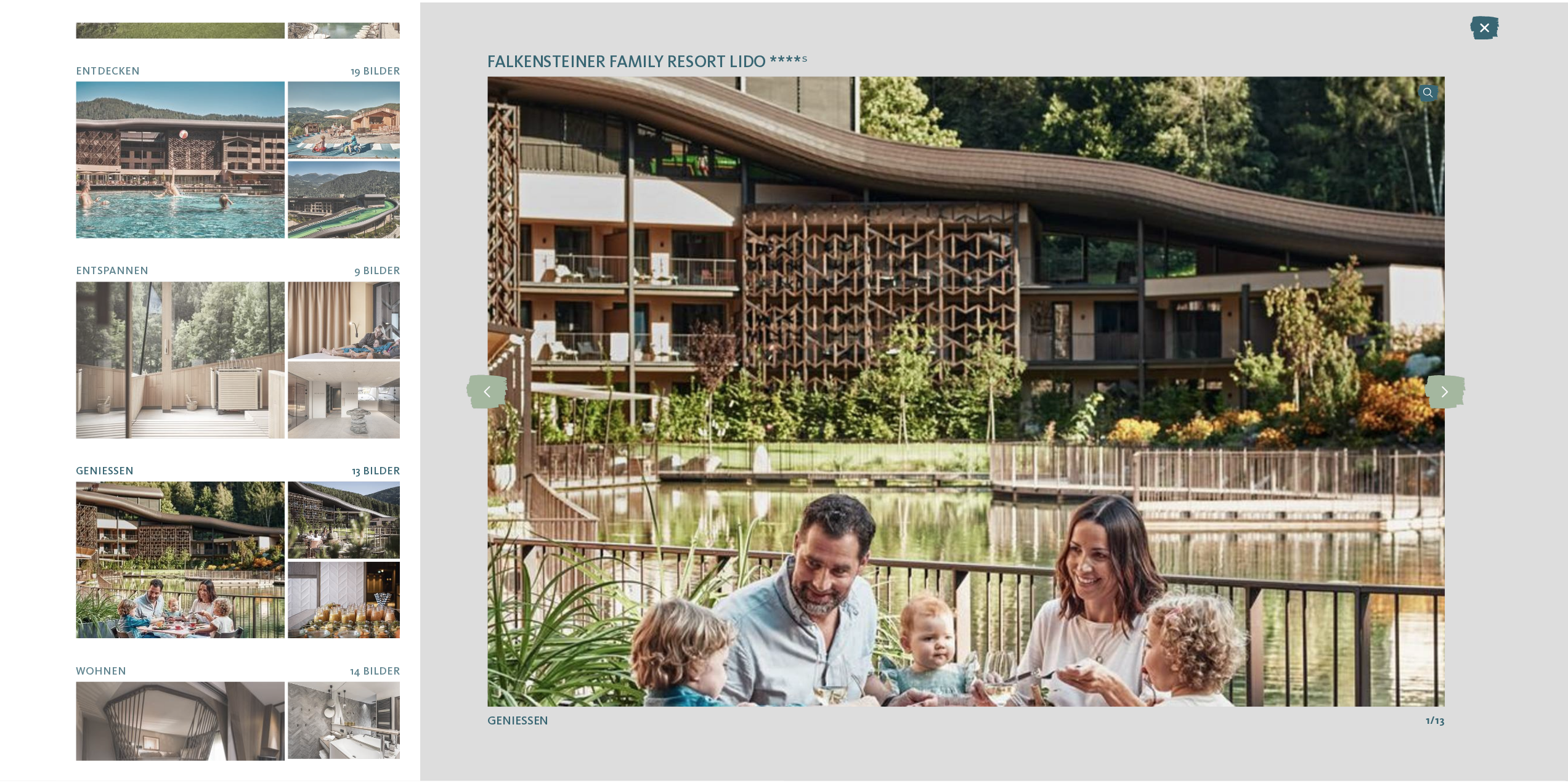
scroll to position [222, 0]
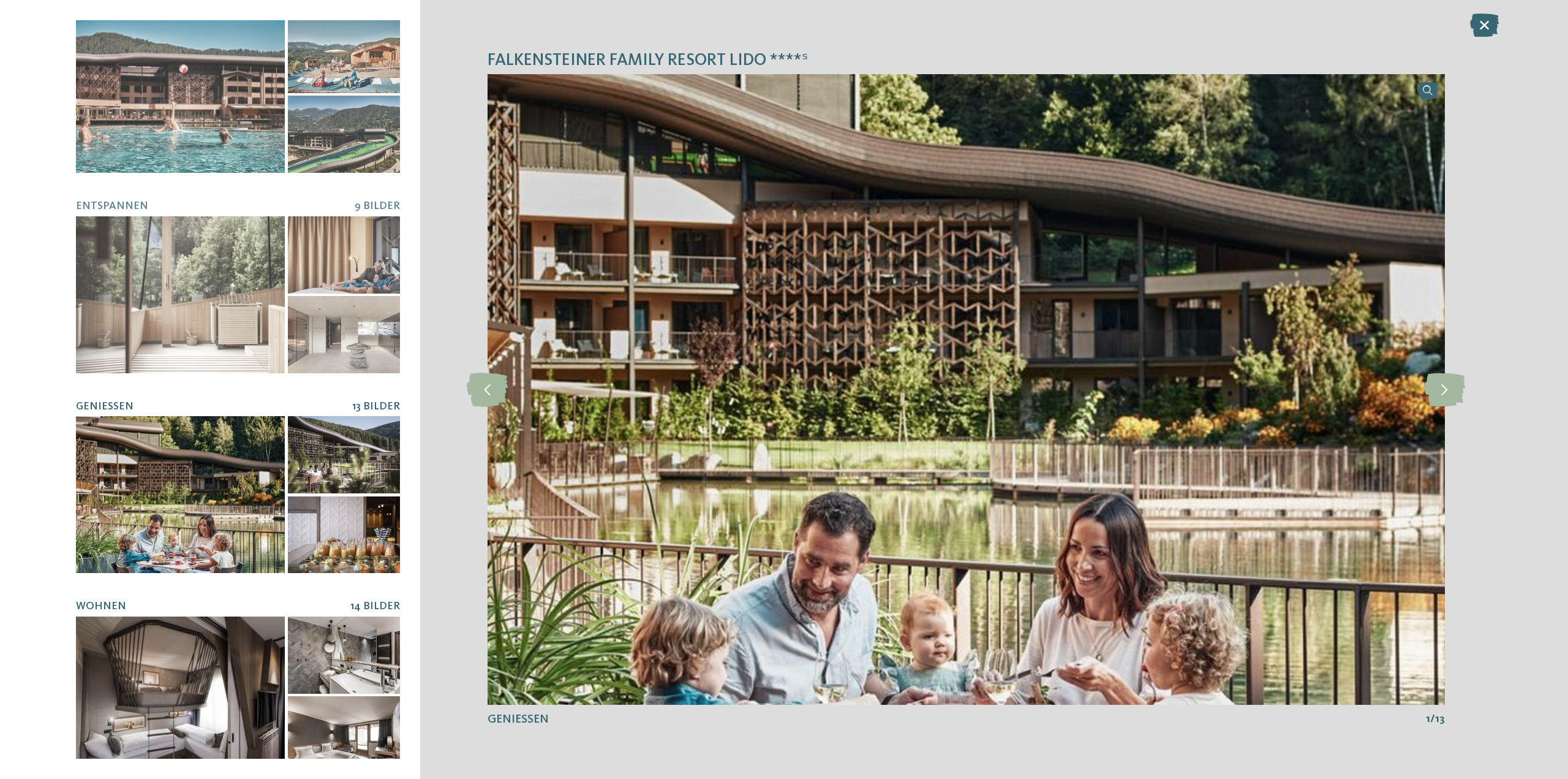
click at [289, 662] on div at bounding box center [343, 655] width 112 height 77
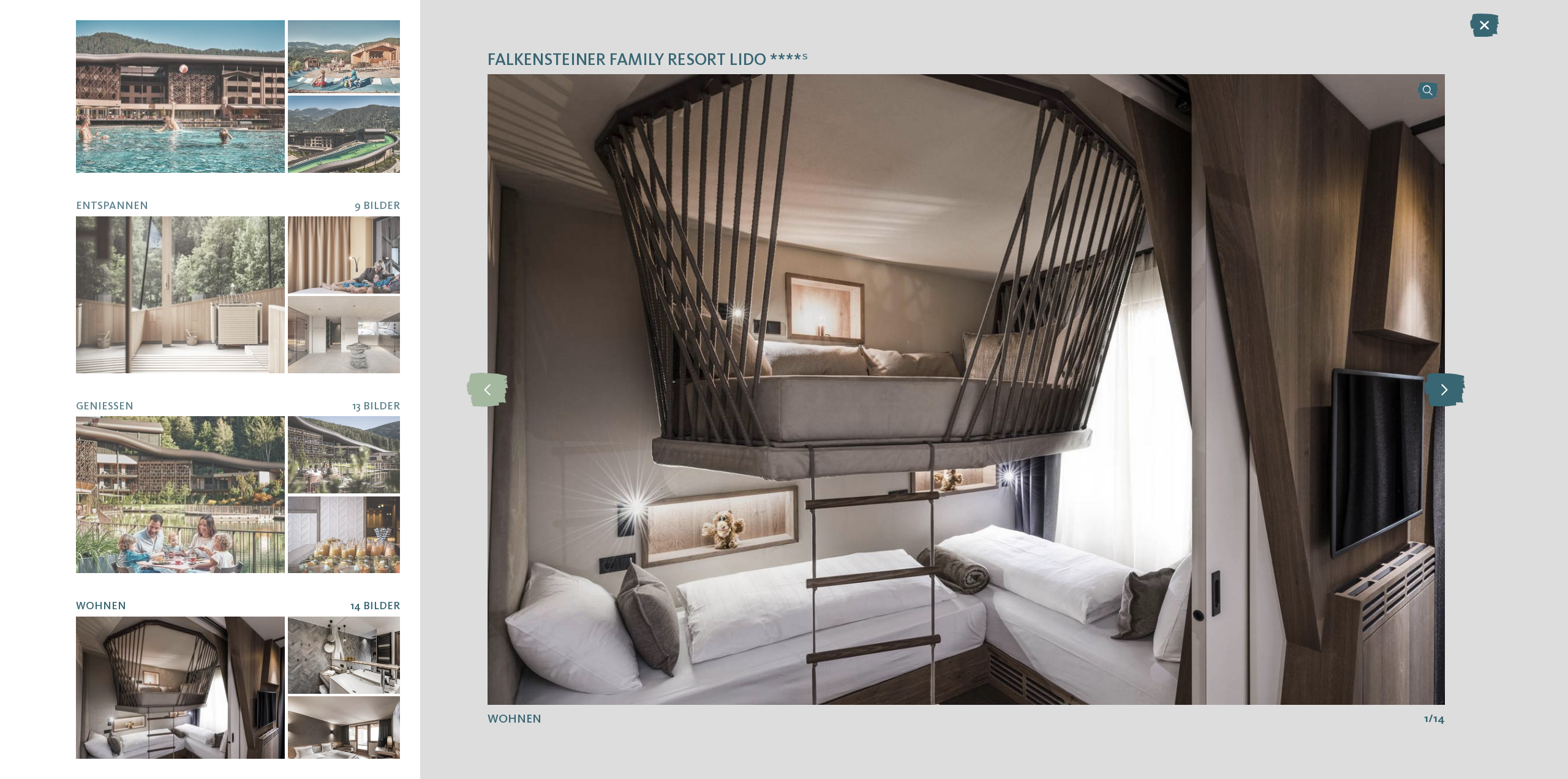
click at [1446, 386] on icon at bounding box center [1444, 389] width 41 height 34
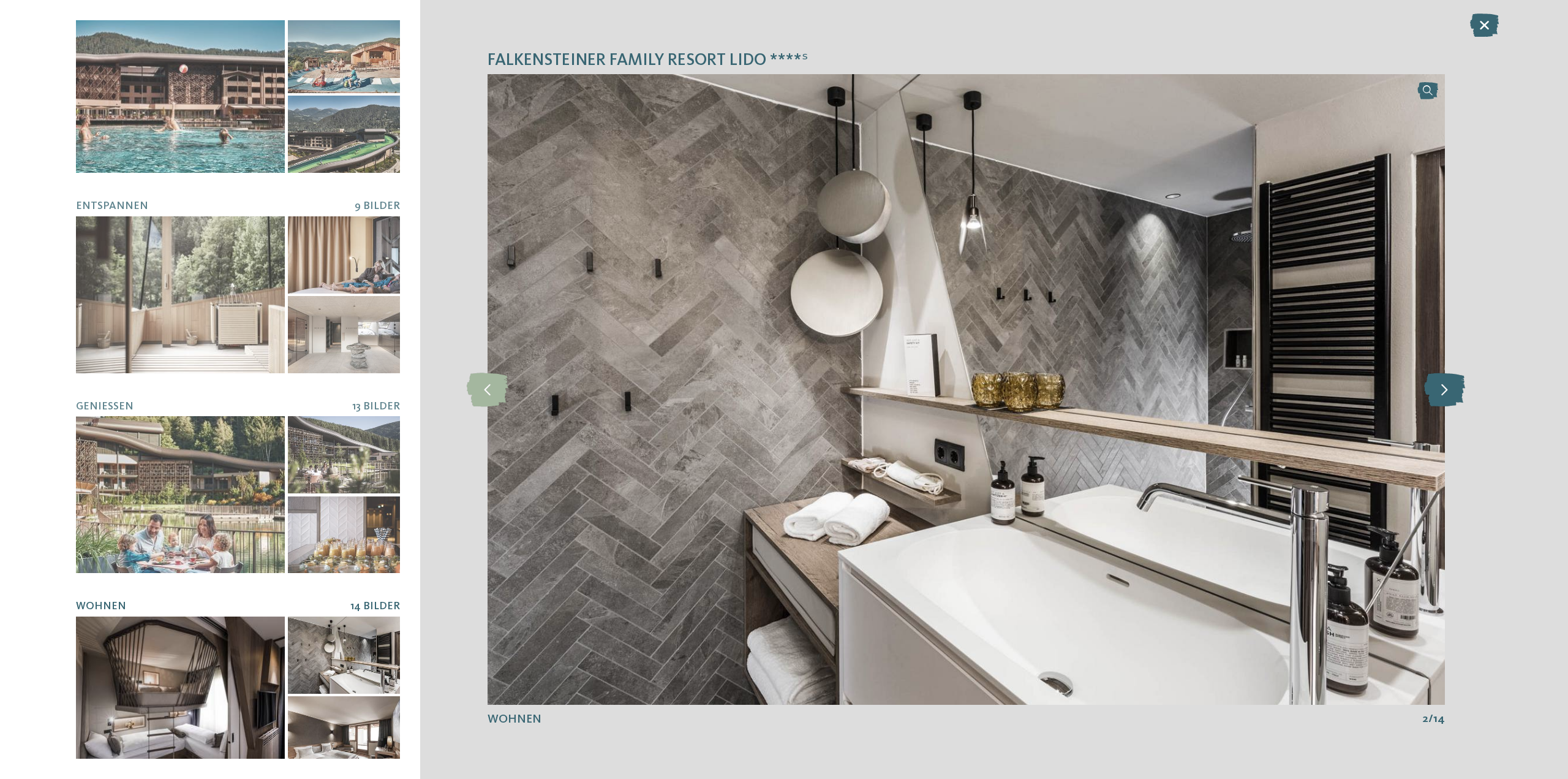
click at [1447, 385] on icon at bounding box center [1444, 389] width 41 height 34
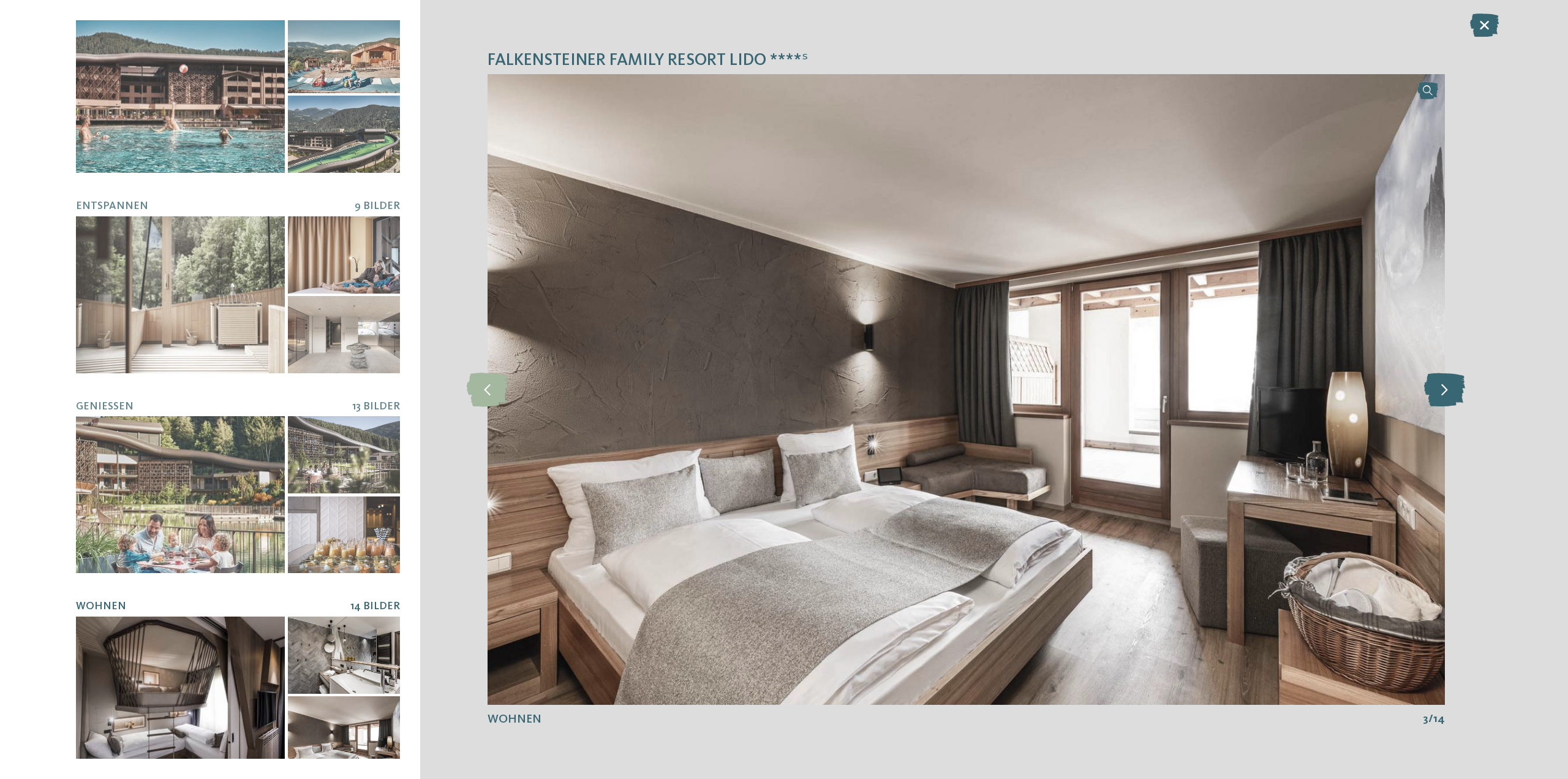
click at [1447, 385] on icon at bounding box center [1444, 389] width 41 height 34
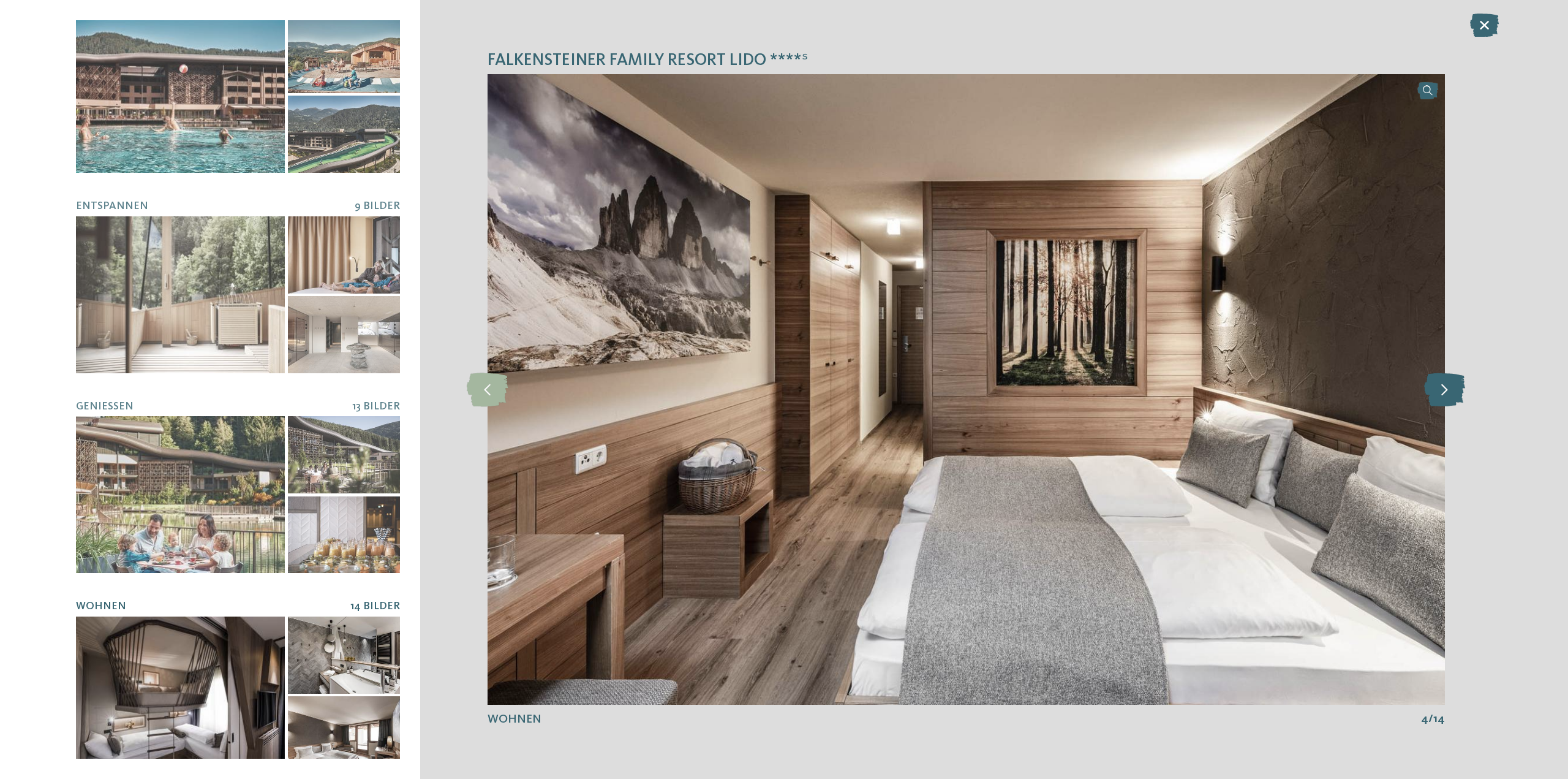
click at [1447, 385] on icon at bounding box center [1444, 389] width 41 height 34
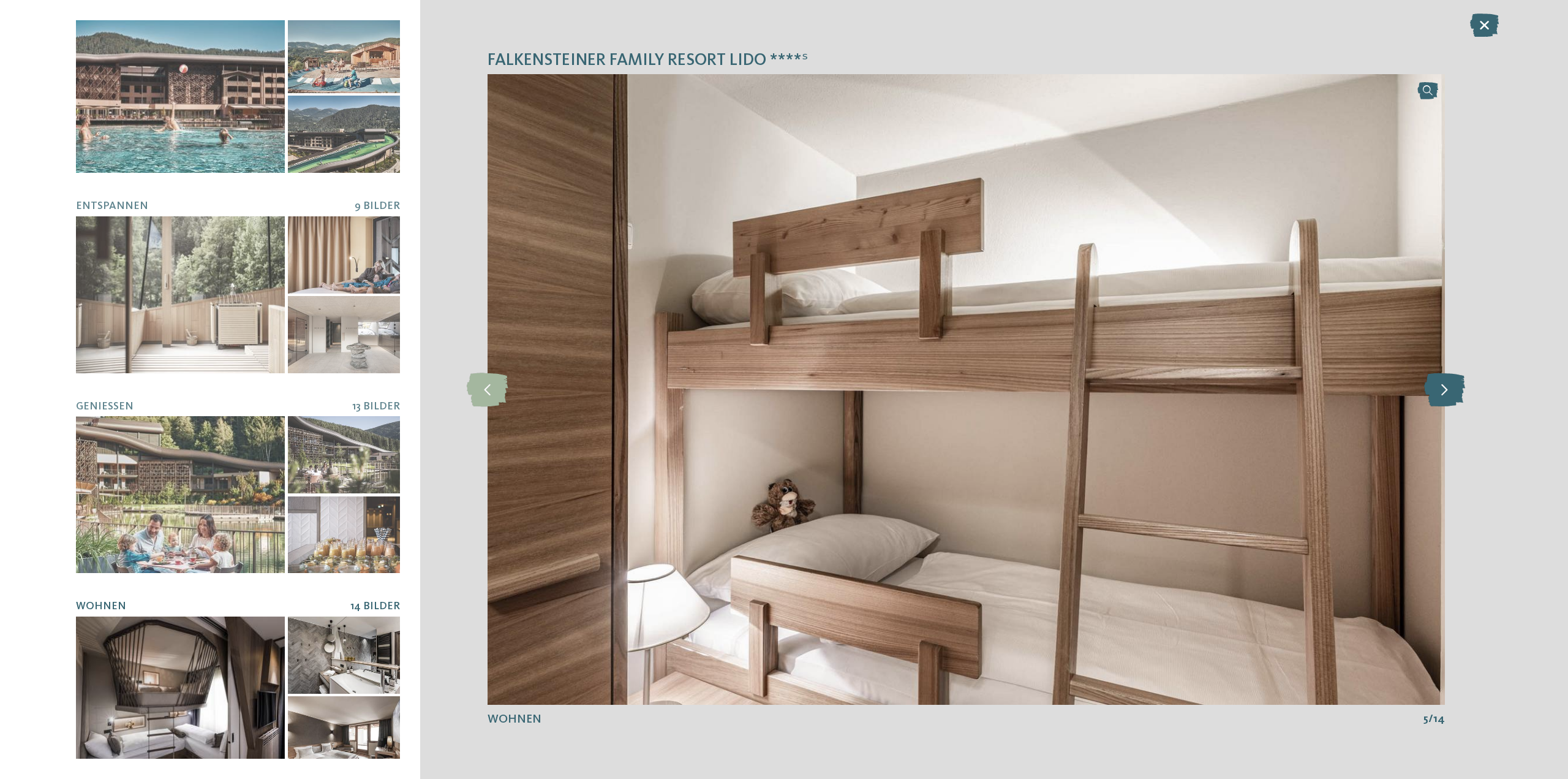
click at [1447, 385] on icon at bounding box center [1444, 389] width 41 height 34
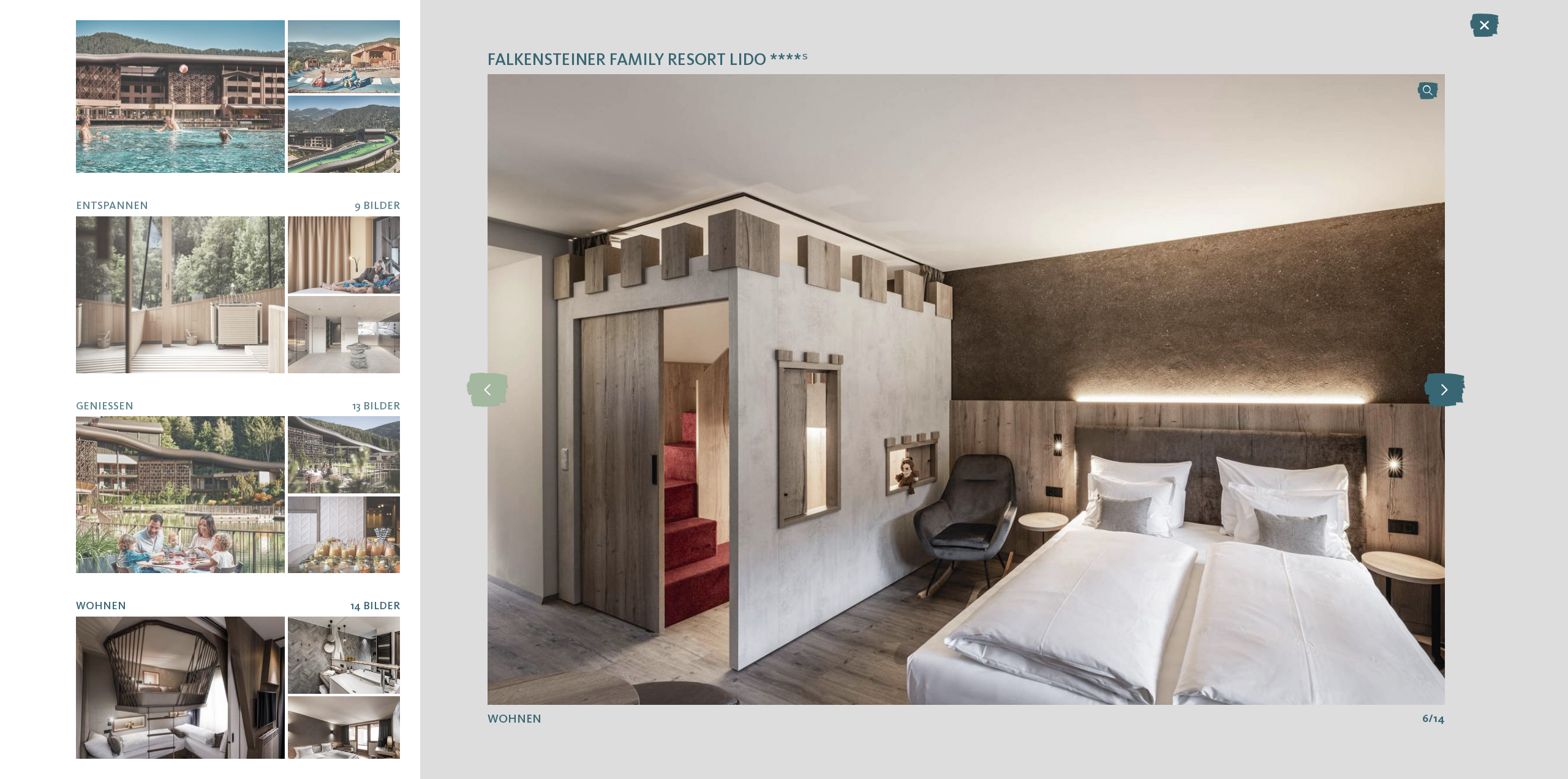
click at [1447, 385] on icon at bounding box center [1444, 389] width 41 height 34
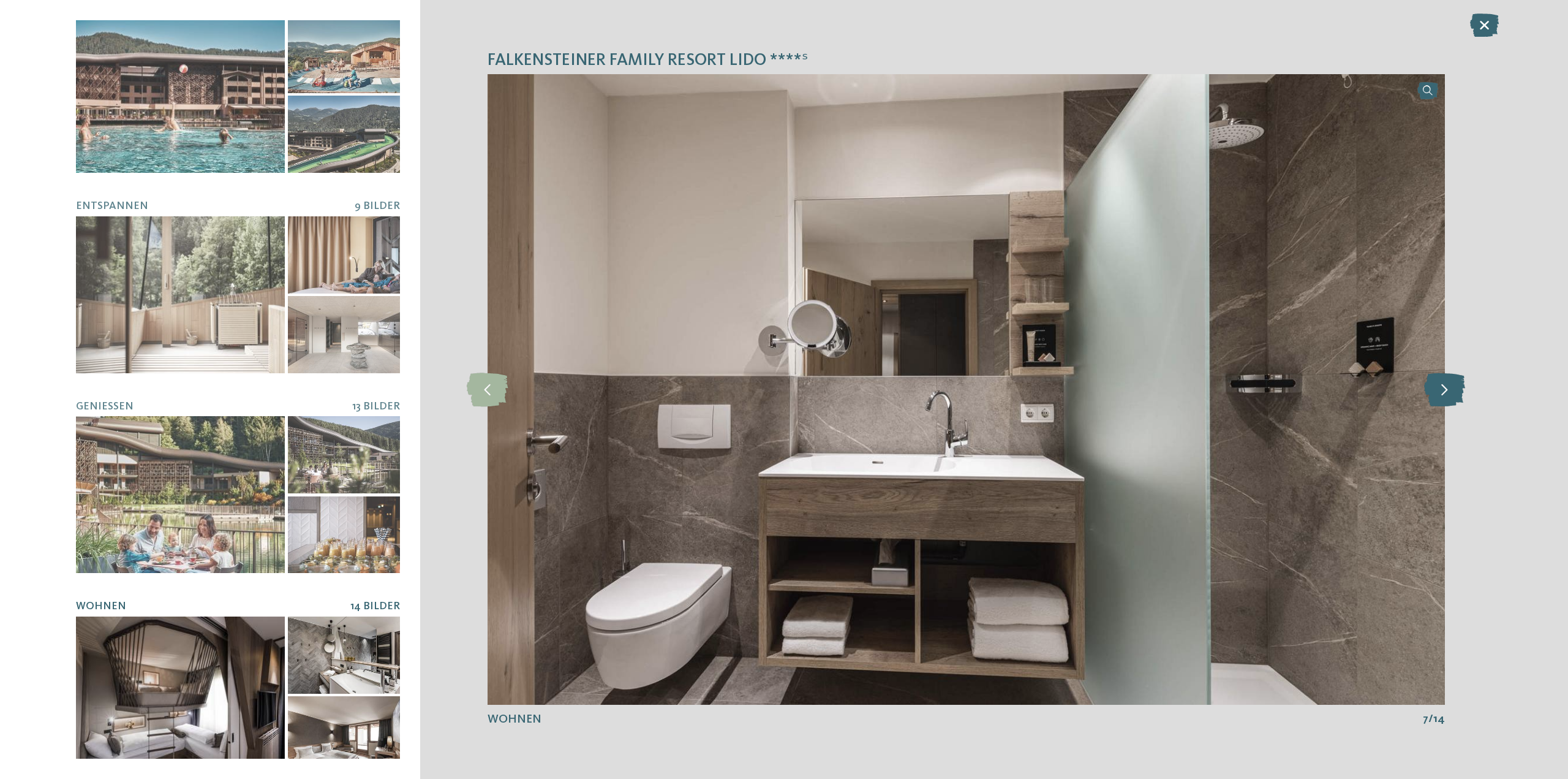
click at [1447, 385] on icon at bounding box center [1444, 389] width 41 height 34
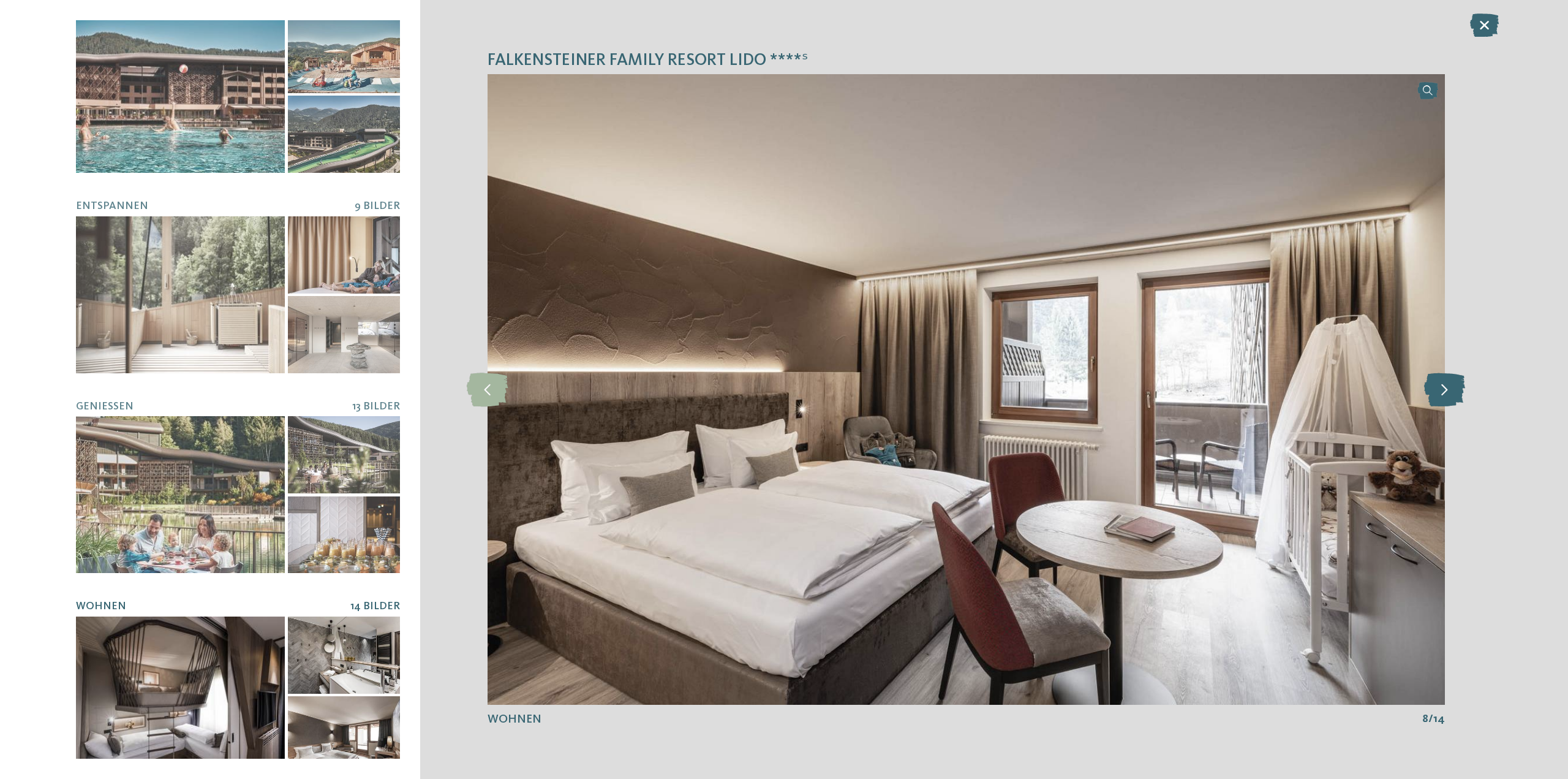
click at [1447, 385] on icon at bounding box center [1444, 389] width 41 height 34
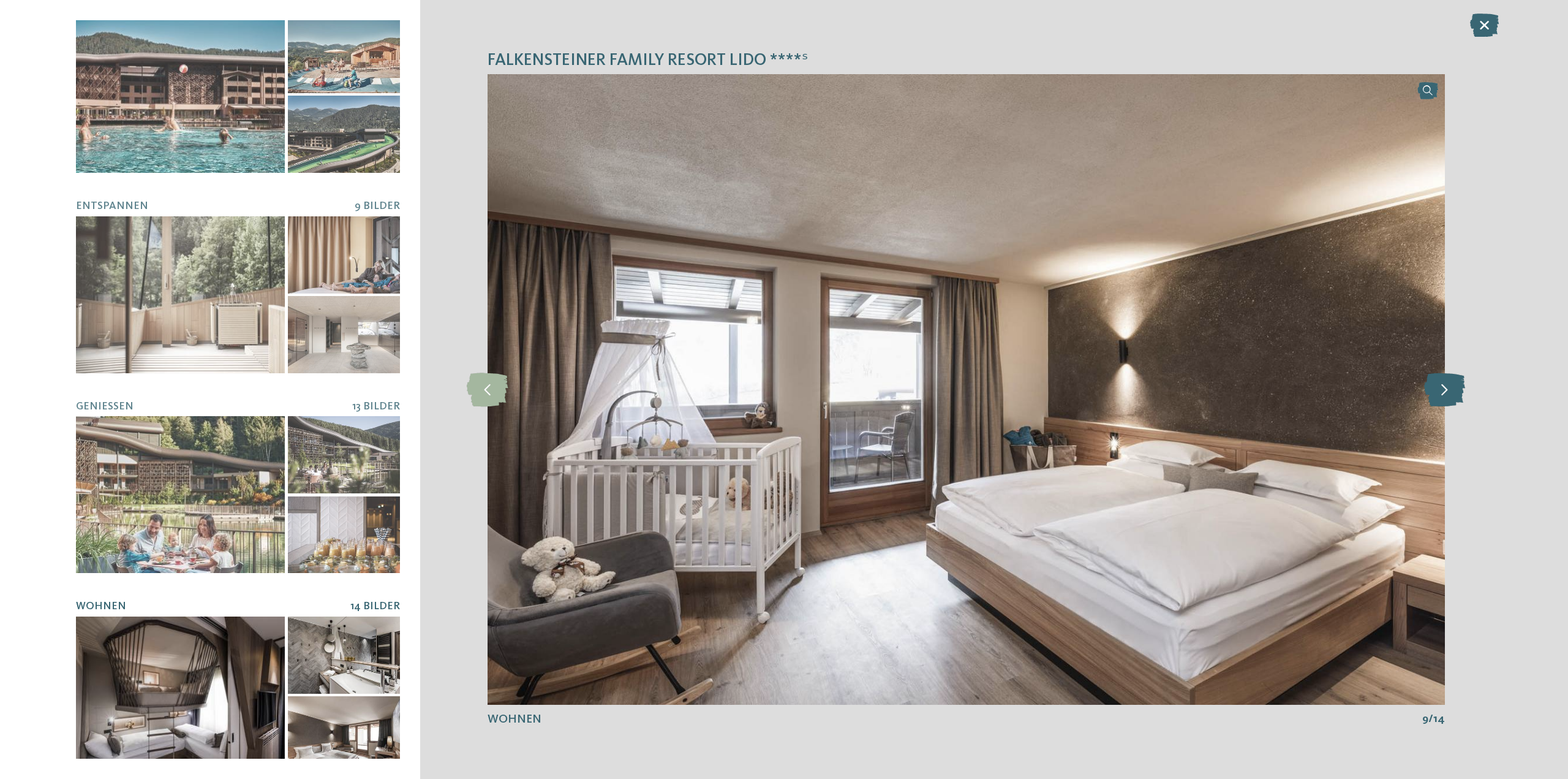
click at [1447, 385] on icon at bounding box center [1444, 389] width 41 height 34
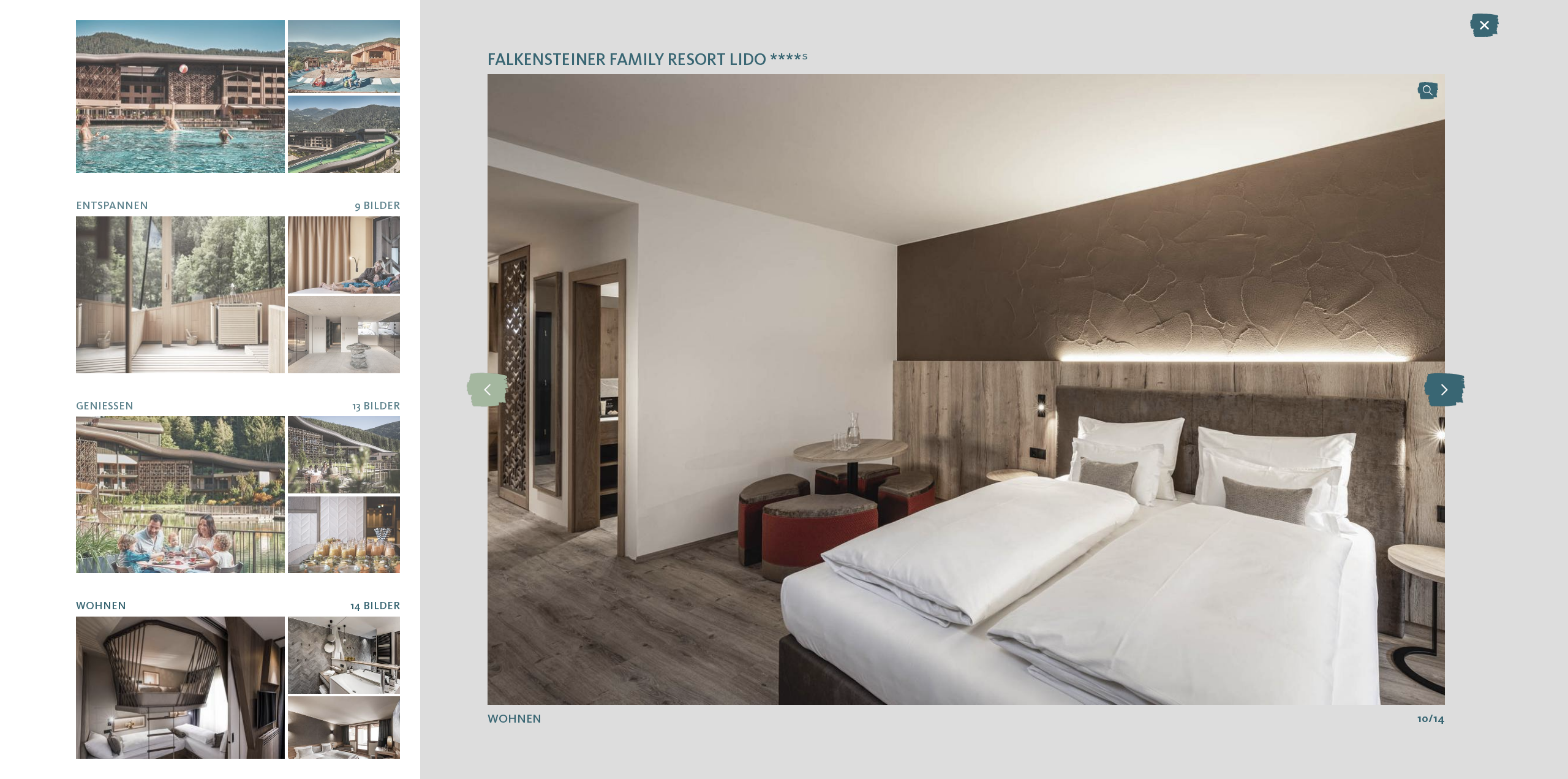
click at [1447, 385] on icon at bounding box center [1444, 389] width 41 height 34
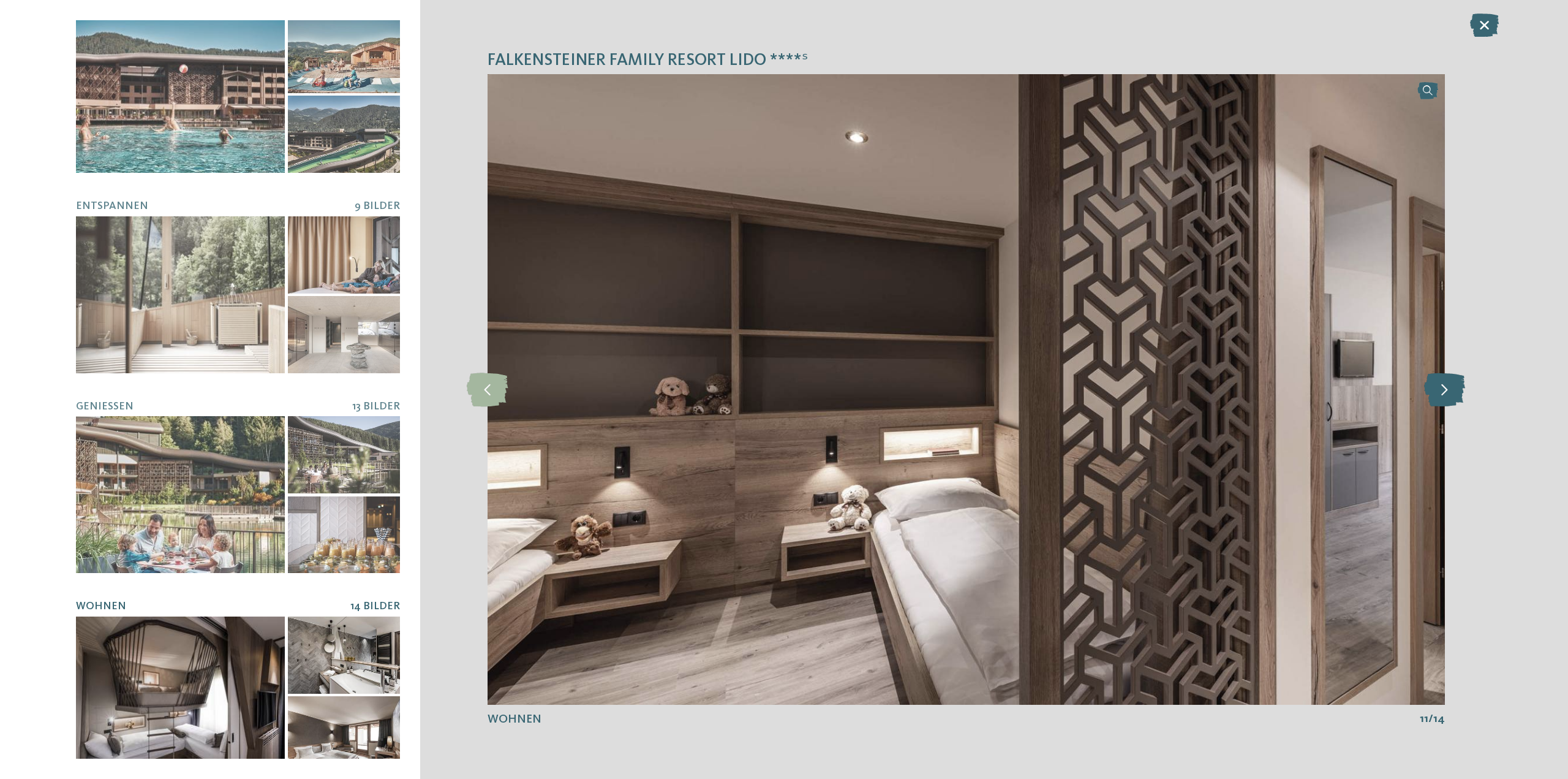
click at [1447, 385] on icon at bounding box center [1444, 389] width 41 height 34
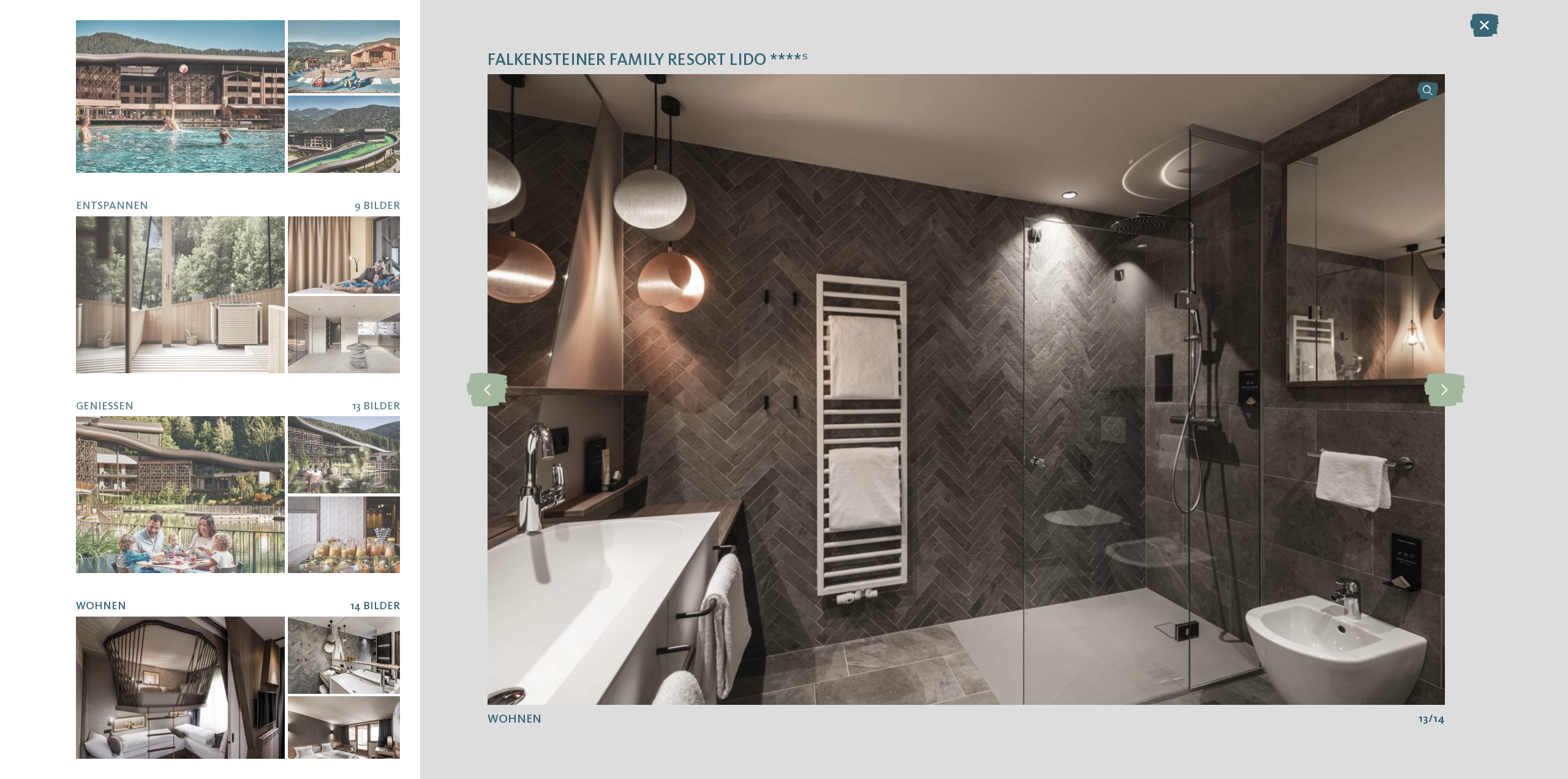
click at [1480, 27] on icon at bounding box center [1485, 25] width 29 height 24
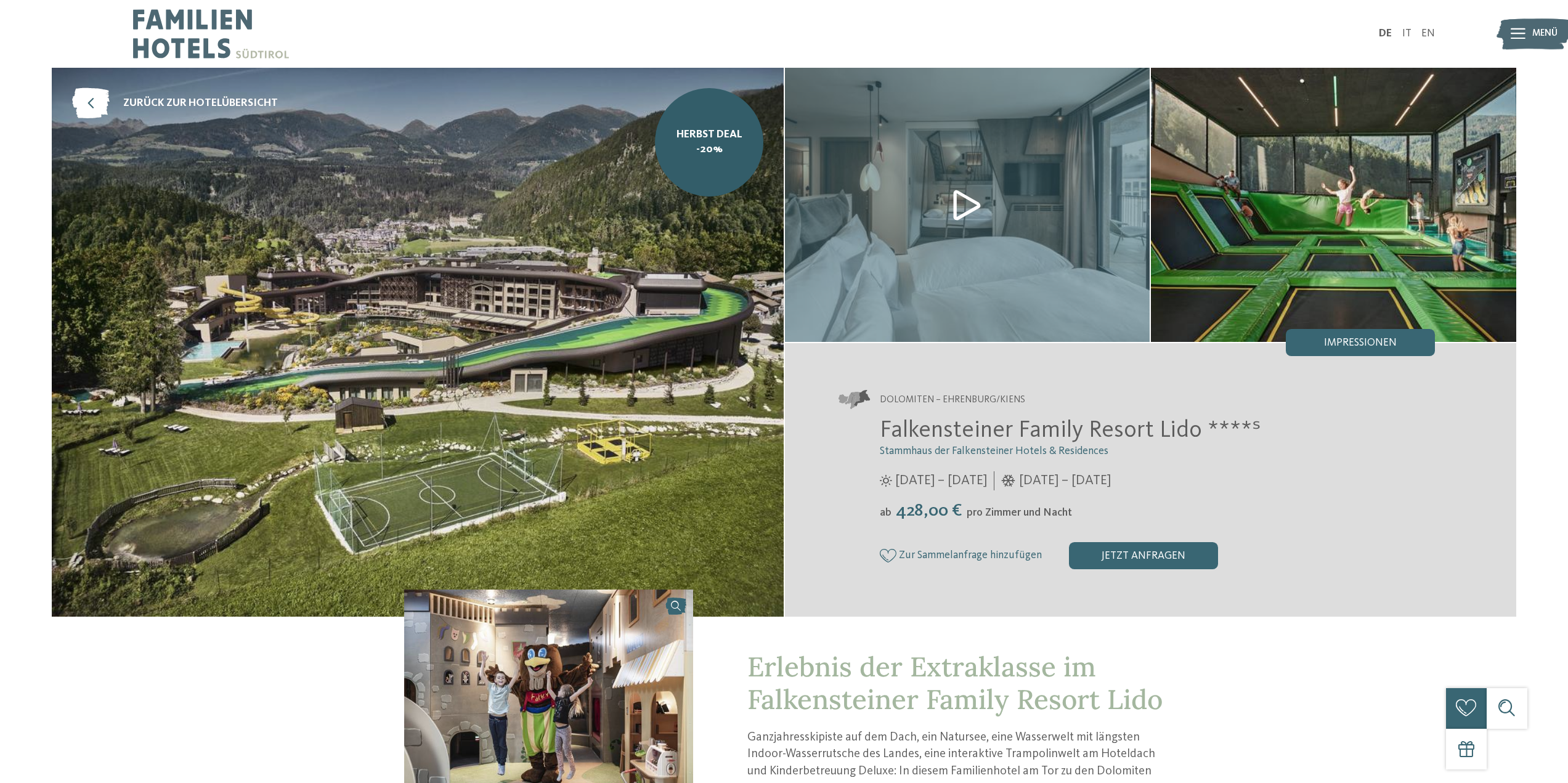
click at [214, 44] on img at bounding box center [211, 34] width 156 height 68
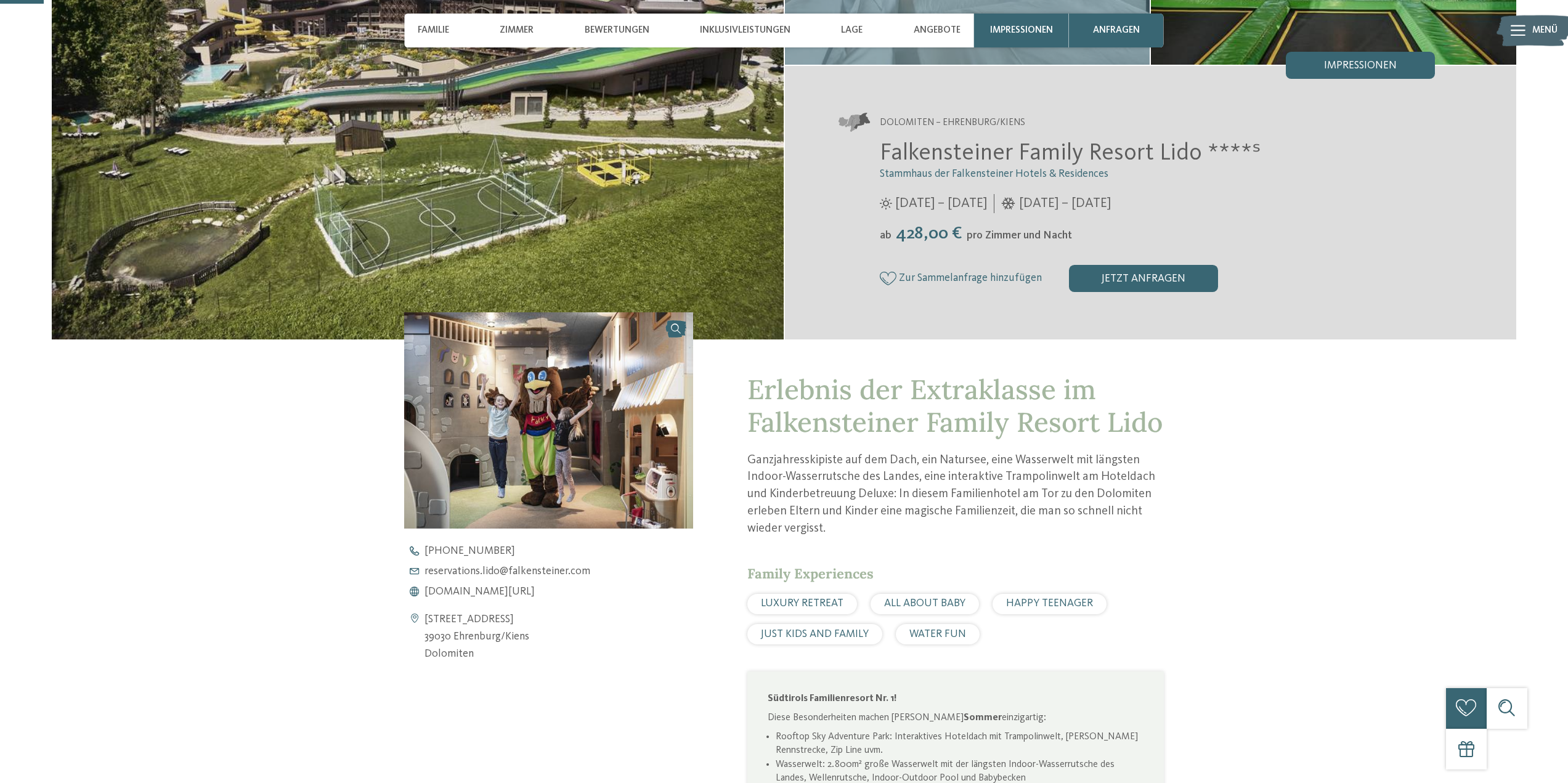
scroll to position [124, 0]
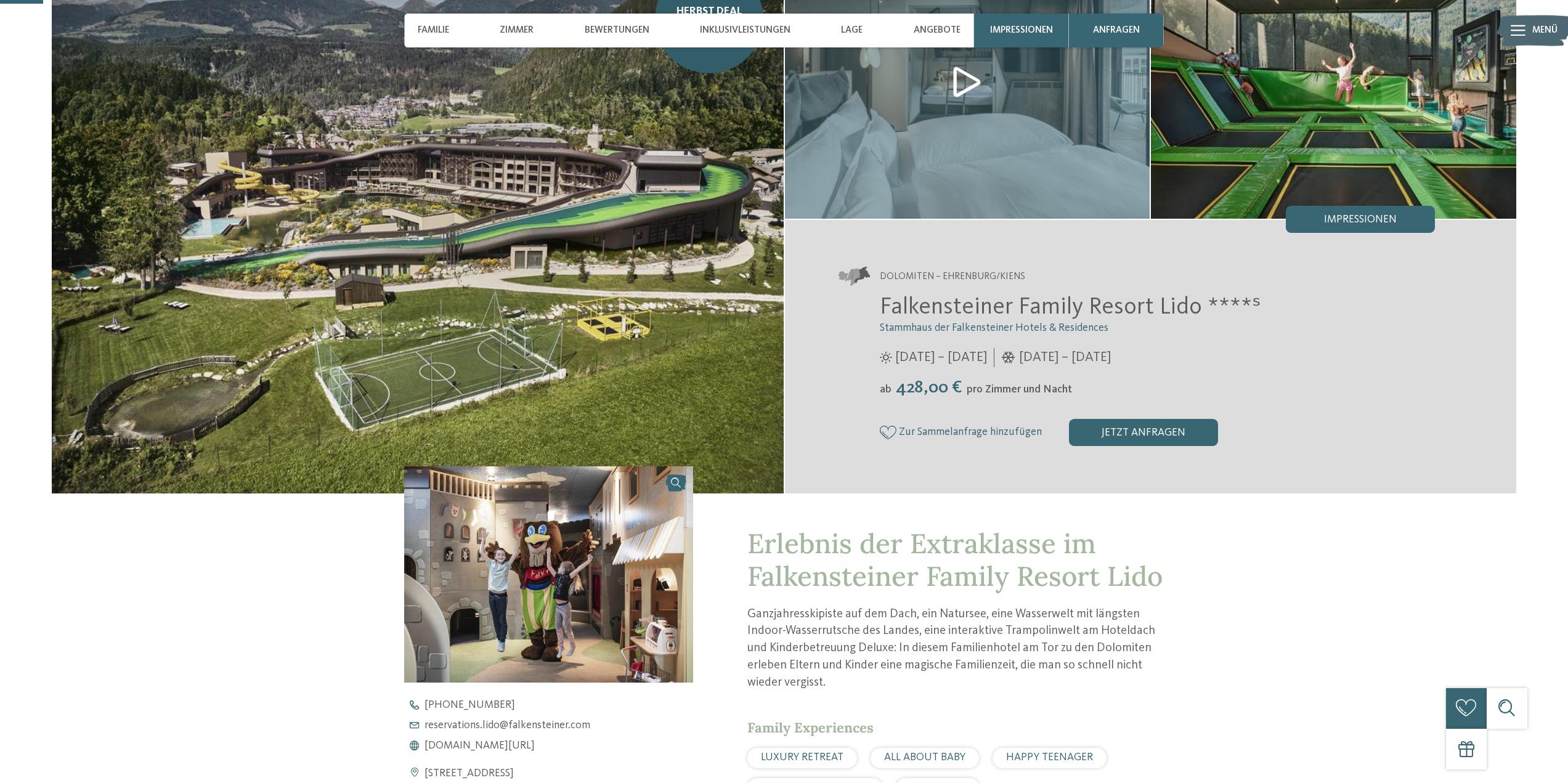
click at [1002, 327] on span "Stammhaus der Falkensteiner Hotels & Residences" at bounding box center [994, 328] width 229 height 10
click at [1010, 308] on span "Falkensteiner Family Resort Lido ****ˢ" at bounding box center [1070, 307] width 381 height 24
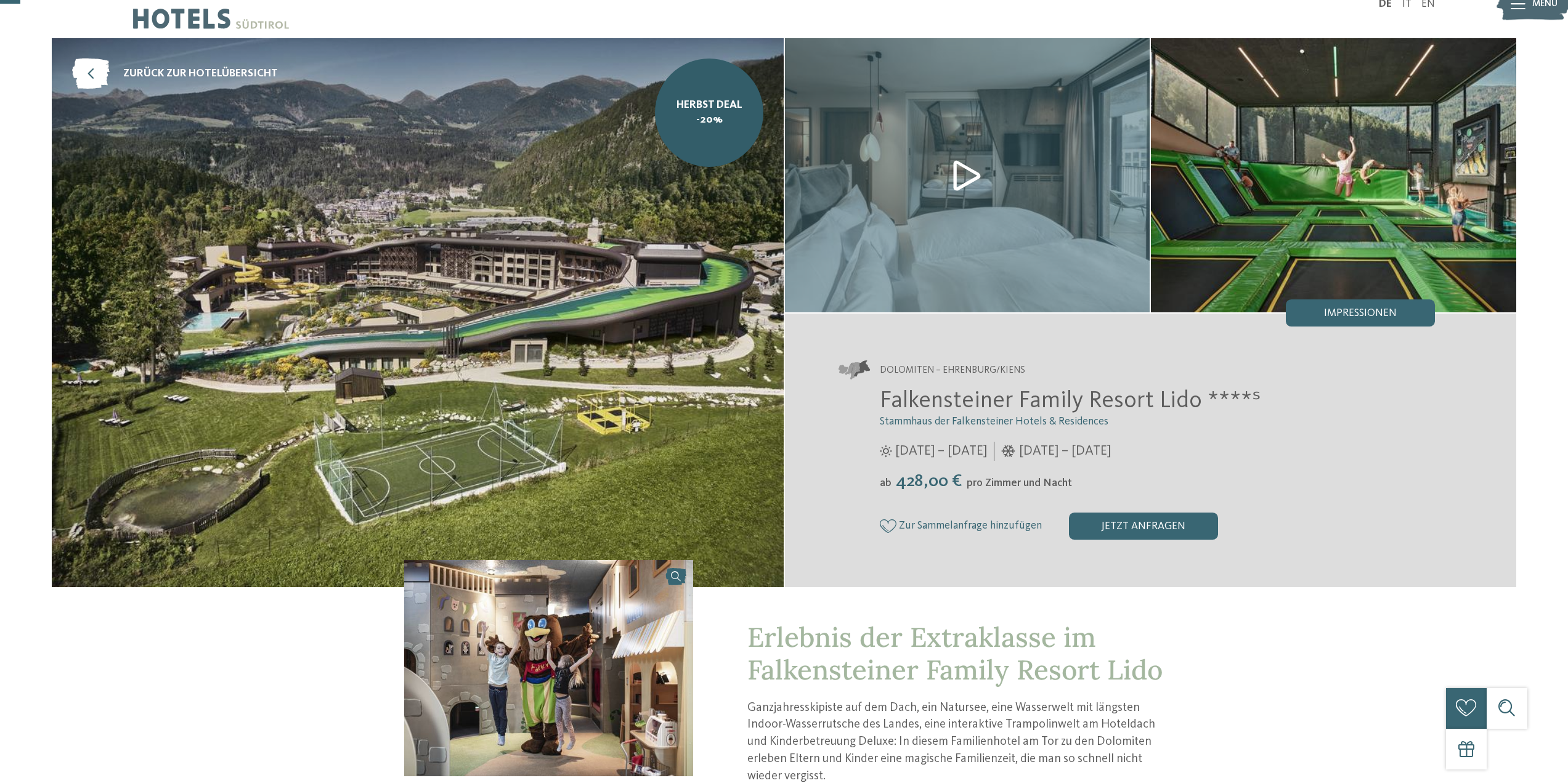
scroll to position [0, 0]
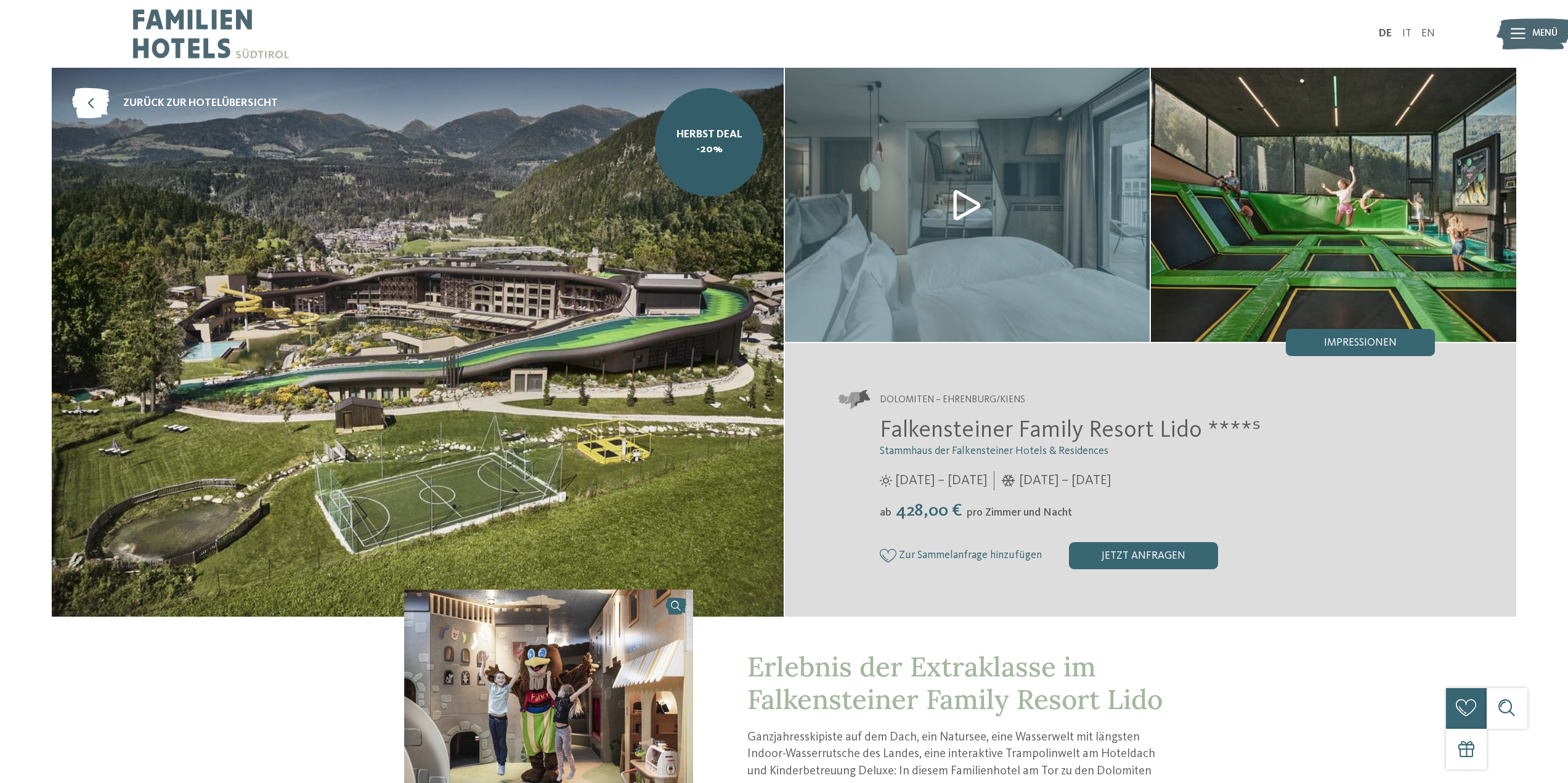
click at [213, 26] on img at bounding box center [211, 34] width 156 height 68
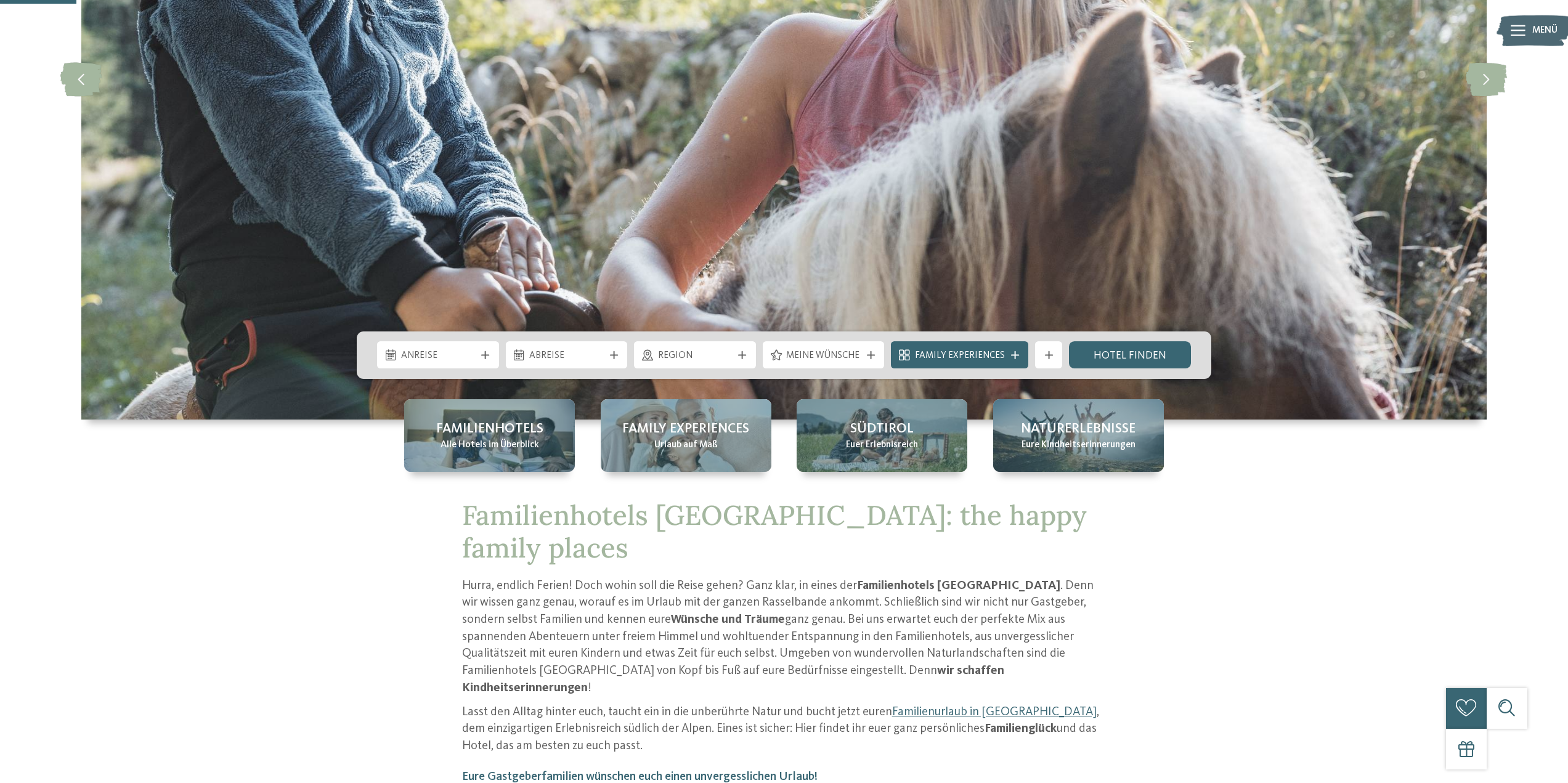
scroll to position [308, 0]
